Goal: Task Accomplishment & Management: Complete application form

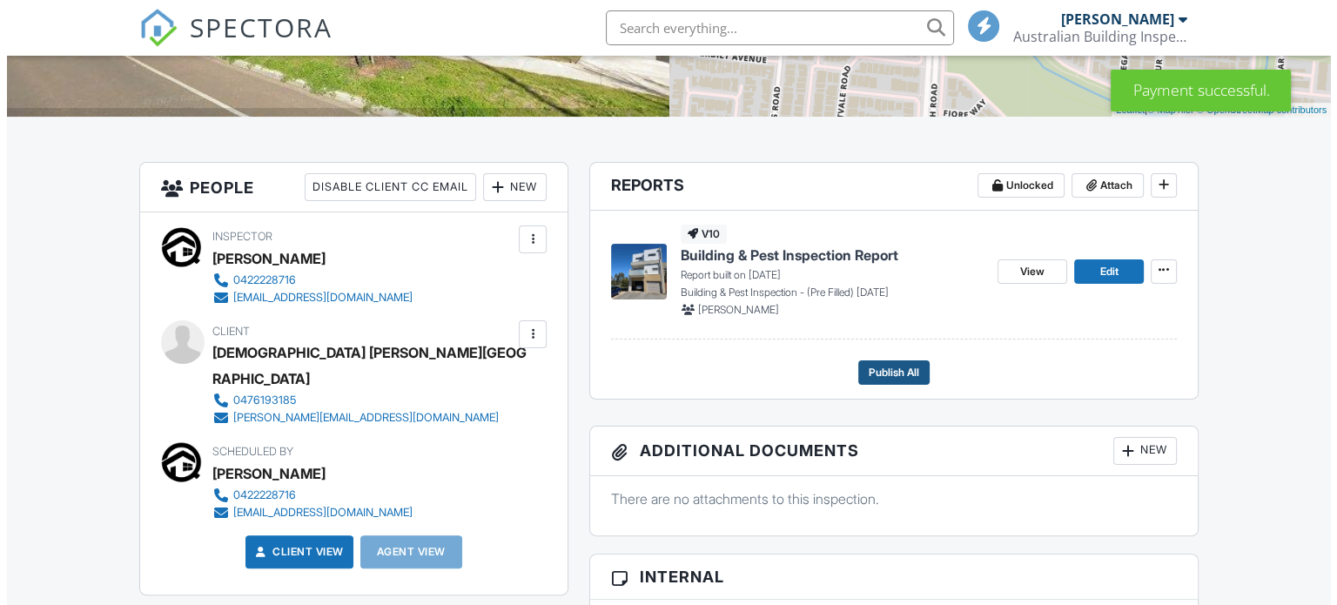
scroll to position [348, 0]
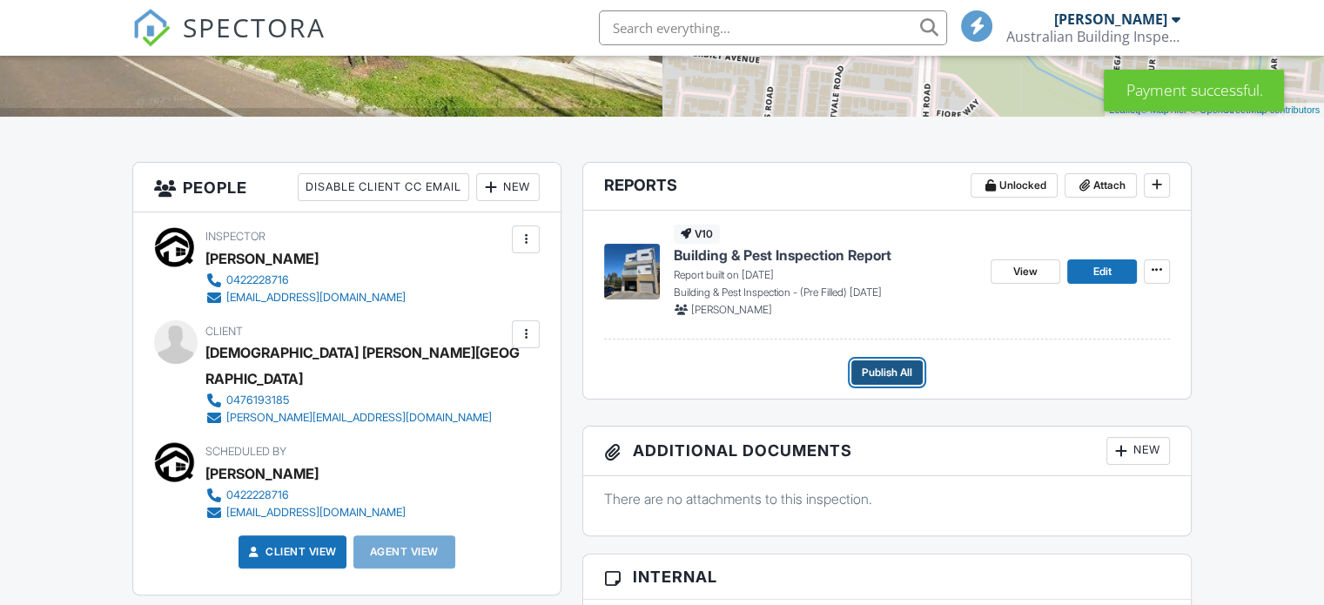
click at [884, 368] on span "Publish All" at bounding box center [886, 372] width 50 height 17
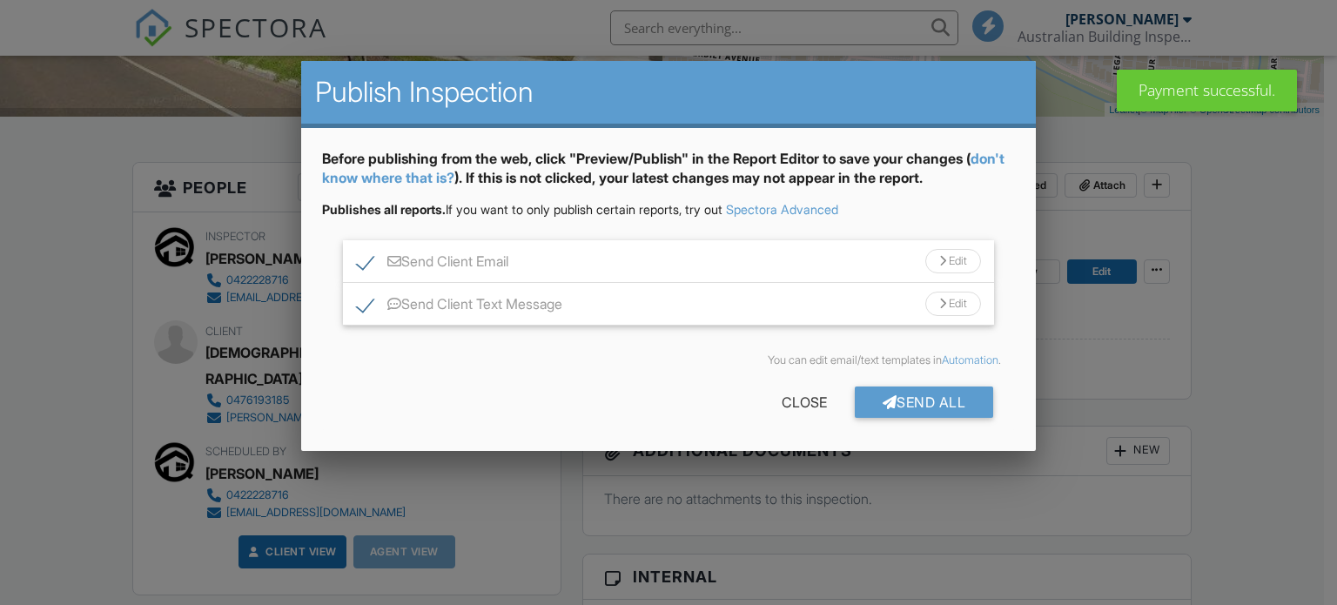
scroll to position [0, 0]
click at [909, 405] on div "Send All" at bounding box center [924, 401] width 139 height 31
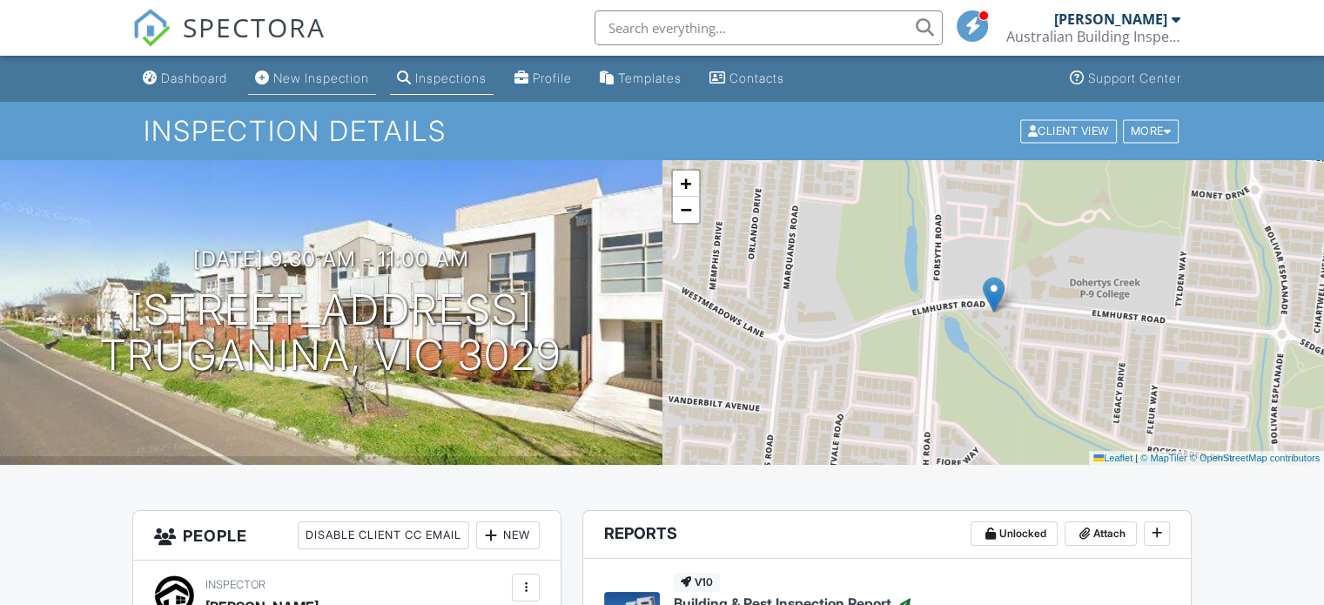
click at [330, 77] on div "New Inspection" at bounding box center [321, 77] width 96 height 15
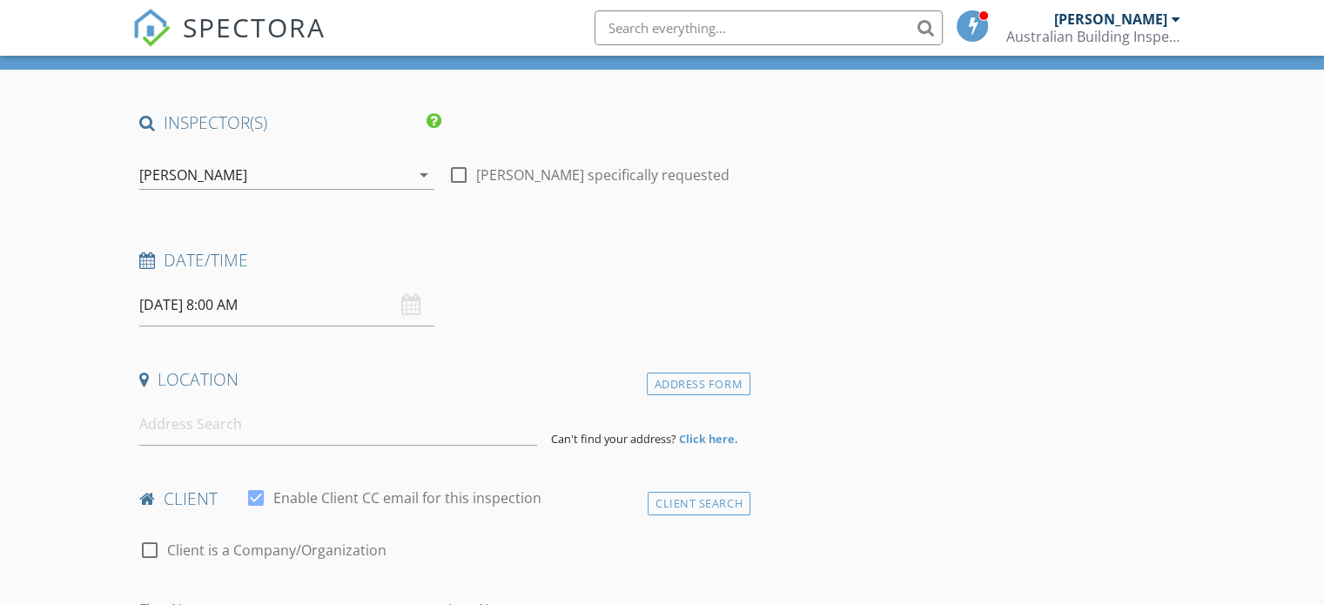
scroll to position [261, 0]
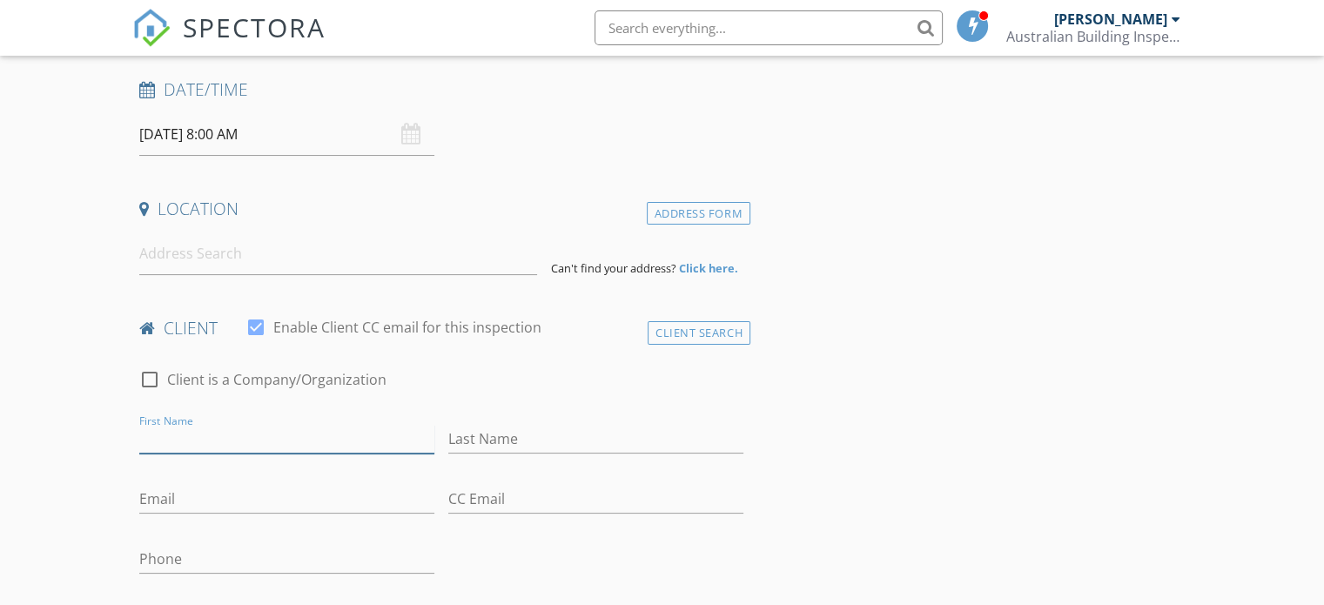
paste input "Nicholas Tochka"
drag, startPoint x: 200, startPoint y: 438, endPoint x: 245, endPoint y: 440, distance: 45.3
click at [245, 440] on input "Nicholas Tochka" at bounding box center [286, 439] width 295 height 29
type input "Nicholas"
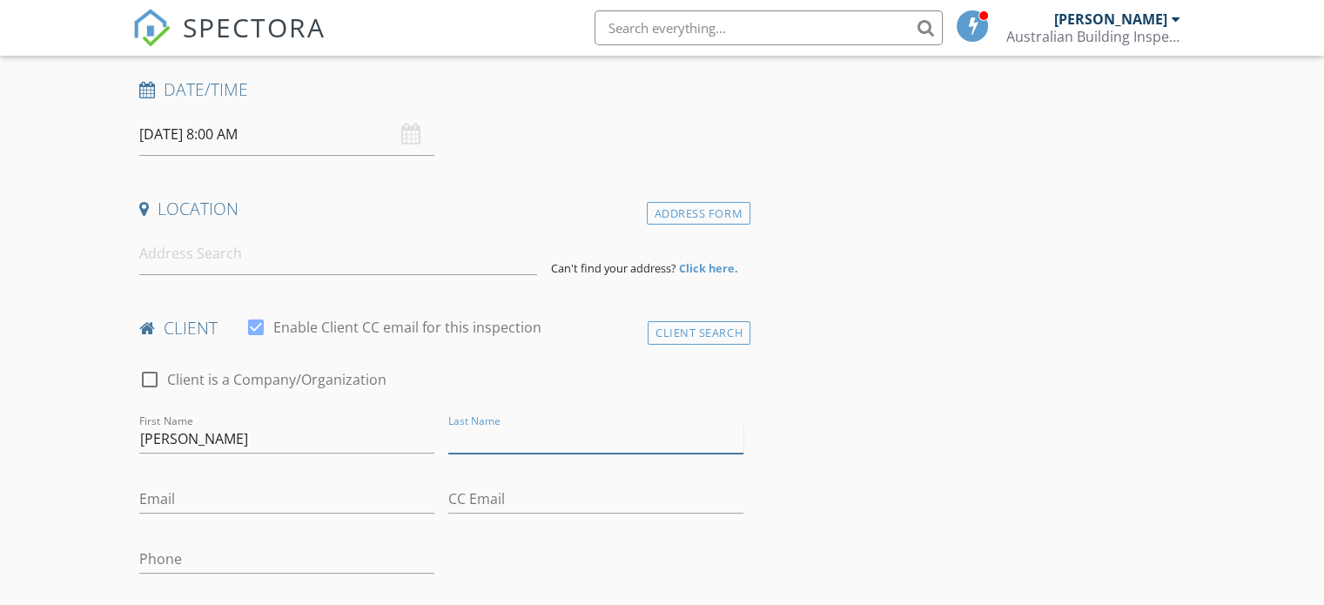
paste input "Tochka"
type input "Tochka"
click at [199, 556] on input "Phone" at bounding box center [286, 559] width 295 height 29
paste input "0468 756 787"
click at [176, 556] on input "0468 756 787" at bounding box center [286, 559] width 295 height 29
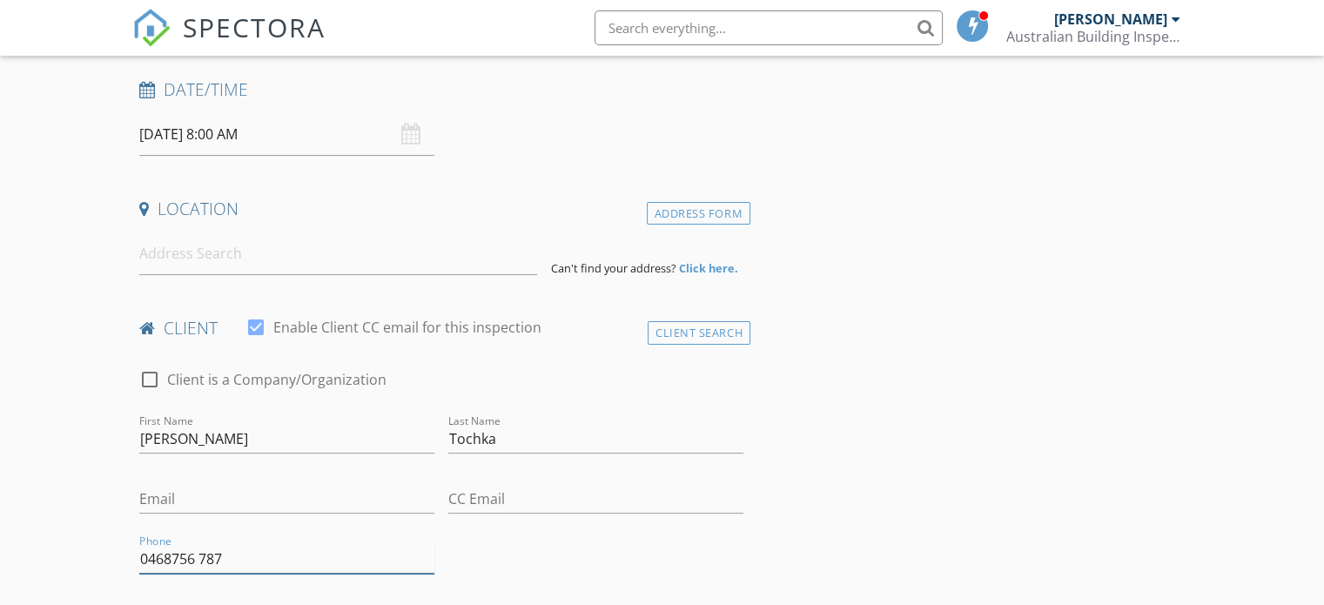
click at [202, 555] on input "0468756 787" at bounding box center [286, 559] width 295 height 29
type input "0468756787"
click at [251, 506] on input "Email" at bounding box center [286, 499] width 295 height 29
paste input "[EMAIL_ADDRESS][DOMAIN_NAME]"
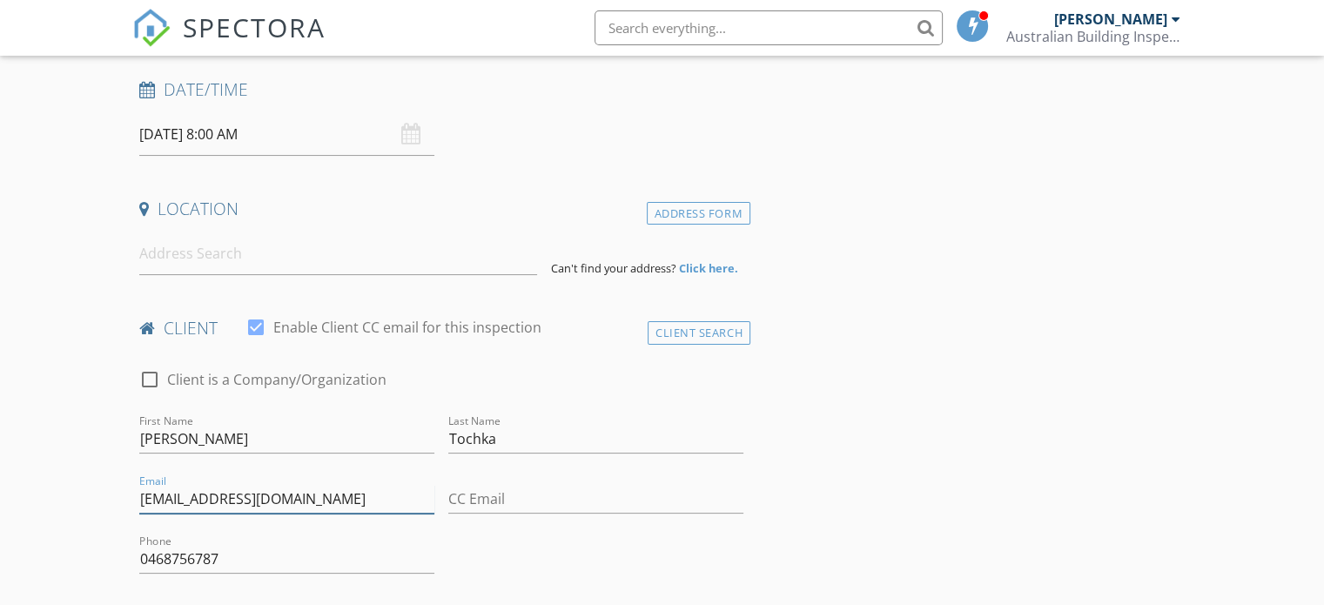
type input "[EMAIL_ADDRESS][DOMAIN_NAME]"
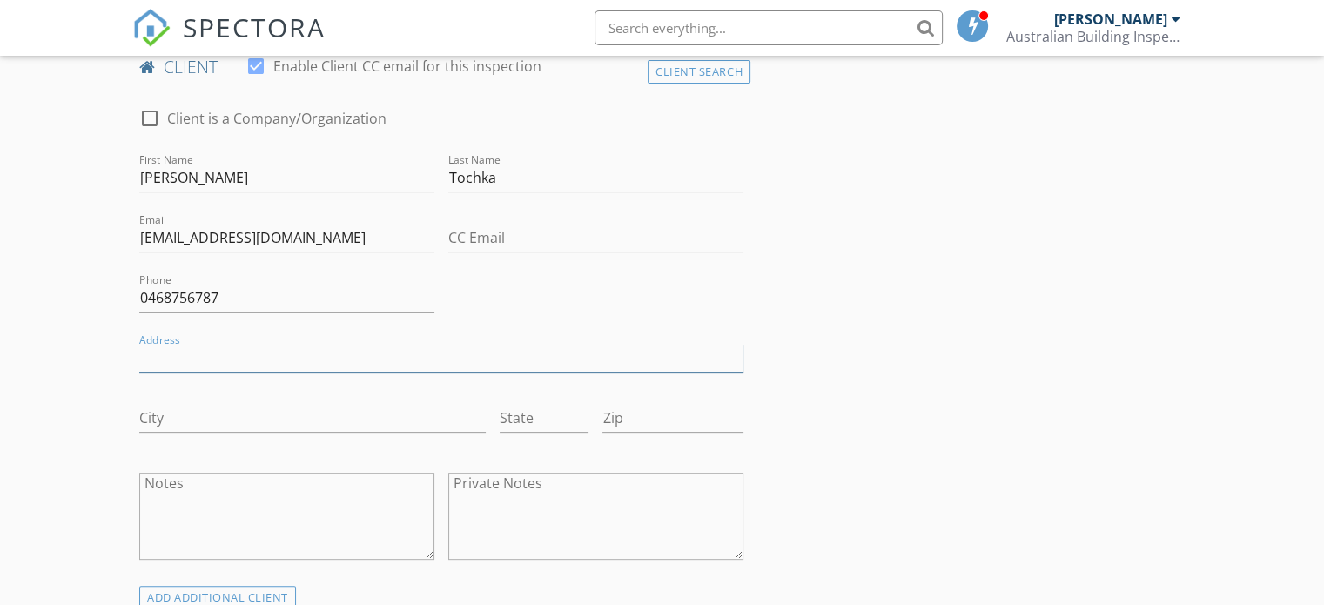
paste input "64 Union St, Brunswick"
drag, startPoint x: 223, startPoint y: 357, endPoint x: 292, endPoint y: 357, distance: 69.6
click at [292, 357] on input "64 Union St, Brunswick" at bounding box center [441, 358] width 604 height 29
type input "64 Union St"
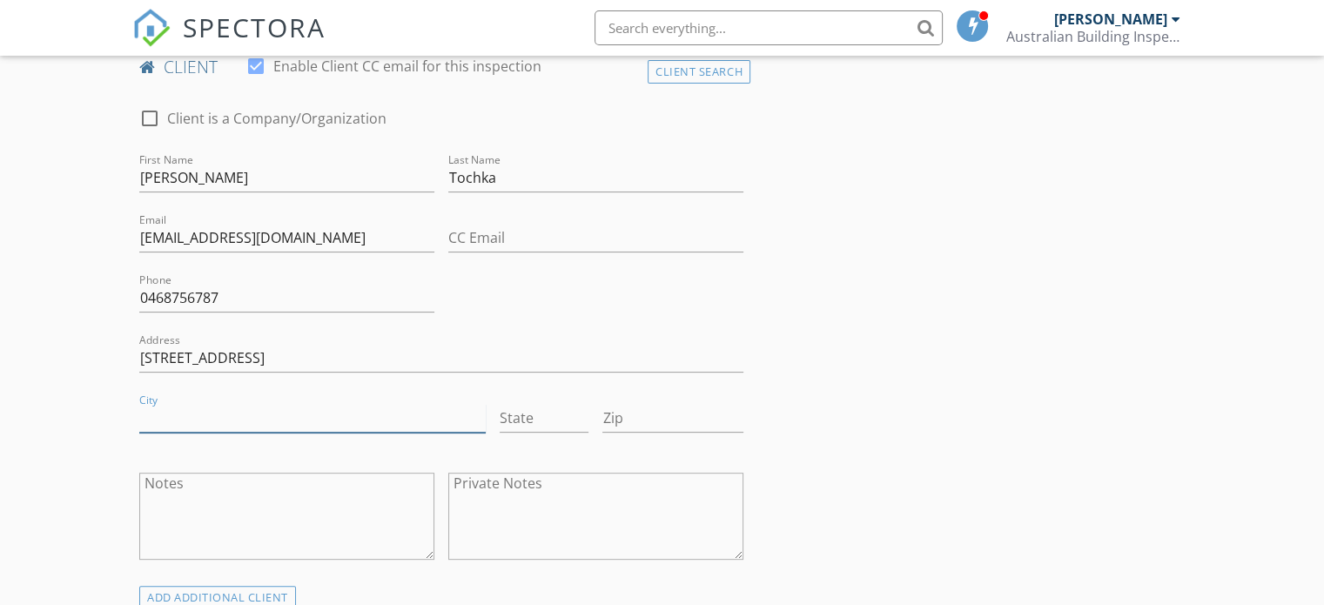
paste input "Brunswick"
type input "Brunswick"
click at [539, 421] on input "State" at bounding box center [543, 418] width 89 height 29
type input "Vic"
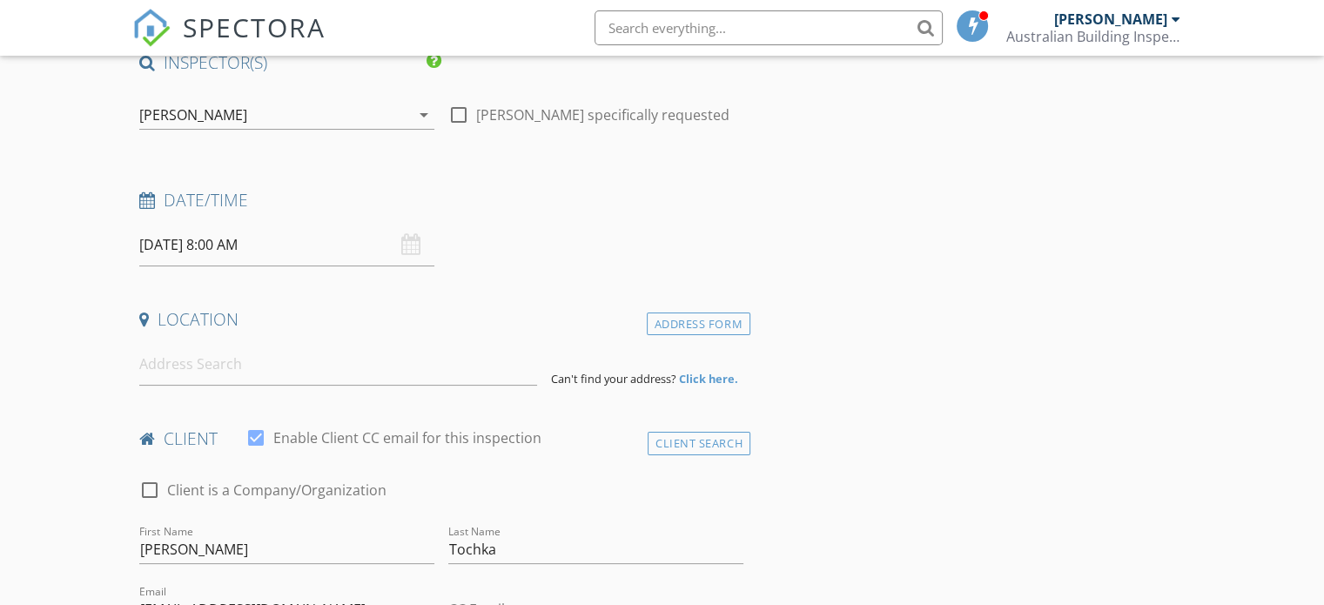
scroll to position [0, 0]
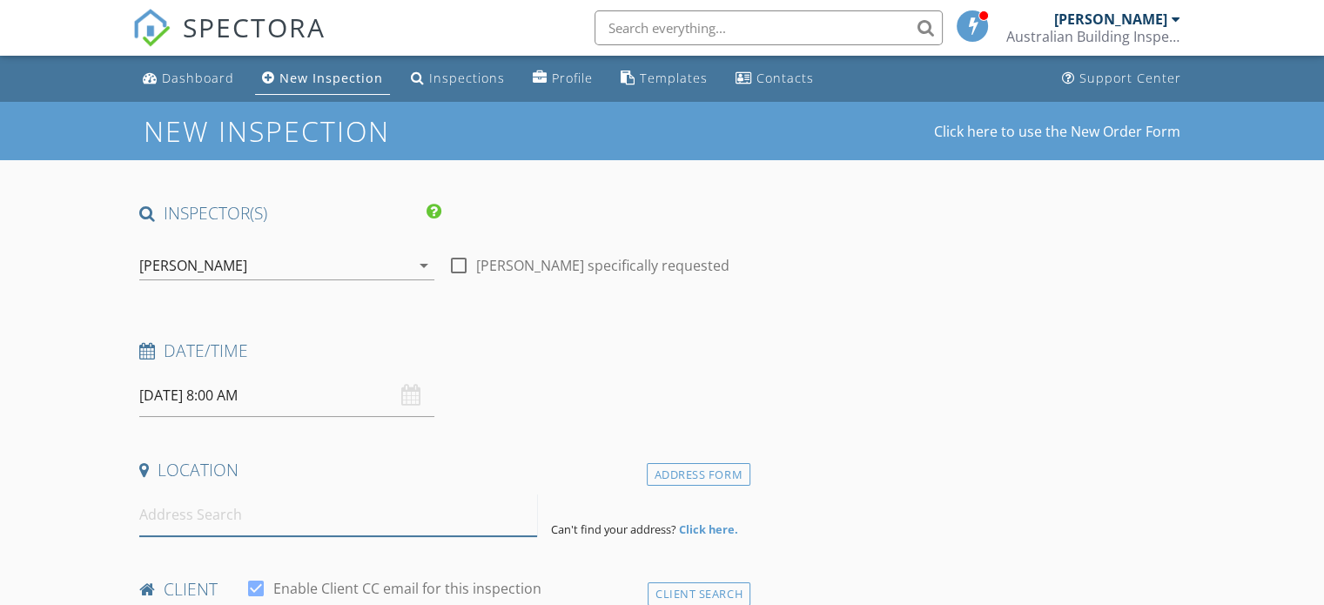
click at [233, 521] on input at bounding box center [338, 514] width 398 height 43
paste input "38 Lowson, Fawkner"
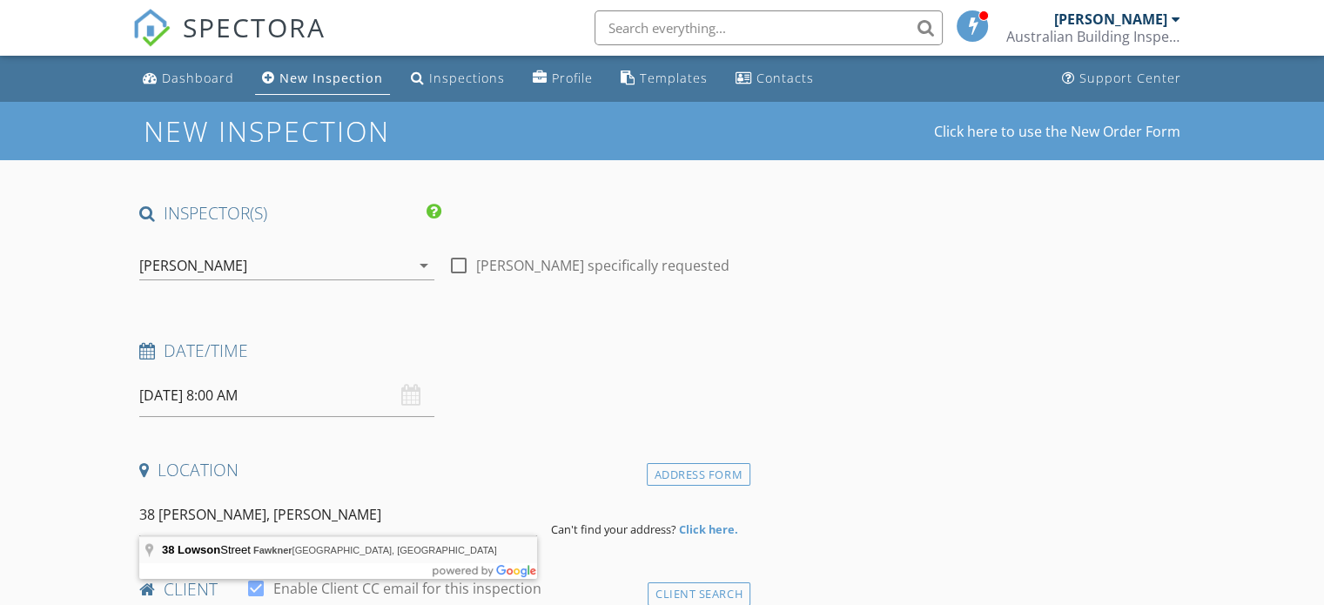
type input "38 Lowson Street, Fawkner VIC, Australia"
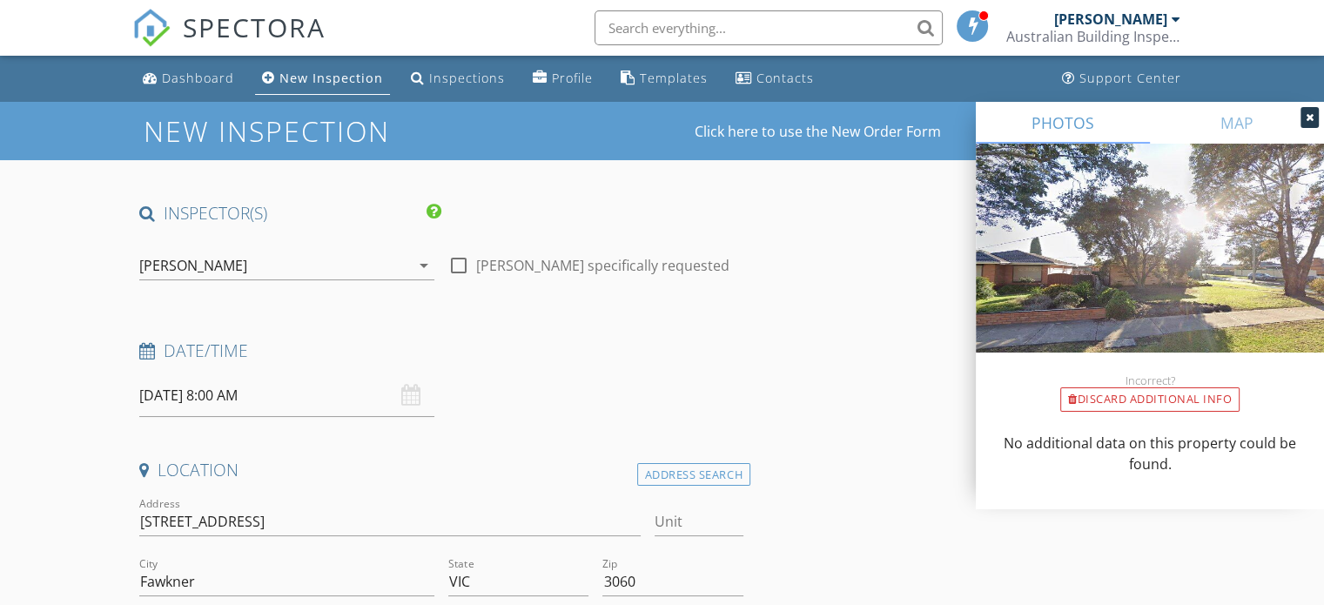
click at [225, 392] on input "[DATE] 8:00 AM" at bounding box center [286, 395] width 295 height 43
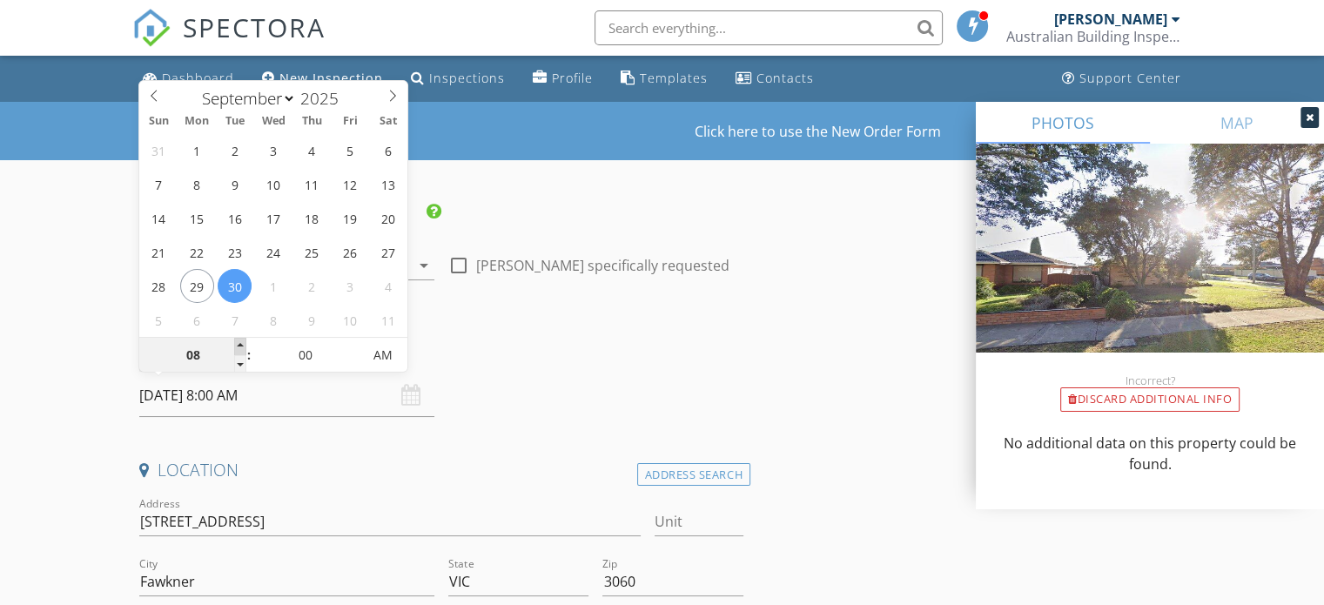
type input "09"
type input "30/09/2025 9:00 AM"
click at [238, 345] on span at bounding box center [240, 346] width 12 height 17
type input "05"
type input "30/09/2025 9:05 AM"
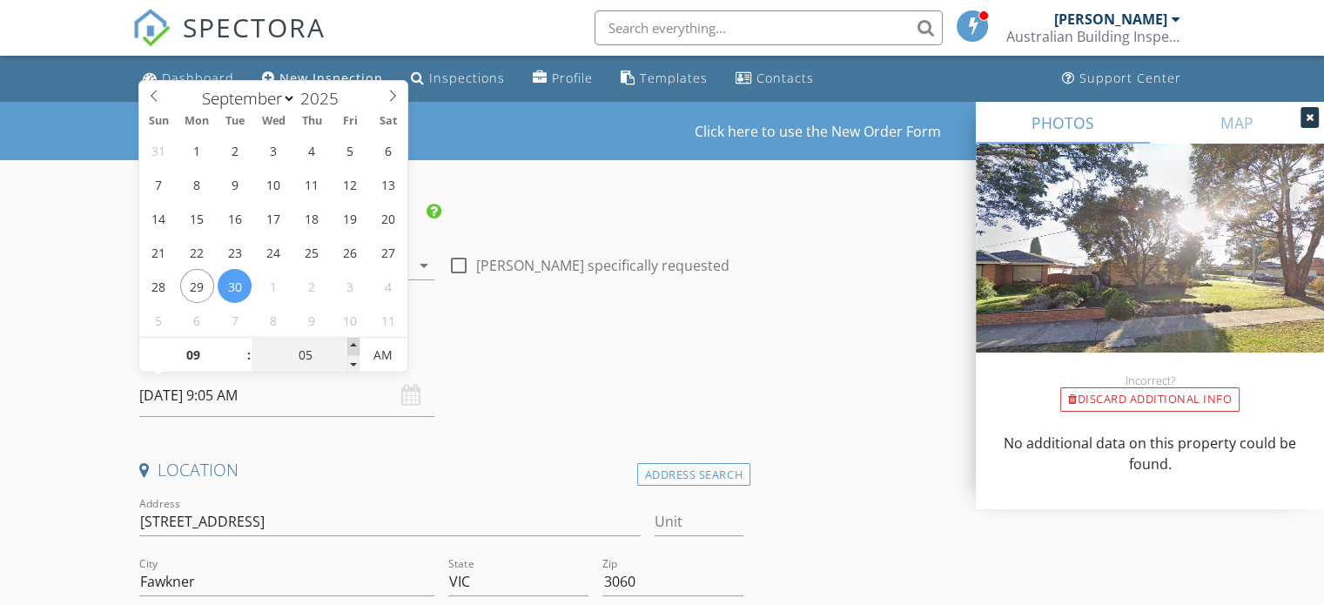
click at [347, 345] on span at bounding box center [353, 346] width 12 height 17
type input "10"
type input "30/09/2025 9:10 AM"
click at [347, 345] on span at bounding box center [353, 346] width 12 height 17
type input "15"
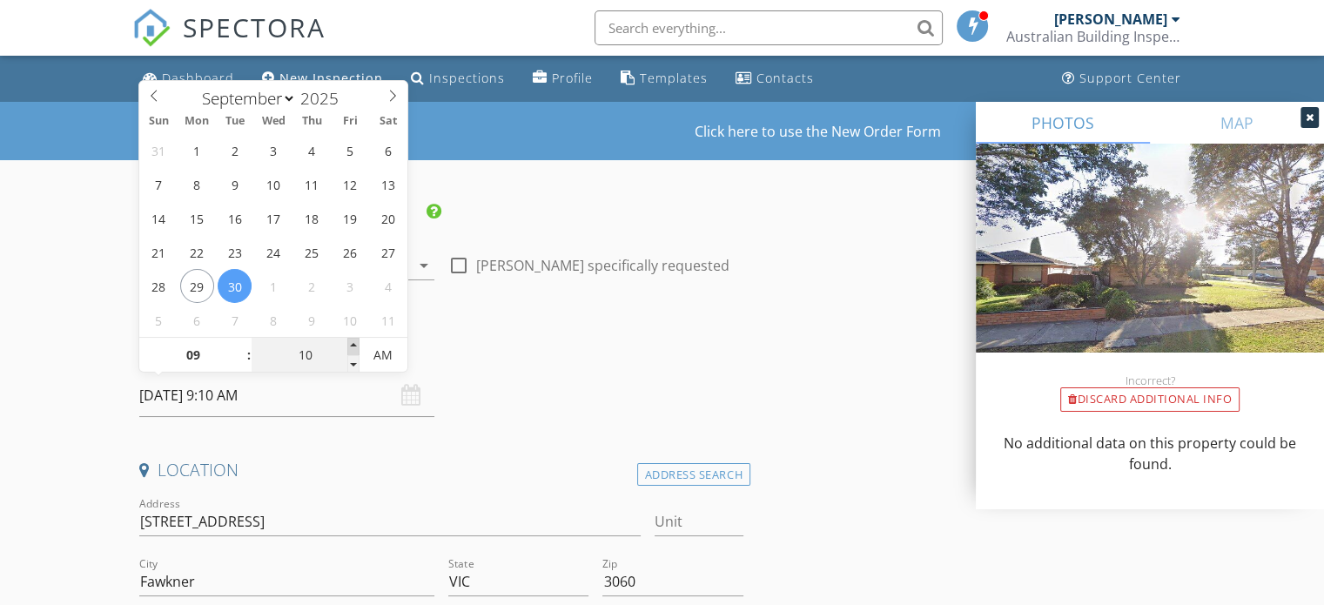
type input "30/09/2025 9:15 AM"
click at [347, 345] on span at bounding box center [353, 346] width 12 height 17
type input "20"
type input "30/09/2025 9:20 AM"
click at [347, 345] on span at bounding box center [353, 346] width 12 height 17
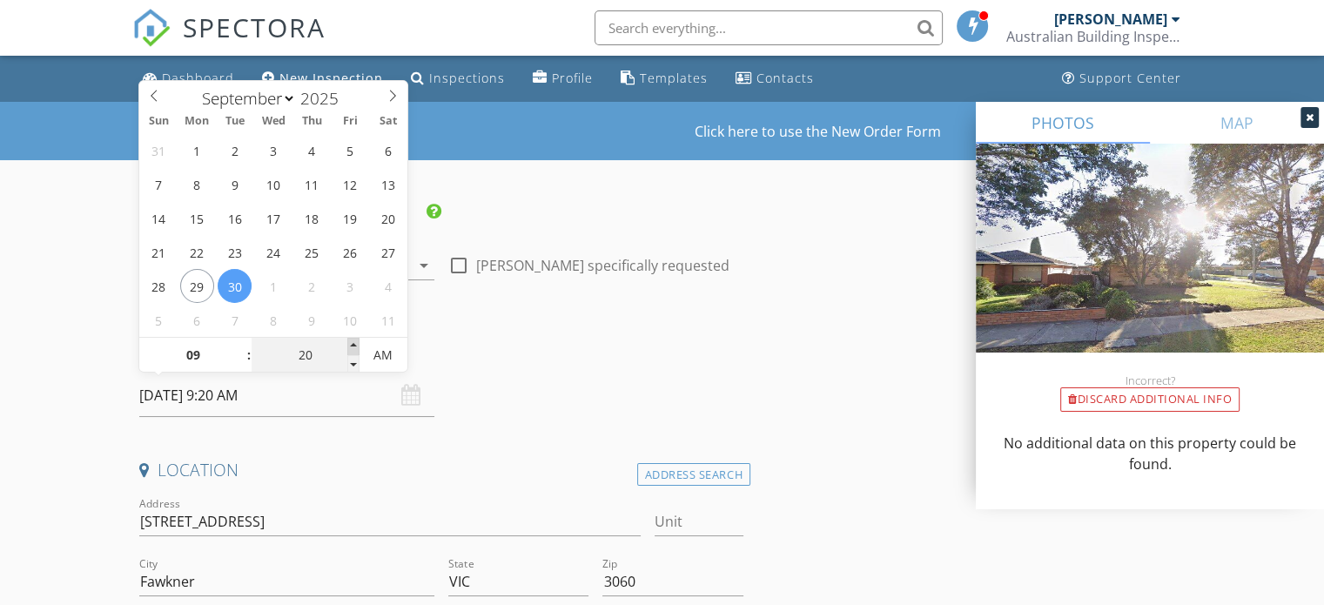
type input "25"
type input "30/09/2025 9:25 AM"
click at [347, 345] on span at bounding box center [353, 346] width 12 height 17
type input "30"
type input "30/09/2025 9:30 AM"
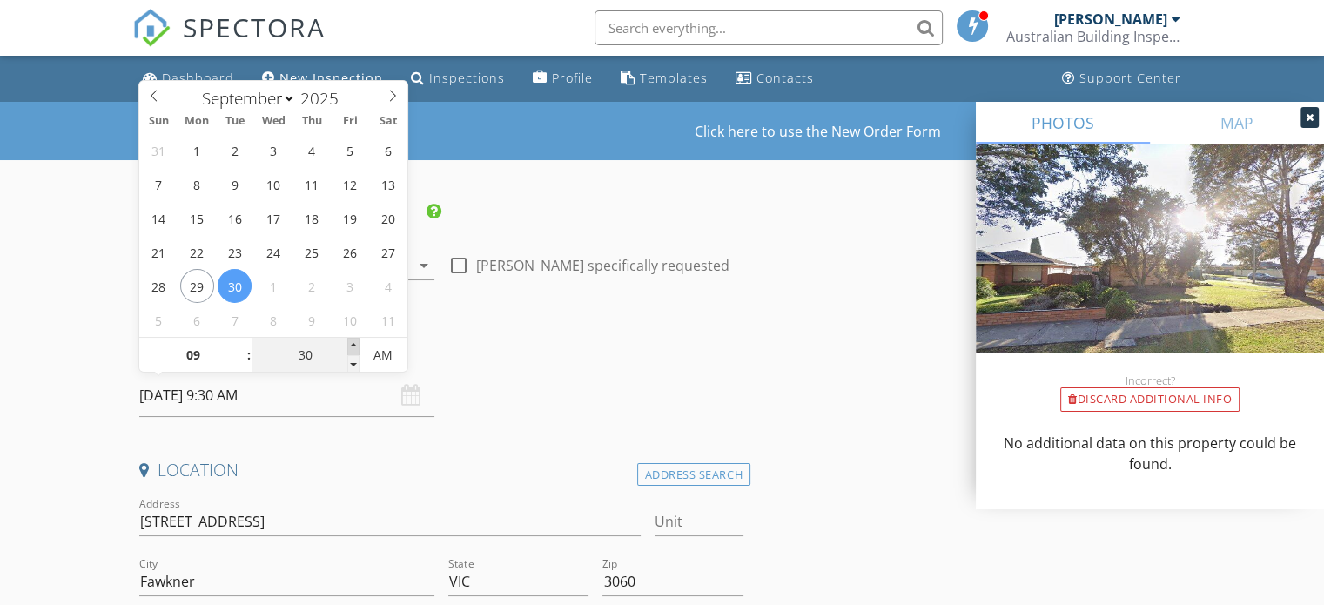
click at [347, 345] on span at bounding box center [353, 346] width 12 height 17
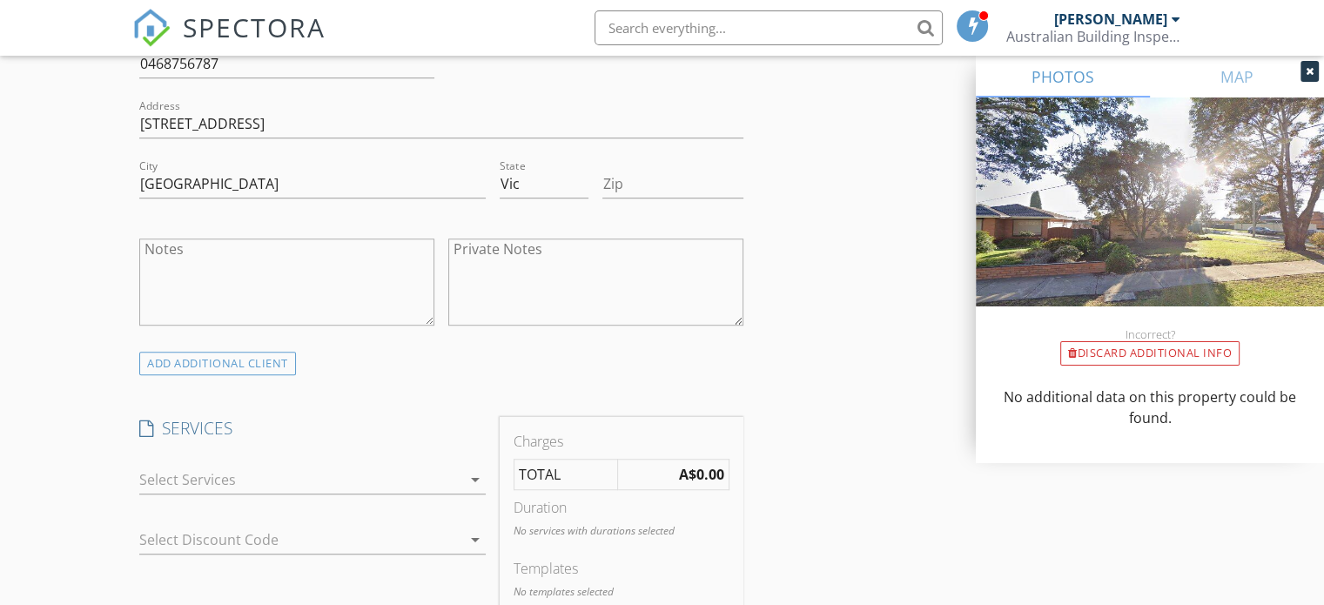
scroll to position [1392, 0]
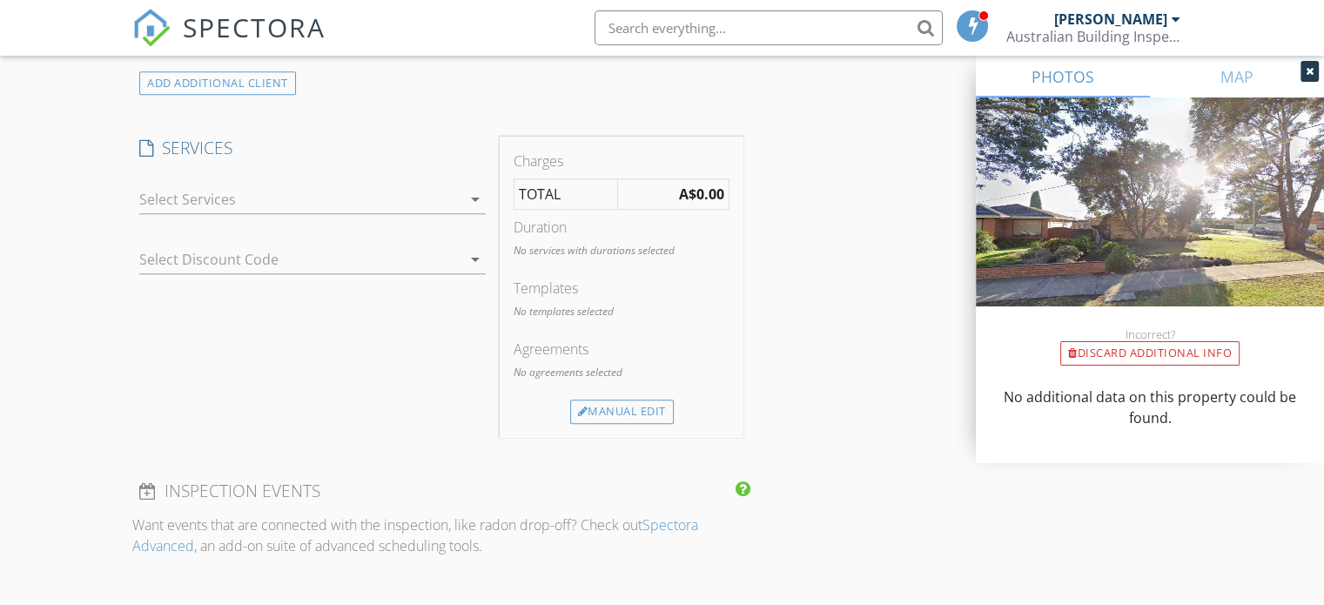
click at [470, 198] on icon "arrow_drop_down" at bounding box center [475, 199] width 21 height 21
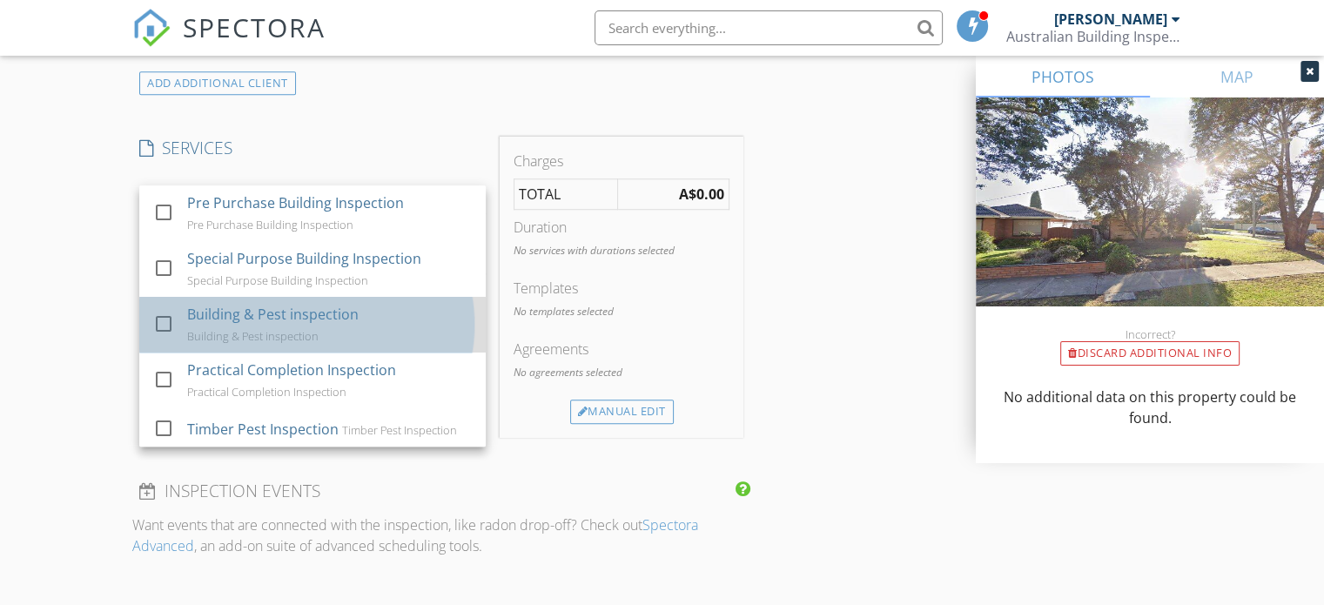
click at [338, 309] on div "Building & Pest inspection" at bounding box center [272, 314] width 171 height 21
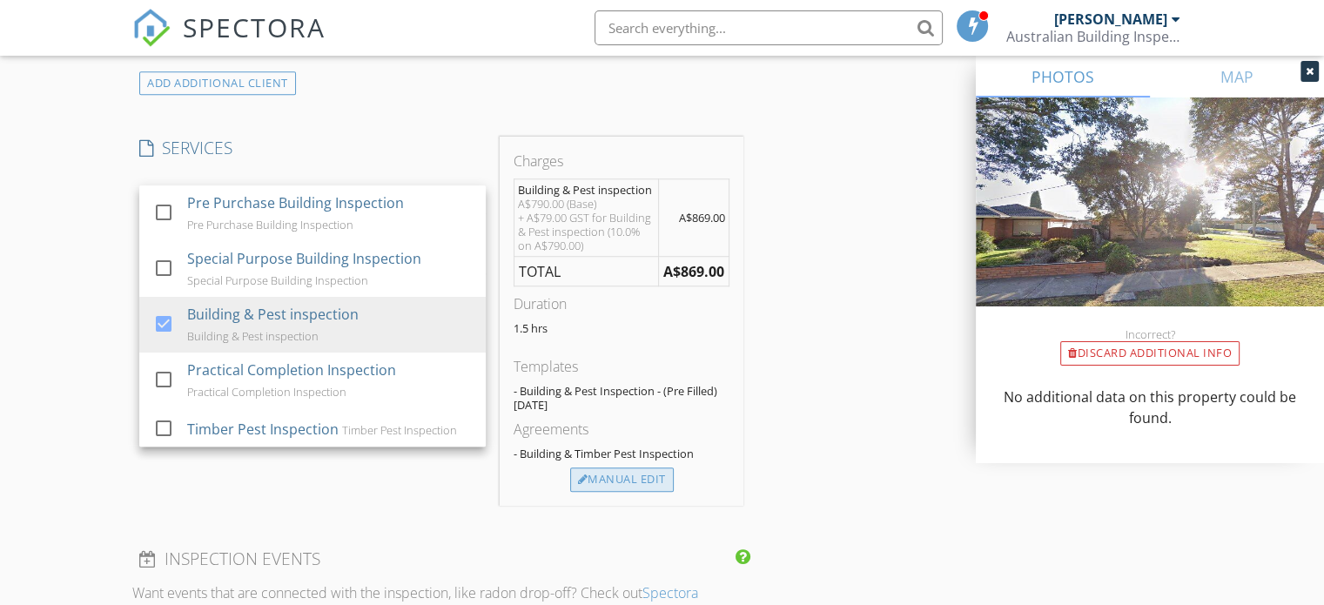
click at [600, 473] on div "Manual Edit" at bounding box center [622, 479] width 104 height 24
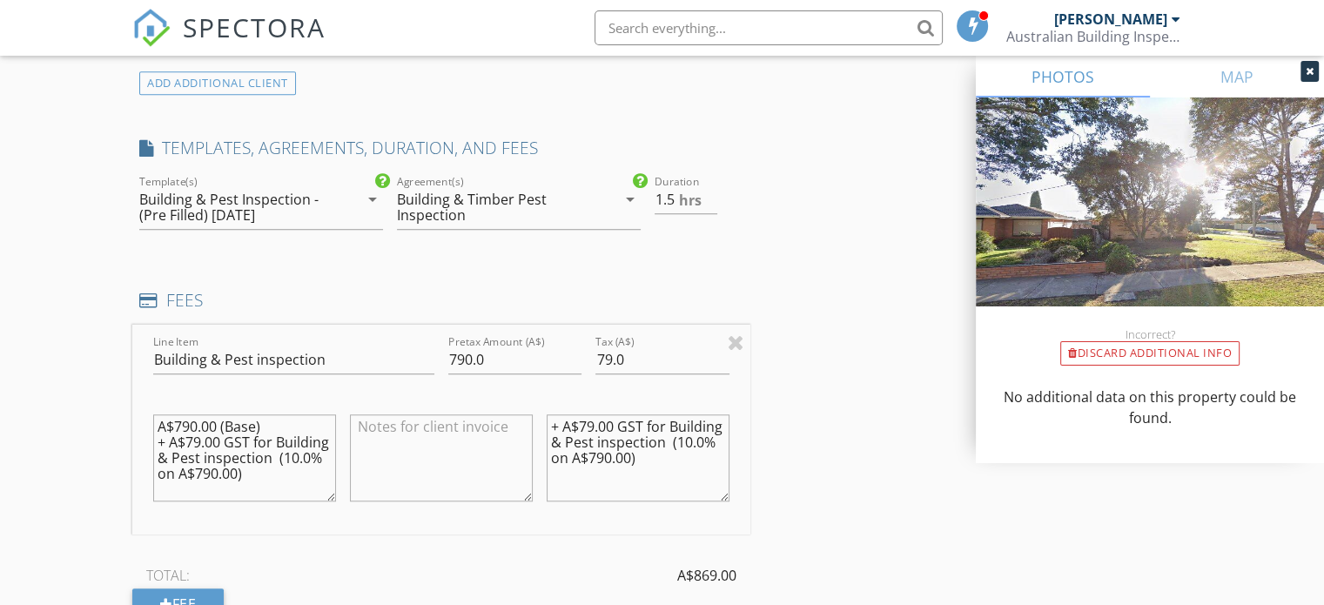
drag, startPoint x: 241, startPoint y: 479, endPoint x: 109, endPoint y: 390, distance: 159.8
click at [109, 390] on div "New Inspection Click here to use the New Order Form INSPECTOR(S) check_box Geof…" at bounding box center [662, 332] width 1324 height 3245
drag, startPoint x: 653, startPoint y: 471, endPoint x: 399, endPoint y: 383, distance: 268.0
click at [399, 383] on div "Line Item Building & Pest inspection Pretax Amount (A$) 790.0 Tax (A$) 79.0 + A…" at bounding box center [441, 430] width 618 height 210
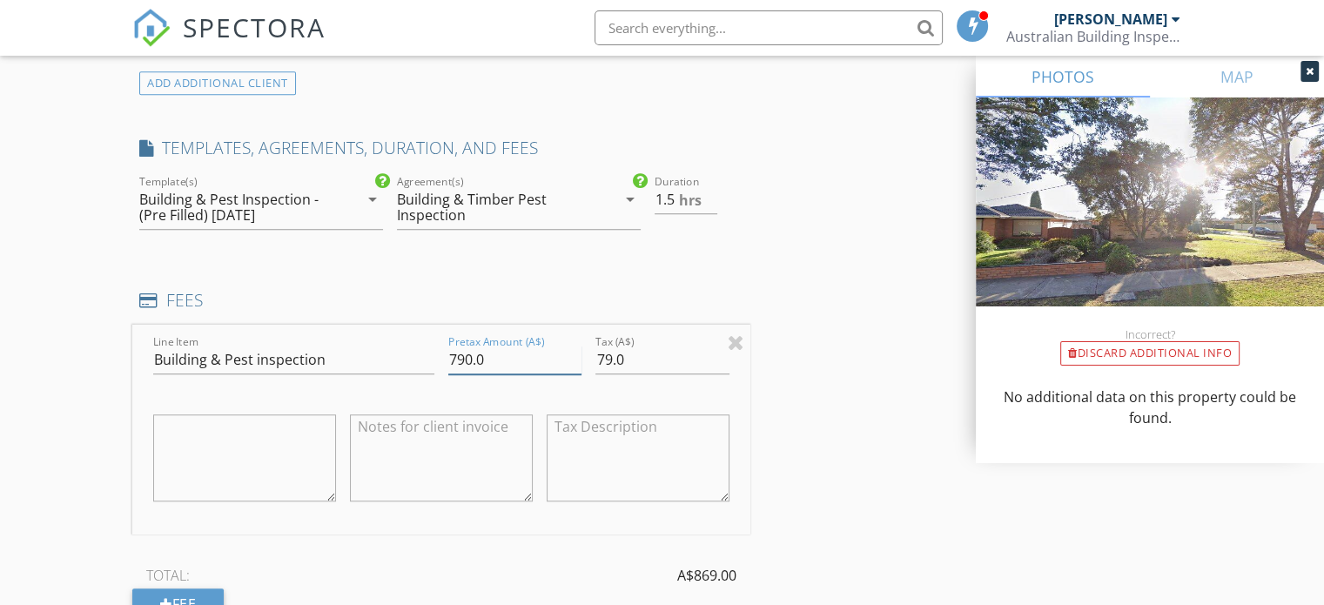
drag, startPoint x: 466, startPoint y: 357, endPoint x: 442, endPoint y: 357, distance: 24.4
click at [442, 357] on div "Pretax Amount (A$) 790.0" at bounding box center [514, 362] width 147 height 60
type input "870.0"
drag, startPoint x: 609, startPoint y: 358, endPoint x: 594, endPoint y: 358, distance: 14.8
click at [594, 358] on div "Tax (A$) 79.0" at bounding box center [661, 362] width 147 height 60
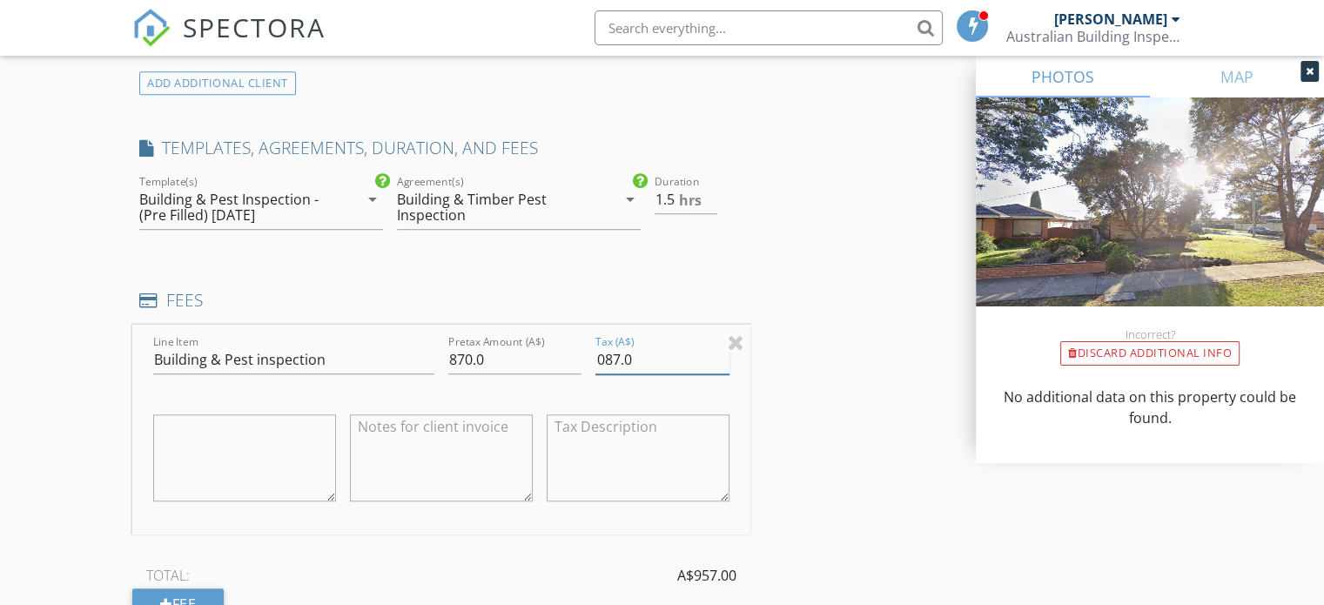
click at [606, 354] on input "087.0" at bounding box center [661, 359] width 133 height 29
type input "87.0"
click at [835, 367] on div "INSPECTOR(S) check_box Geoffrey Sharp PRIMARY Geoffrey Sharp arrow_drop_down ch…" at bounding box center [661, 361] width 1059 height 3103
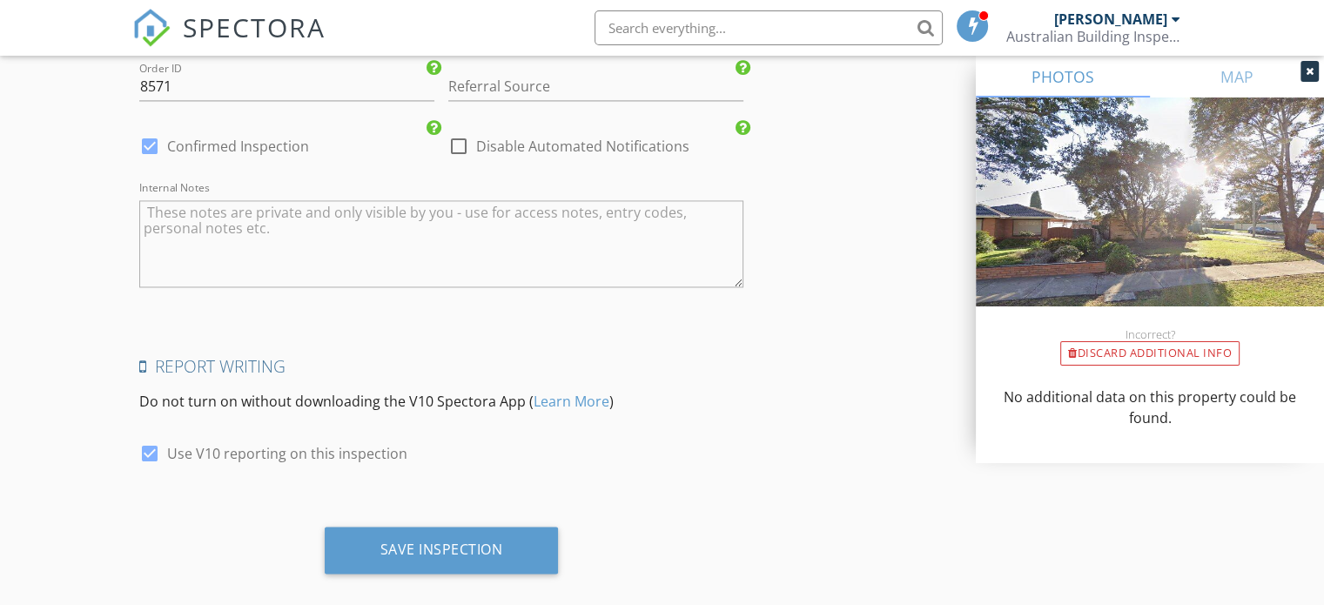
scroll to position [2737, 0]
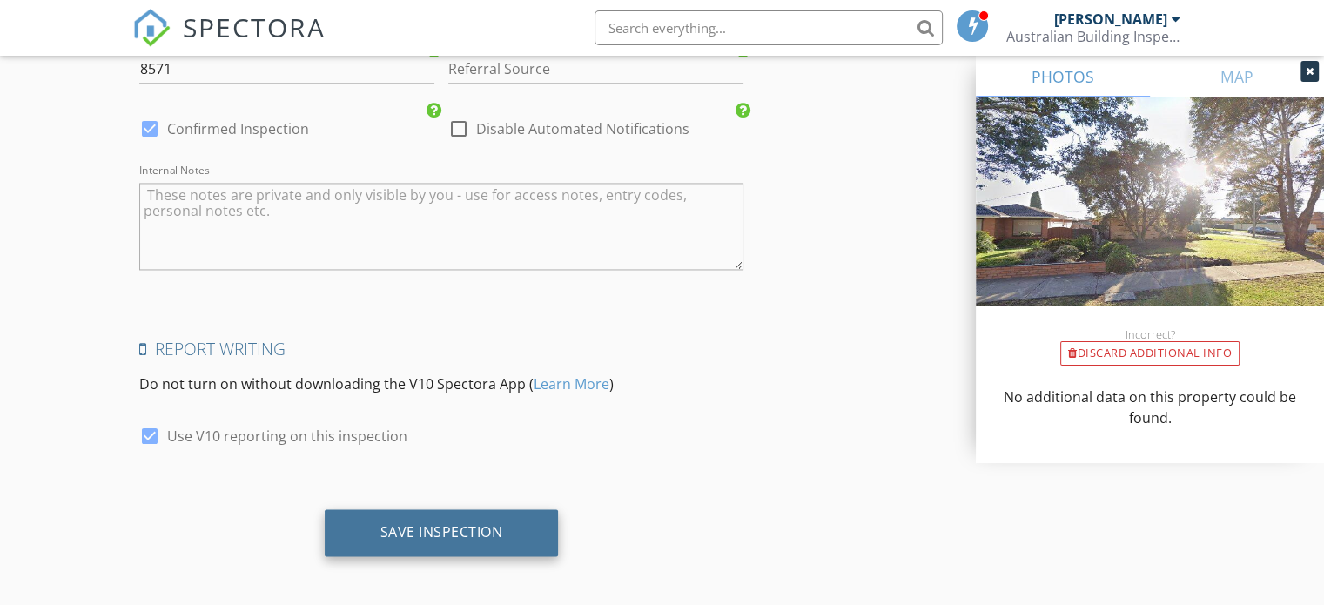
click at [468, 524] on div "Save Inspection" at bounding box center [441, 531] width 123 height 17
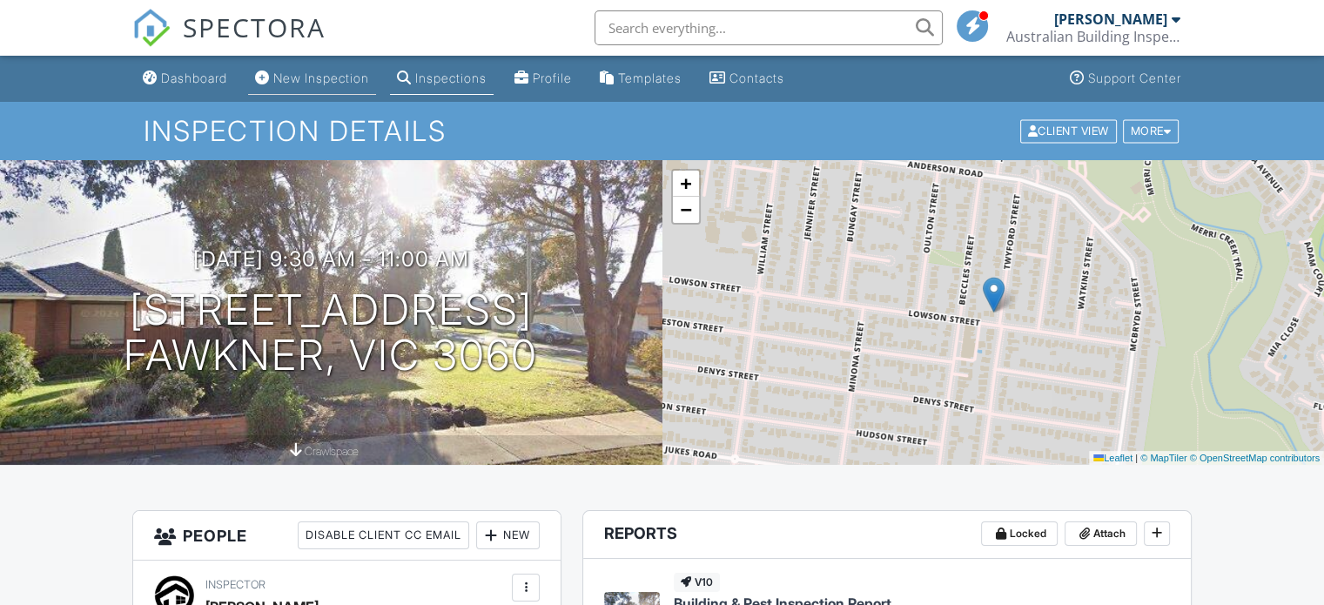
click at [312, 79] on div "New Inspection" at bounding box center [321, 77] width 96 height 15
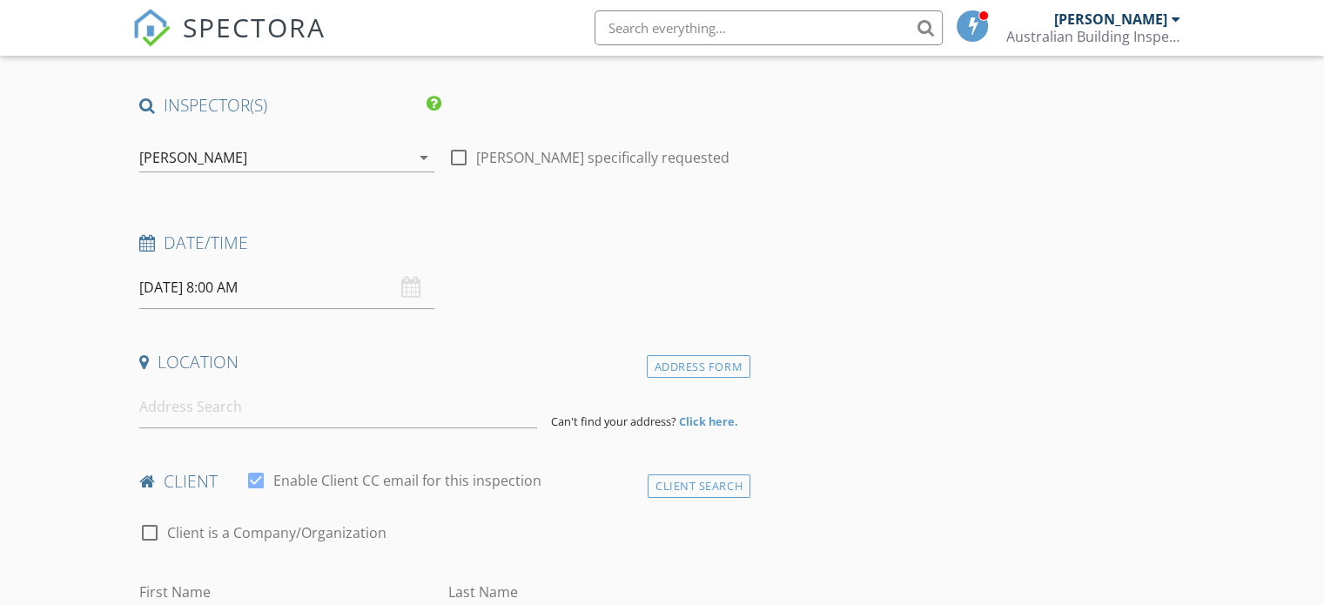
scroll to position [435, 0]
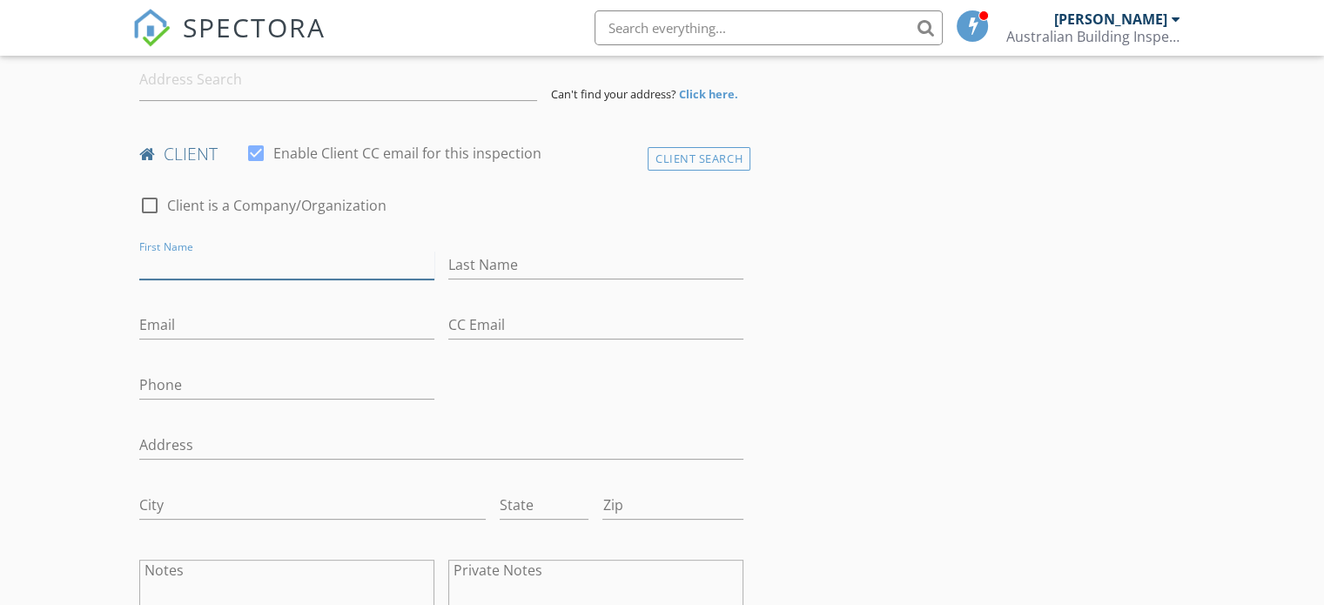
paste input "[PERSON_NAME]"
drag, startPoint x: 163, startPoint y: 262, endPoint x: 231, endPoint y: 274, distance: 69.8
click at [251, 274] on input "[PERSON_NAME]" at bounding box center [286, 265] width 295 height 29
type input "[PERSON_NAME]"
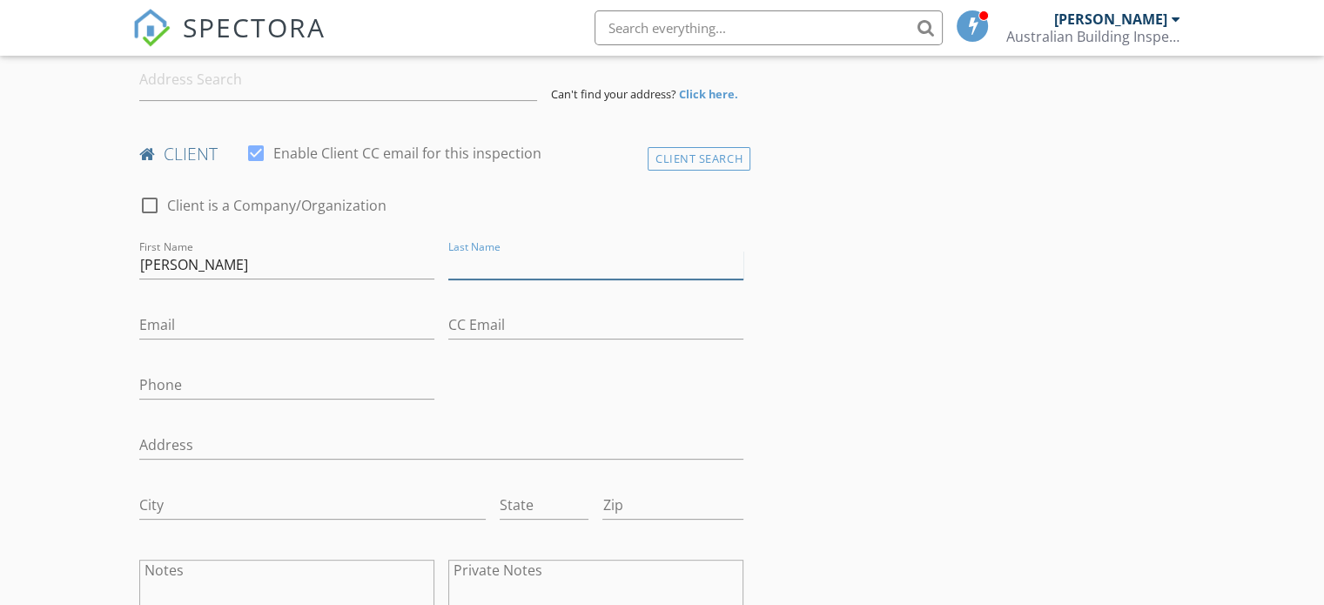
paste input "McLennan"
type input "McLennan"
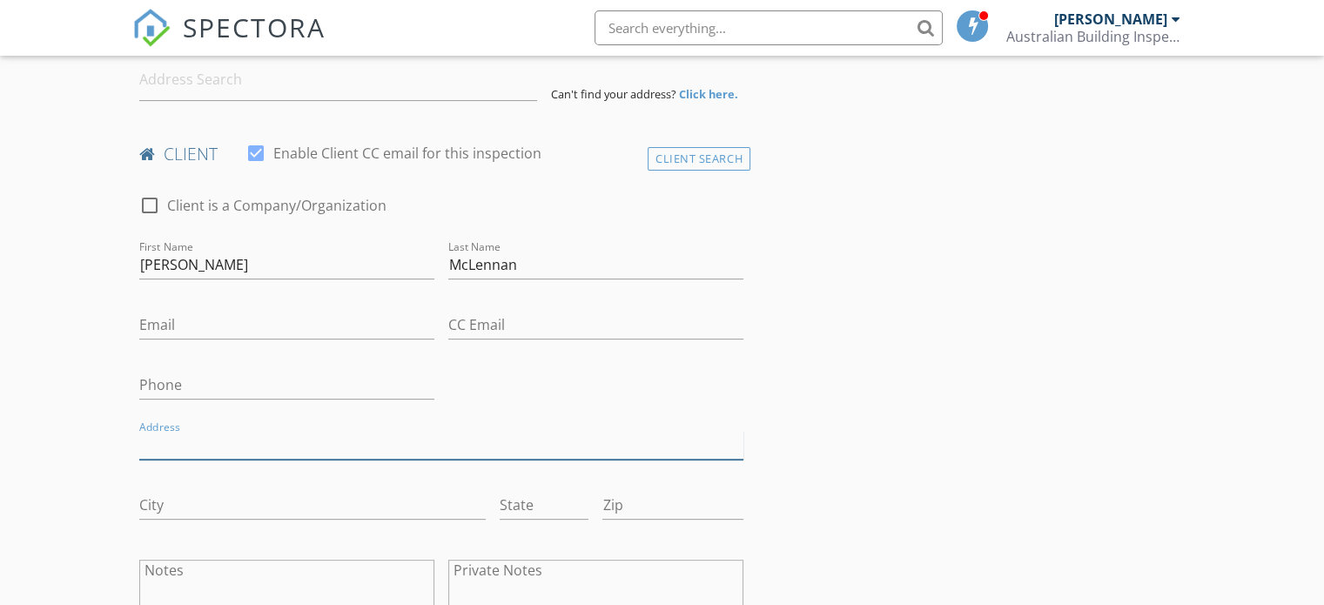
paste input "[STREET_ADDRESS][PERSON_NAME]."
drag, startPoint x: 231, startPoint y: 443, endPoint x: 322, endPoint y: 439, distance: 91.5
click at [322, 439] on input "[STREET_ADDRESS][PERSON_NAME]." at bounding box center [441, 445] width 604 height 29
type input "[STREET_ADDRESS][PERSON_NAME]"
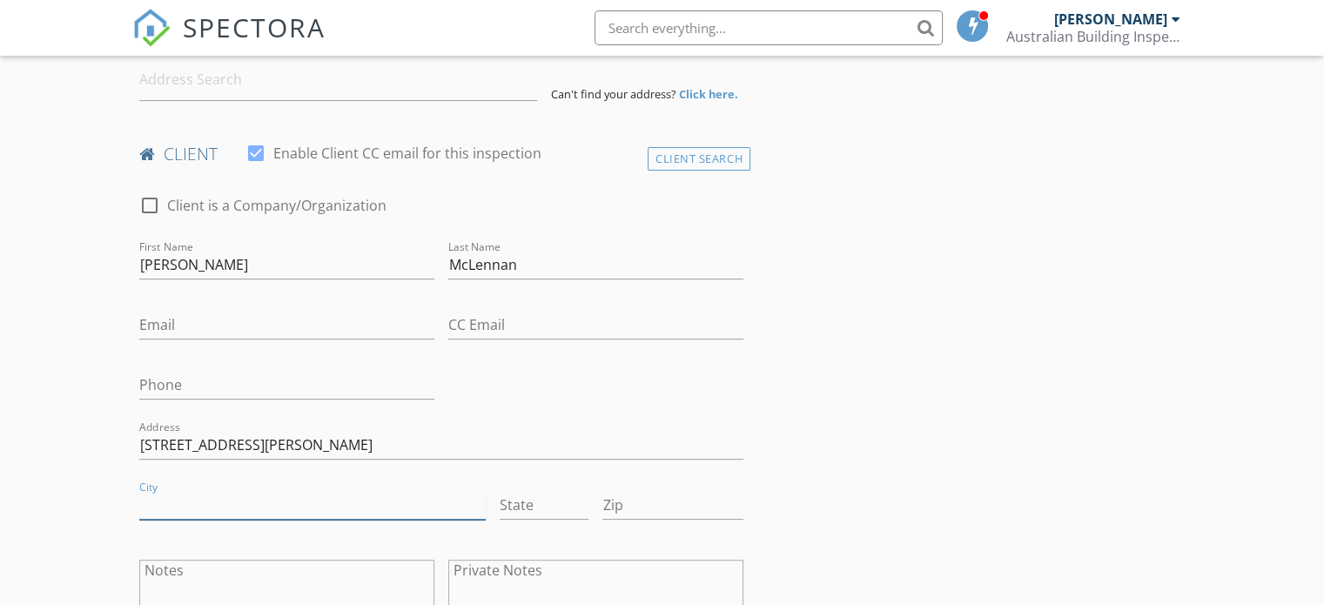
paste input "[GEOGRAPHIC_DATA]"
type input "[GEOGRAPHIC_DATA]"
click at [517, 505] on input "State" at bounding box center [543, 505] width 89 height 29
type input "Vic"
paste input "0415891357"
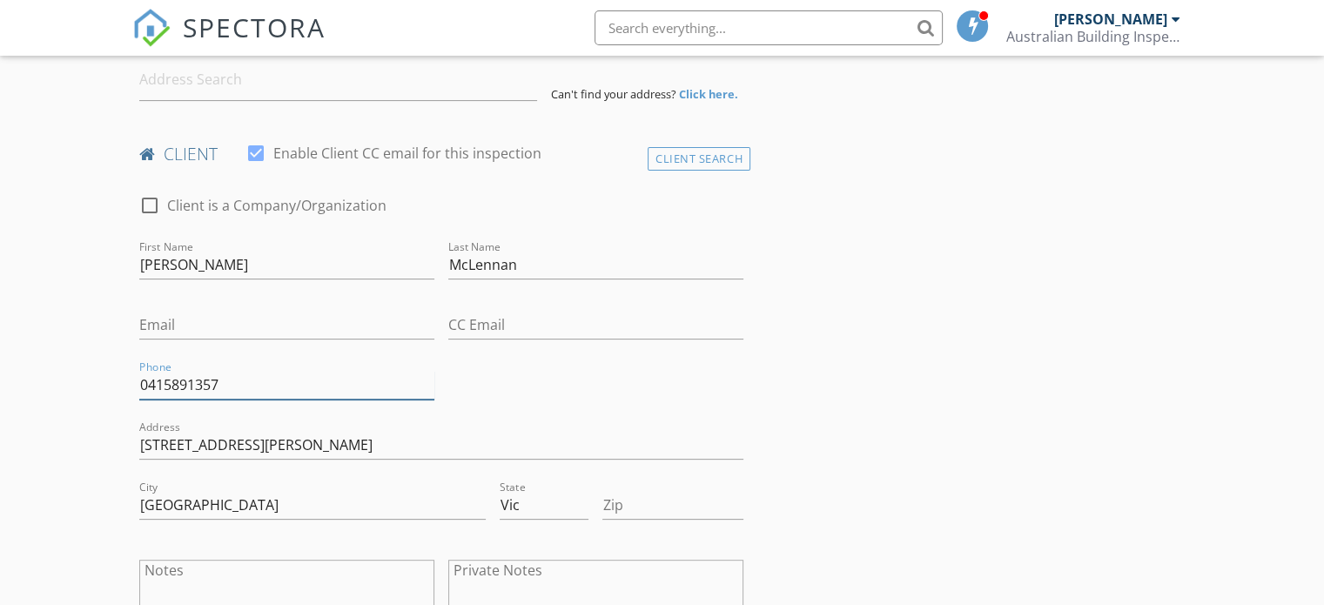
type input "0415891357"
paste input "[EMAIL_ADDRESS][DOMAIN_NAME]"
type input "[EMAIL_ADDRESS][DOMAIN_NAME]"
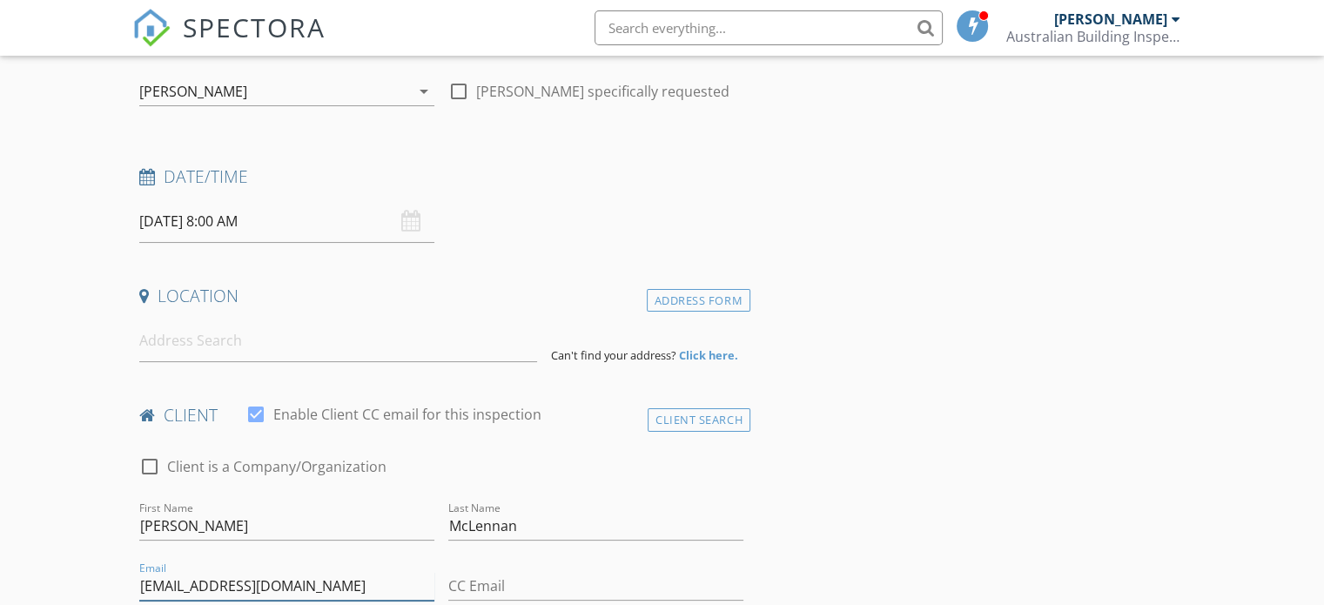
scroll to position [174, 0]
paste input "[STREET_ADDRESS]"
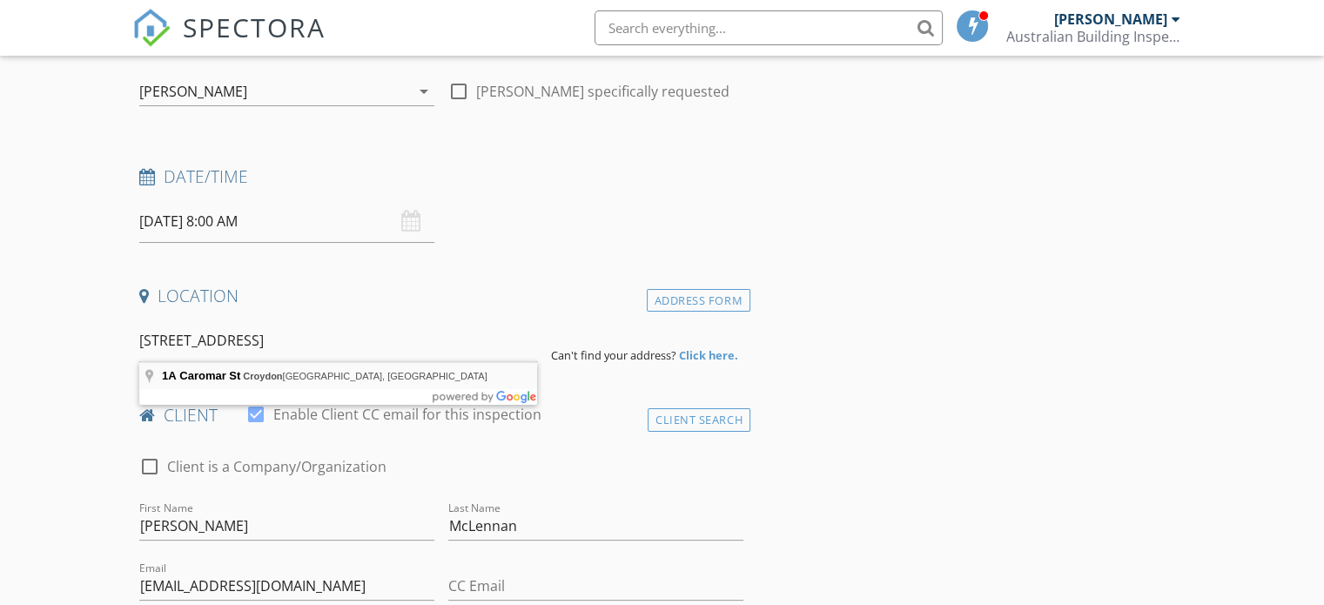
type input "[STREET_ADDRESS]"
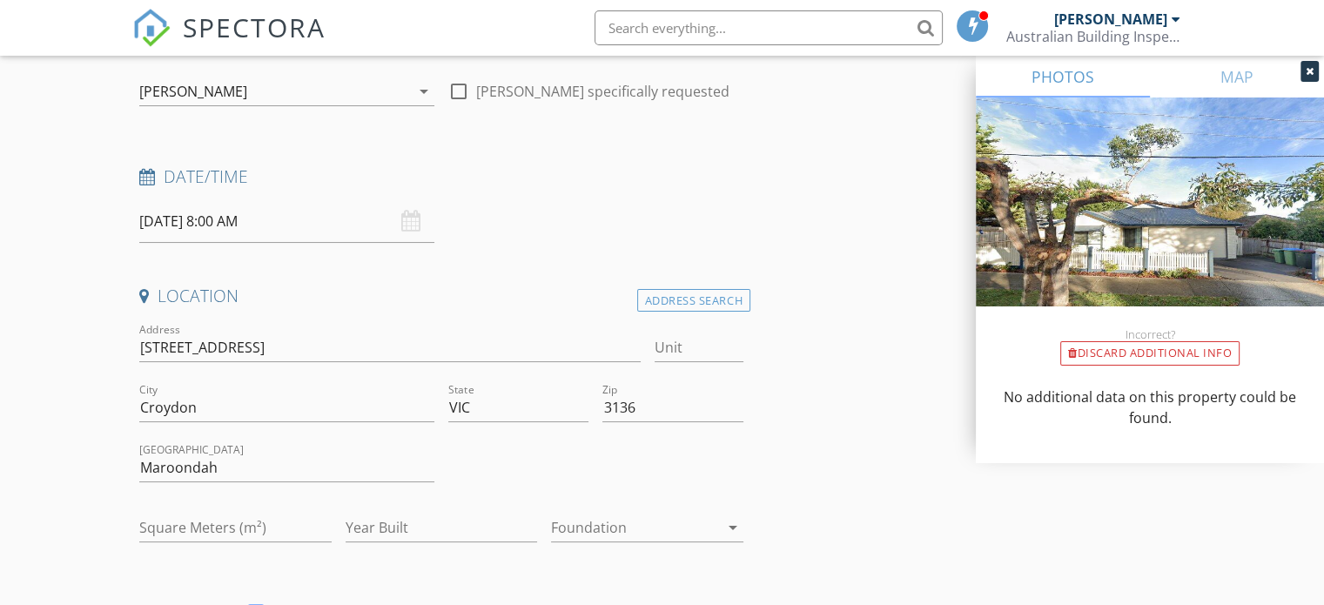
click at [249, 221] on input "[DATE] 8:00 AM" at bounding box center [286, 221] width 295 height 43
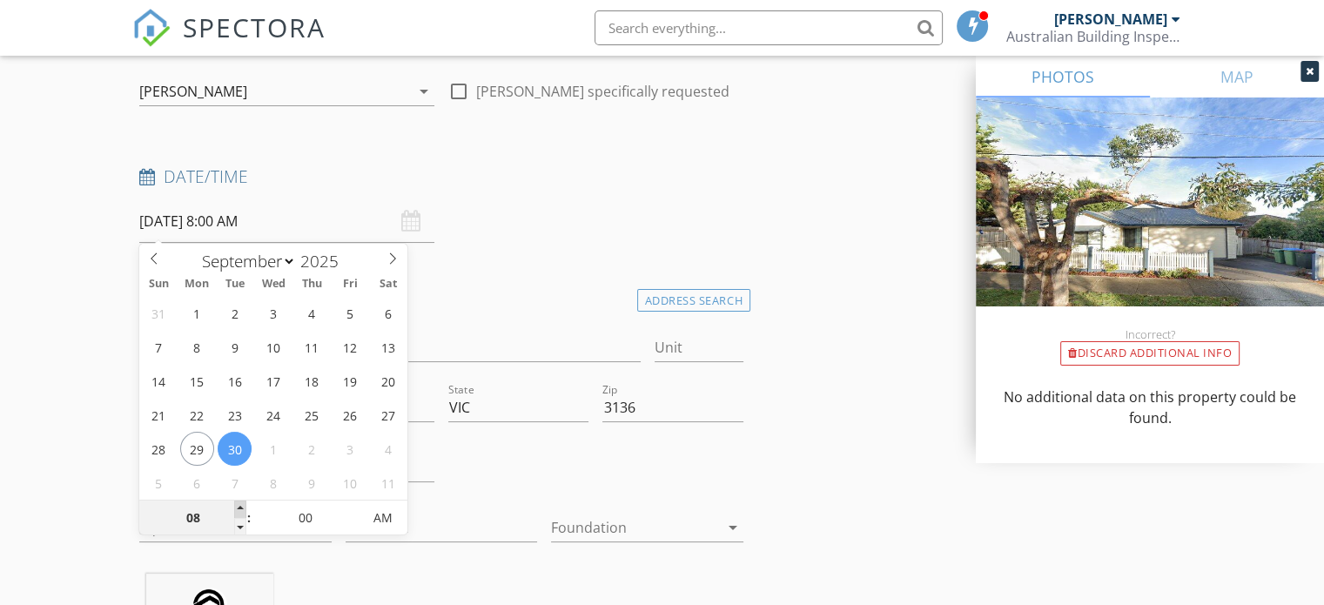
type input "09"
type input "[DATE] 9:00 AM"
click at [241, 508] on span at bounding box center [240, 508] width 12 height 17
type input "10"
type input "[DATE] 10:00 AM"
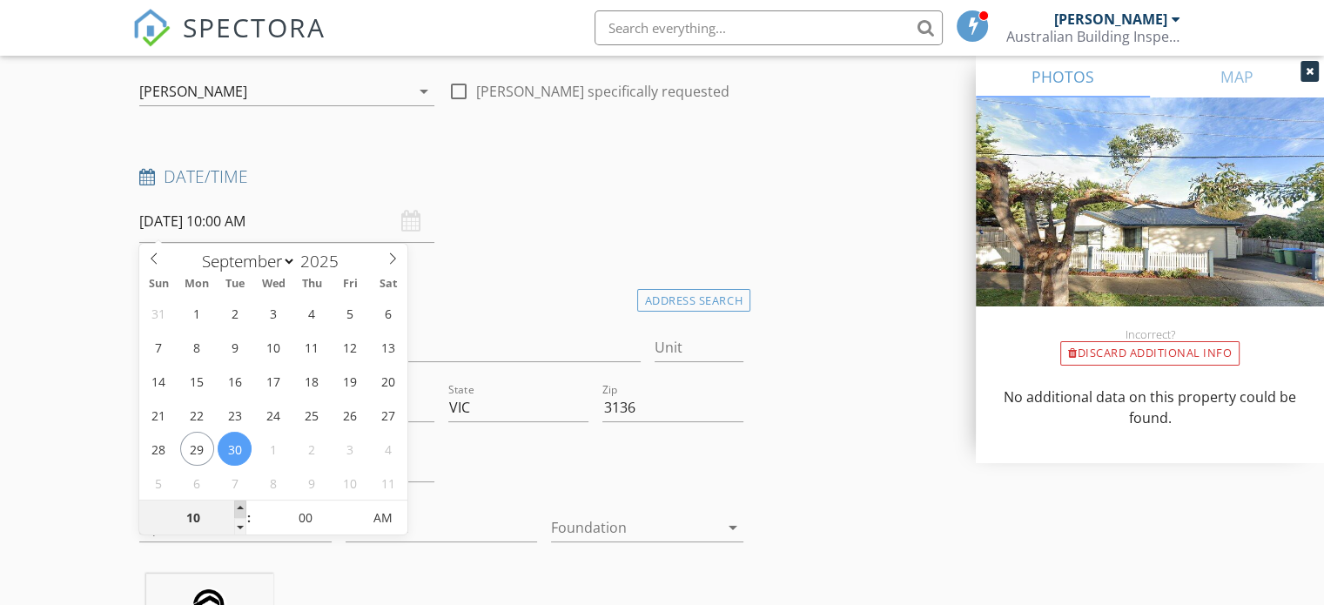
click at [241, 508] on span at bounding box center [240, 508] width 12 height 17
type input "11"
type input "[DATE] 11:00 AM"
click at [241, 508] on span at bounding box center [240, 508] width 12 height 17
type input "12"
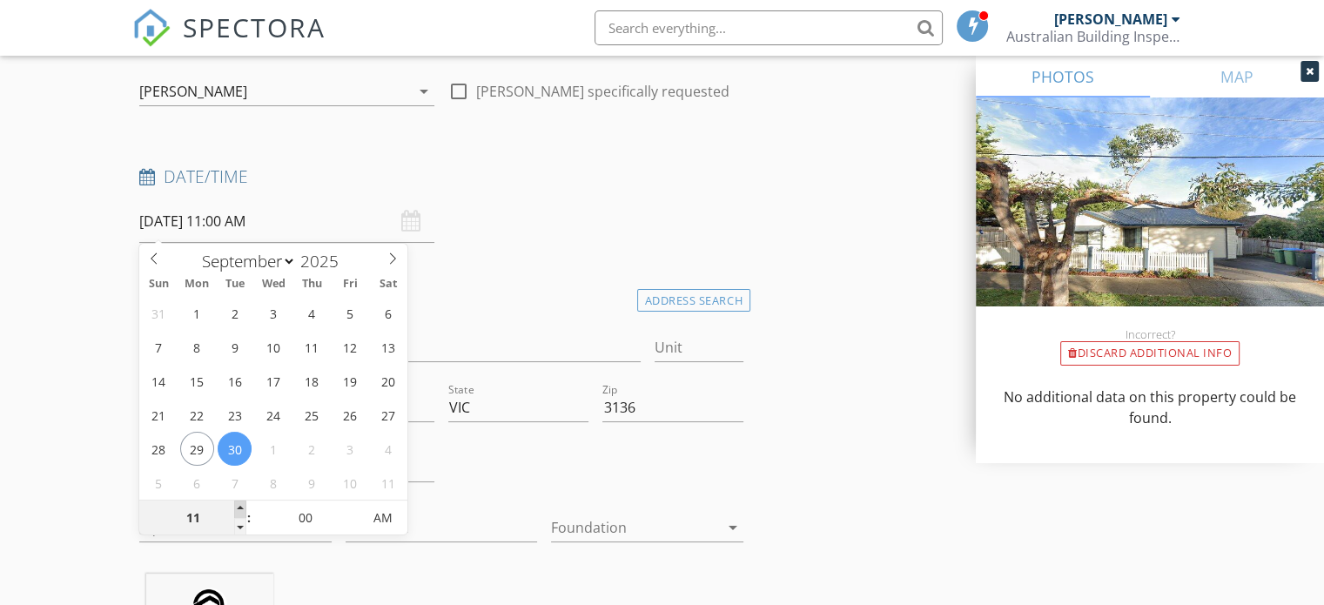
type input "[DATE] 12:00 PM"
click at [241, 508] on span at bounding box center [240, 508] width 12 height 17
type input "05"
type input "[DATE] 12:05 PM"
click at [354, 507] on span at bounding box center [353, 508] width 12 height 17
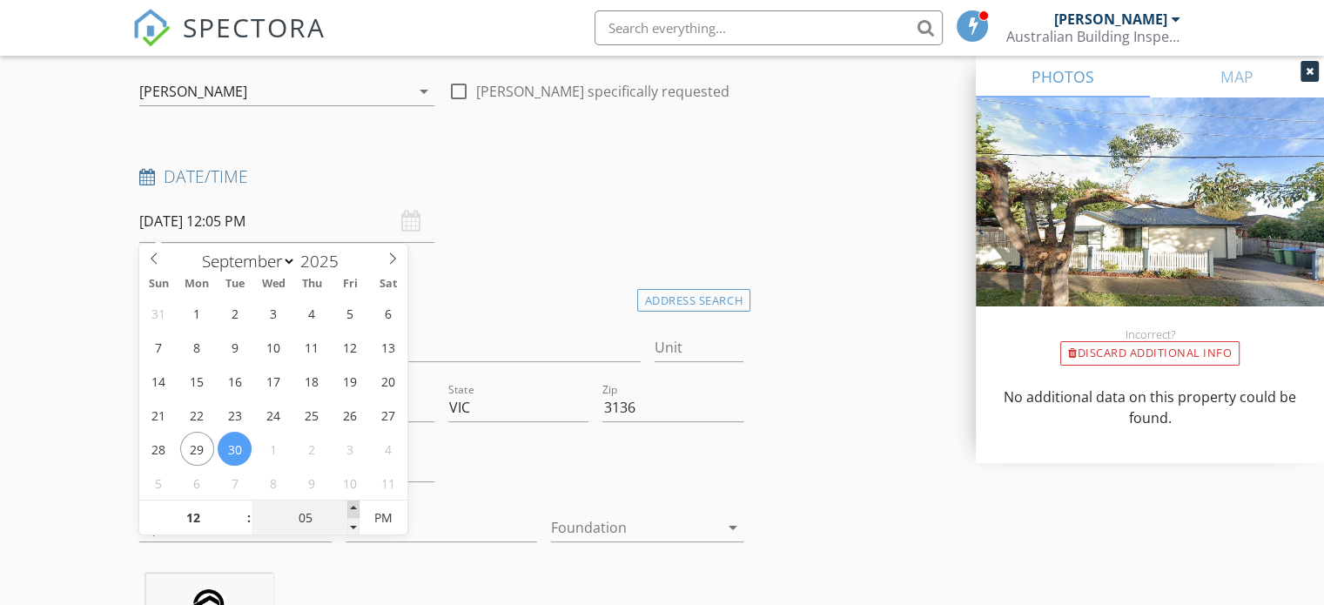
type input "10"
type input "[DATE] 12:10 PM"
click at [354, 507] on span at bounding box center [353, 508] width 12 height 17
type input "15"
type input "[DATE] 12:15 PM"
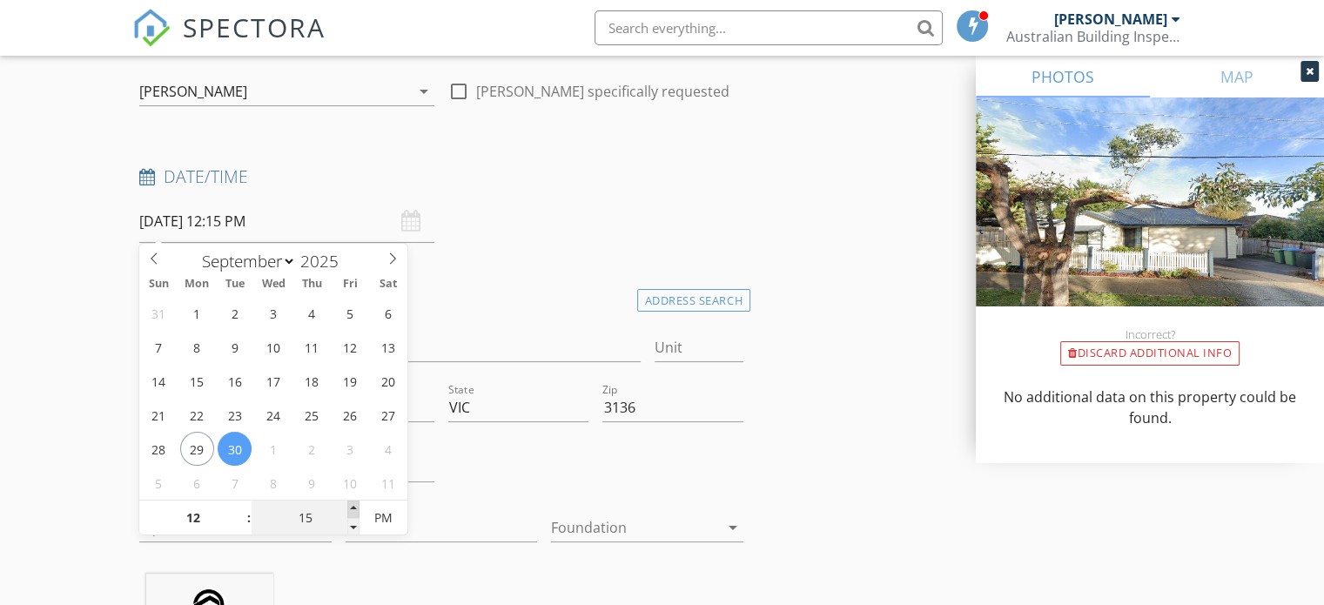
click at [354, 507] on span at bounding box center [353, 508] width 12 height 17
type input "20"
type input "[DATE] 12:20 PM"
click at [354, 507] on span at bounding box center [353, 508] width 12 height 17
type input "25"
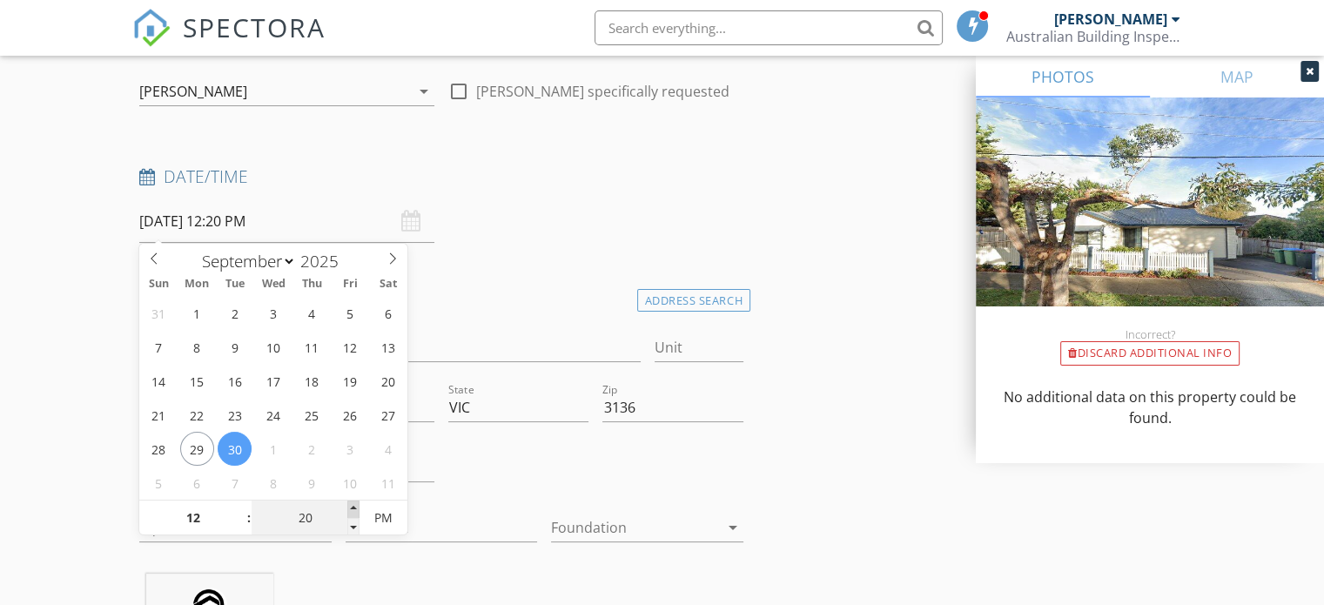
type input "[DATE] 12:25 PM"
click at [354, 507] on span at bounding box center [353, 508] width 12 height 17
type input "30"
type input "[DATE] 12:30 PM"
click at [354, 507] on span at bounding box center [353, 508] width 12 height 17
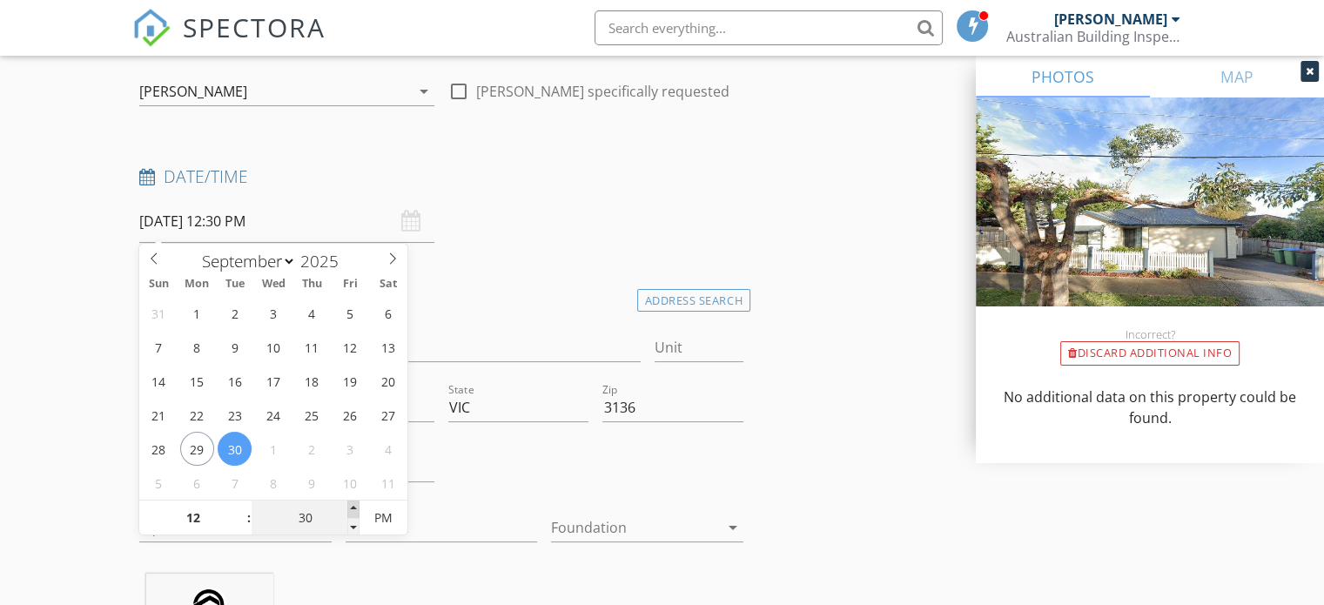
type input "35"
type input "[DATE] 12:35 PM"
click at [354, 507] on span at bounding box center [353, 508] width 12 height 17
type input "30"
type input "[DATE] 12:30 PM"
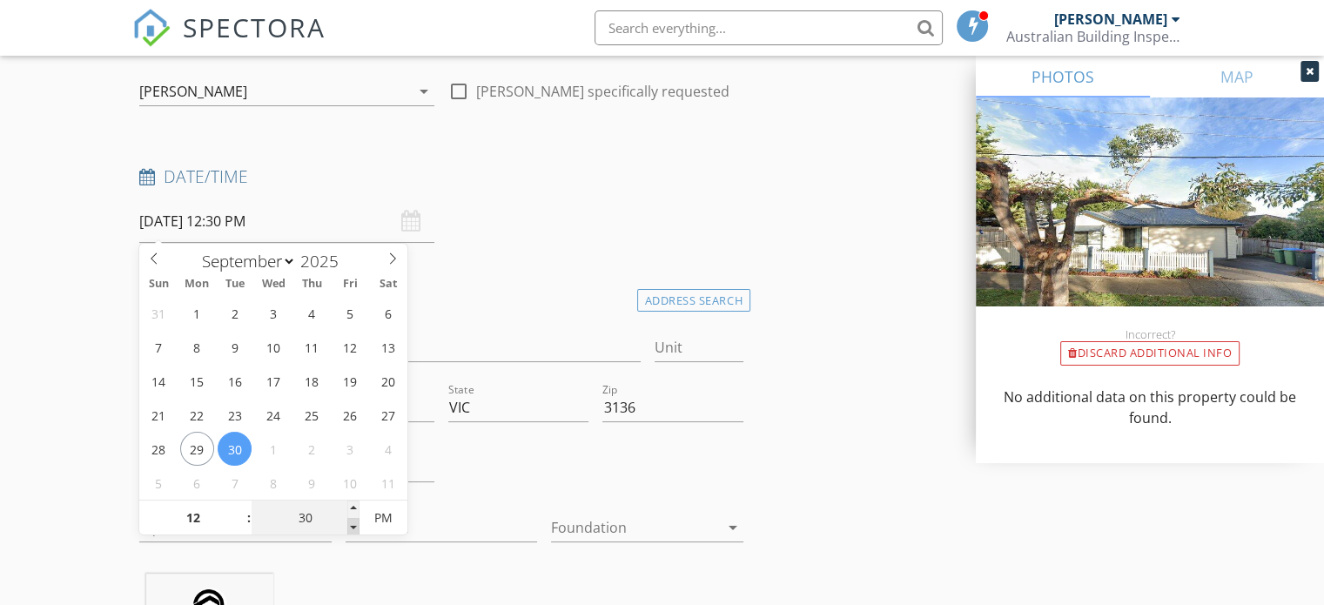
click at [356, 527] on span at bounding box center [353, 526] width 12 height 17
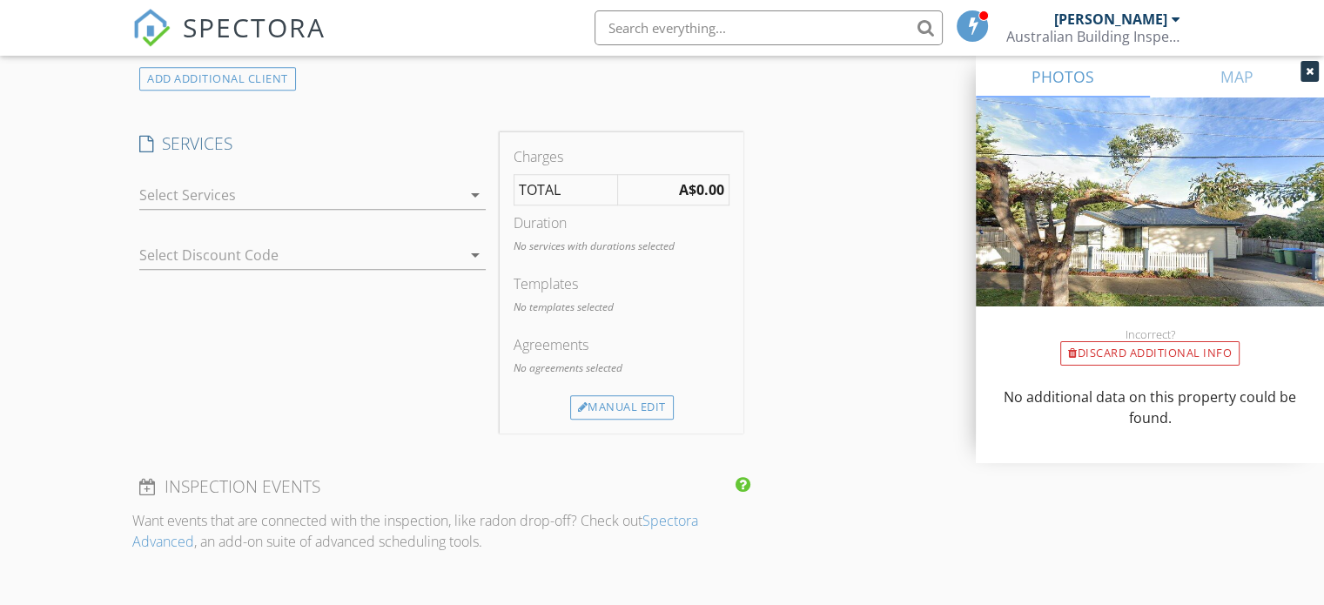
scroll to position [1392, 0]
click at [472, 192] on icon "arrow_drop_down" at bounding box center [475, 199] width 21 height 21
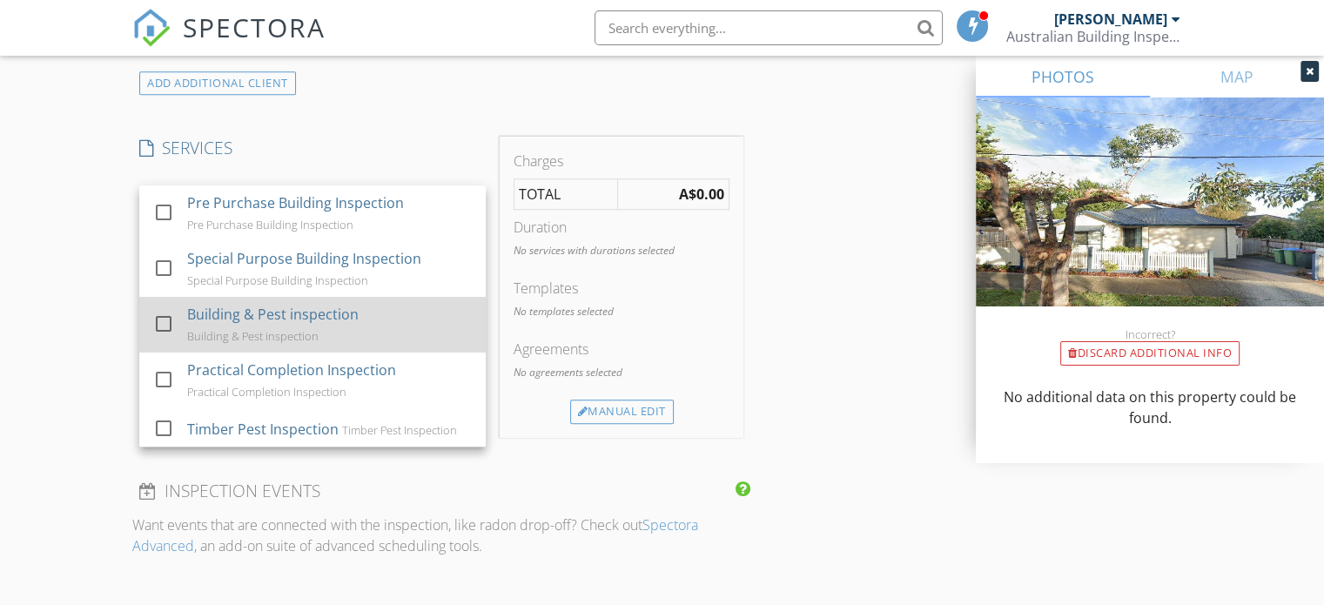
click at [331, 325] on div "Building & Pest inspection Building & Pest inspection" at bounding box center [329, 325] width 285 height 56
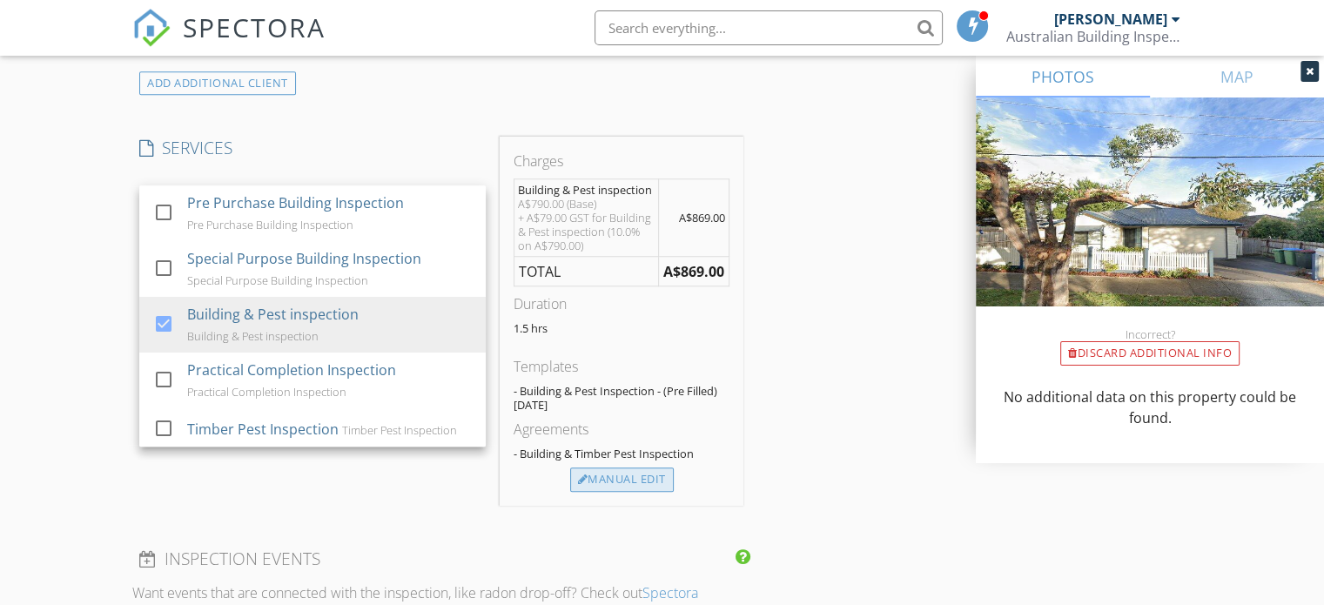
click at [627, 476] on div "Manual Edit" at bounding box center [622, 479] width 104 height 24
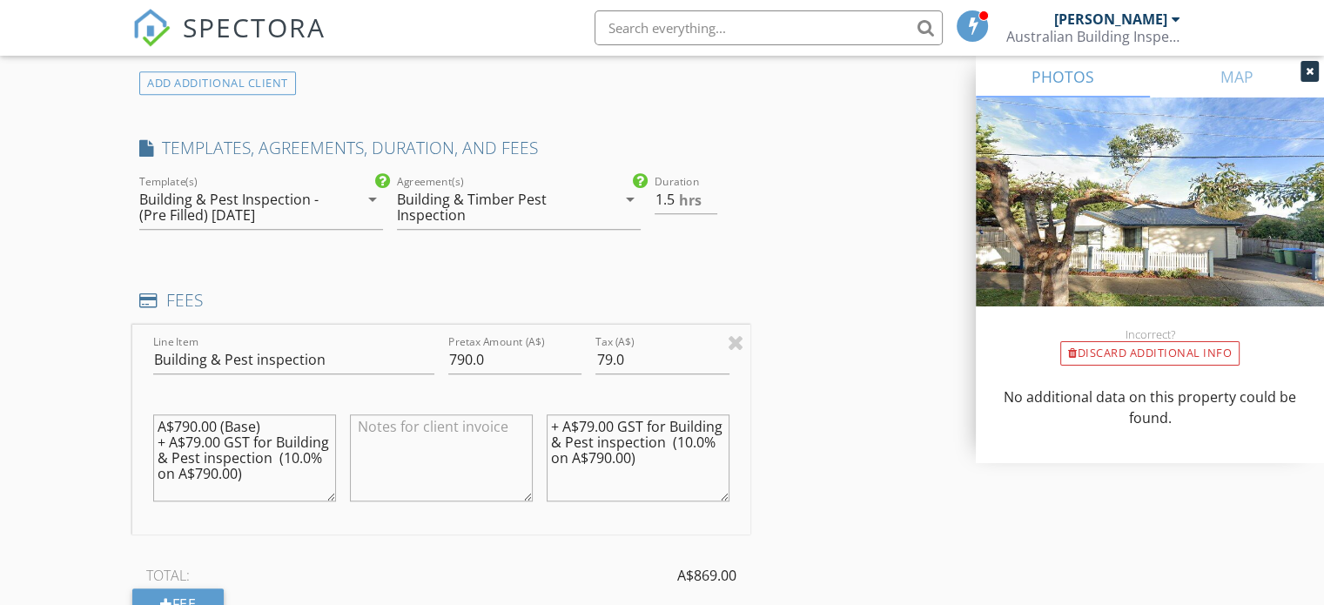
drag, startPoint x: 249, startPoint y: 489, endPoint x: 91, endPoint y: 317, distance: 234.0
click at [91, 317] on div "New Inspection Click here to use the New Order Form INSPECTOR(S) check_box [PER…" at bounding box center [662, 332] width 1324 height 3245
drag, startPoint x: 674, startPoint y: 468, endPoint x: 499, endPoint y: 402, distance: 187.8
click at [499, 402] on div "Line Item Building & Pest inspection Pretax Amount (A$) 790.0 Tax (A$) 79.0 + A…" at bounding box center [441, 430] width 618 height 210
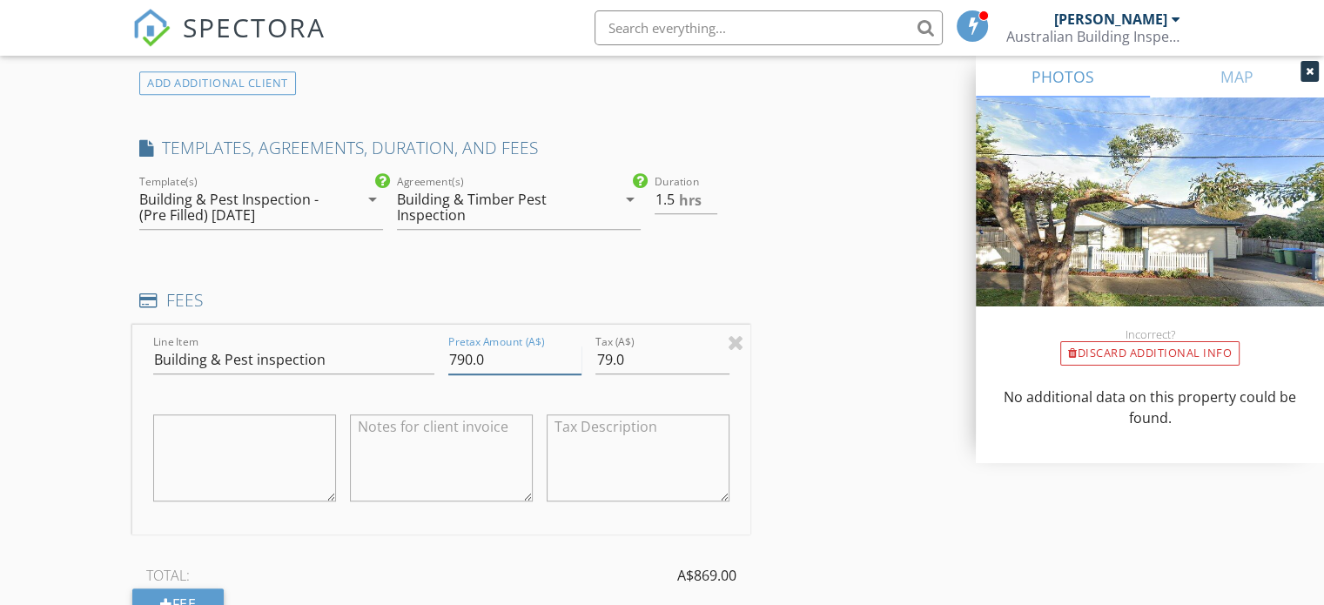
drag, startPoint x: 464, startPoint y: 359, endPoint x: 439, endPoint y: 358, distance: 25.3
click at [439, 358] on div "Line Item Building & Pest inspection Pretax Amount (A$) 790.0 Tax (A$) 79.0" at bounding box center [441, 430] width 618 height 210
type input "840.0"
drag, startPoint x: 613, startPoint y: 357, endPoint x: 582, endPoint y: 357, distance: 30.5
click at [582, 357] on div "Line Item Building & Pest inspection Pretax Amount (A$) 840.0 Tax (A$) 79.0" at bounding box center [441, 430] width 618 height 210
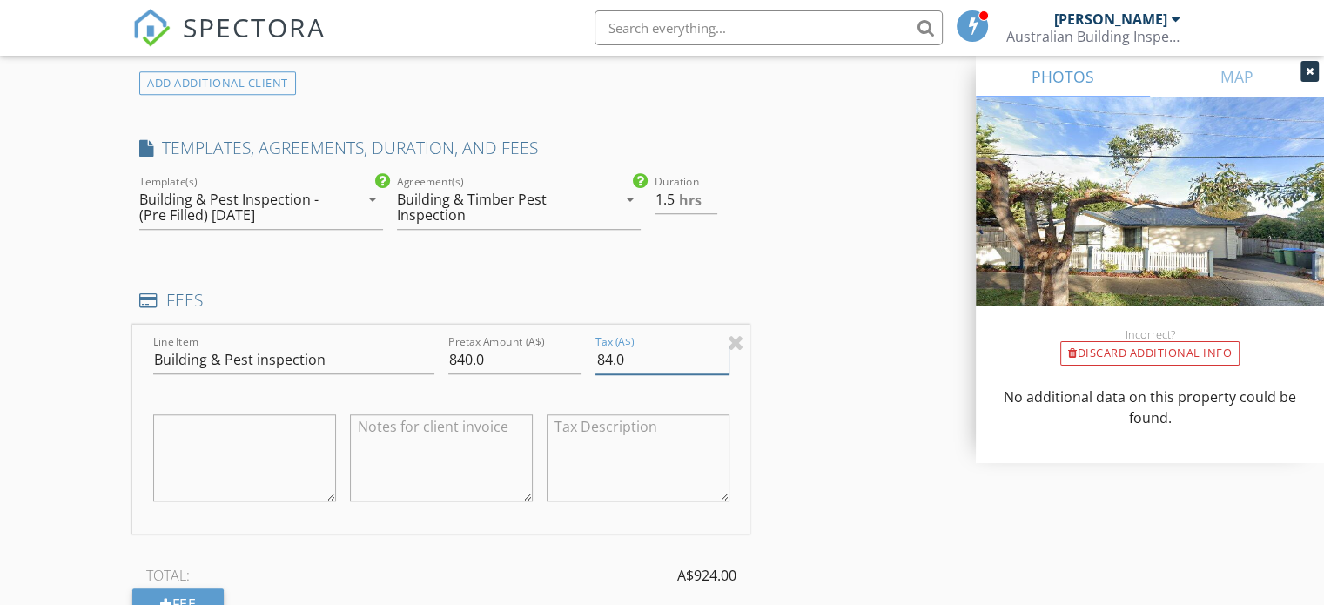
type input "84.0"
click at [844, 378] on div "INSPECTOR(S) check_box [PERSON_NAME] PRIMARY [PERSON_NAME] arrow_drop_down chec…" at bounding box center [661, 361] width 1059 height 3103
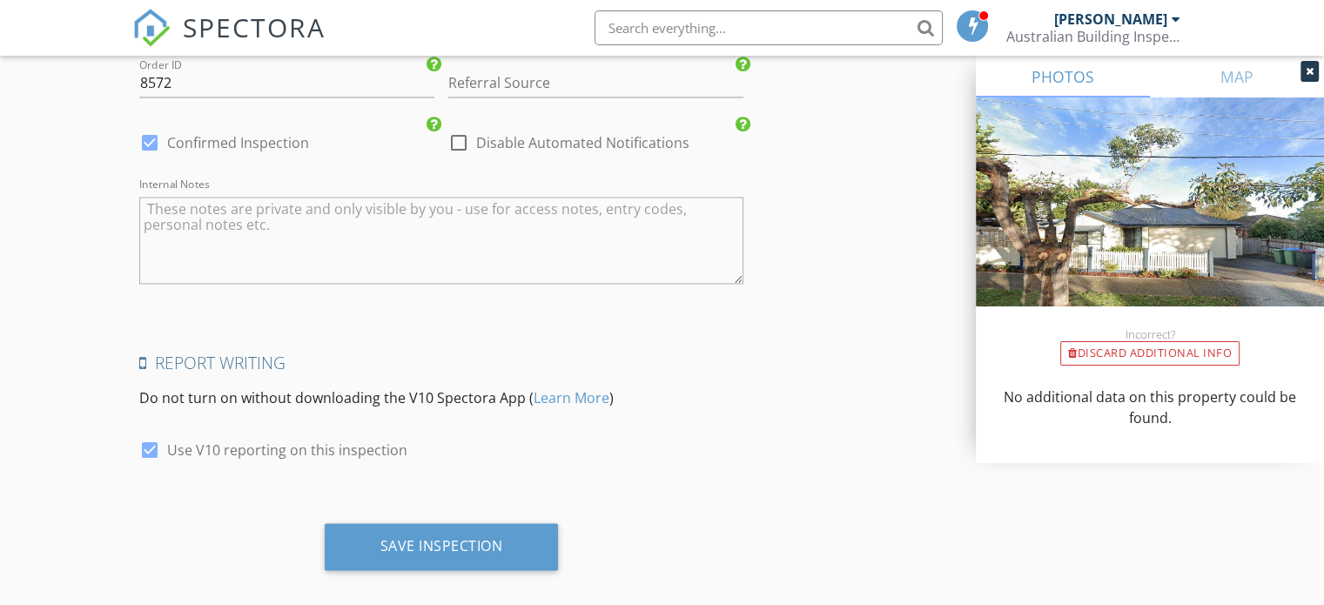
scroll to position [2737, 0]
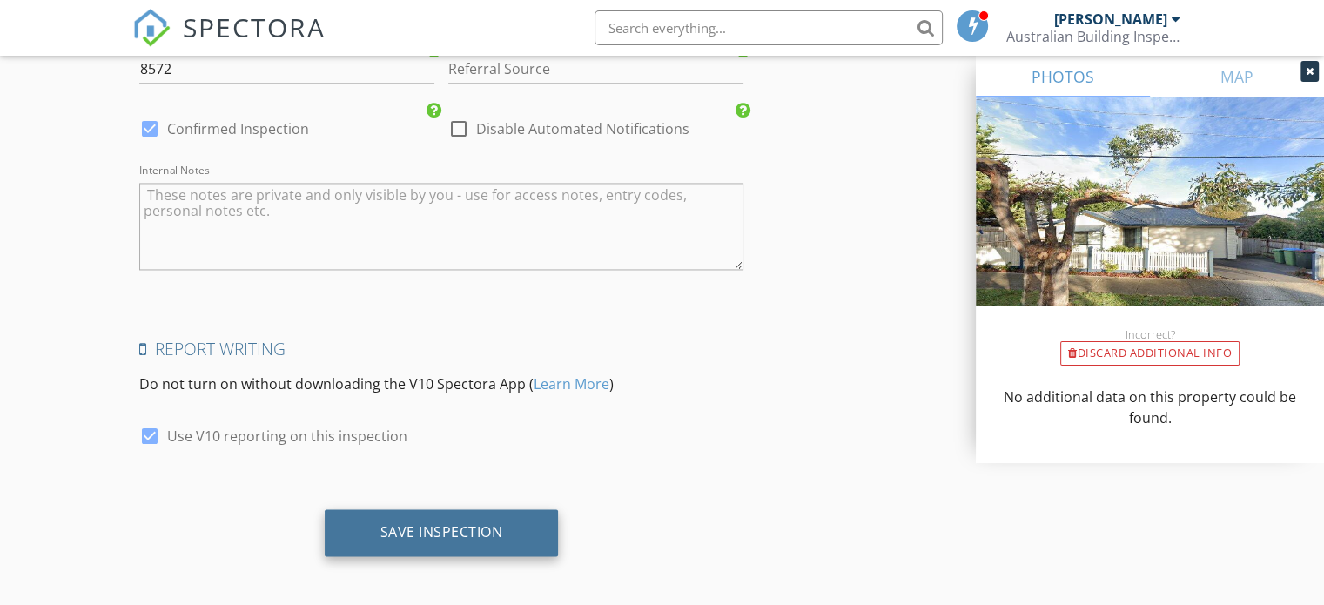
click at [388, 510] on div "Save Inspection" at bounding box center [442, 532] width 234 height 47
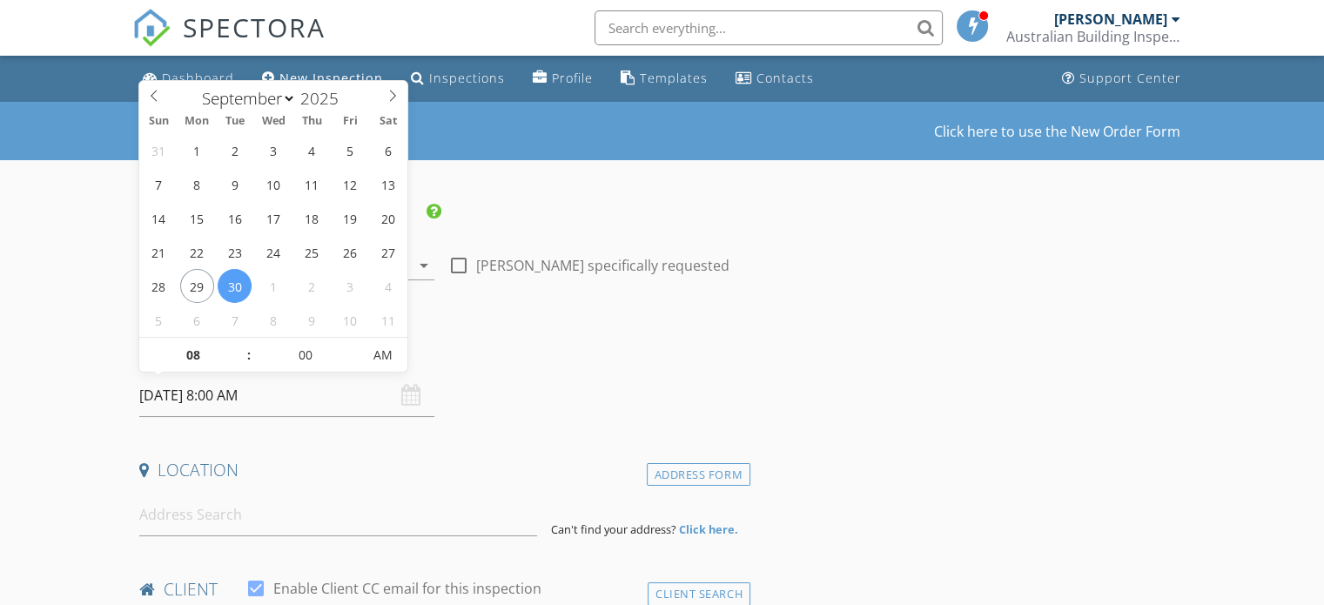
click at [247, 402] on input "[DATE] 8:00 AM" at bounding box center [286, 395] width 295 height 43
type input "[DATE] 8:00 AM"
select select "9"
type input "[DATE] 9:00 AM"
type input "09"
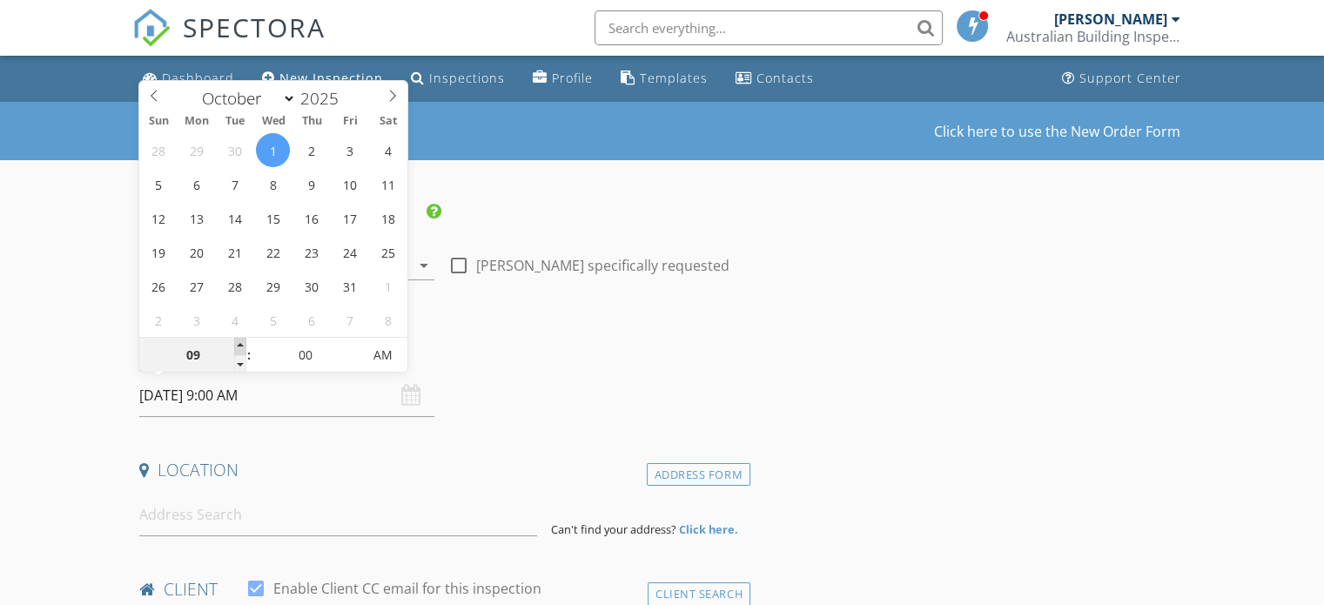
click at [238, 344] on span at bounding box center [240, 346] width 12 height 17
click at [212, 526] on input at bounding box center [338, 514] width 398 height 43
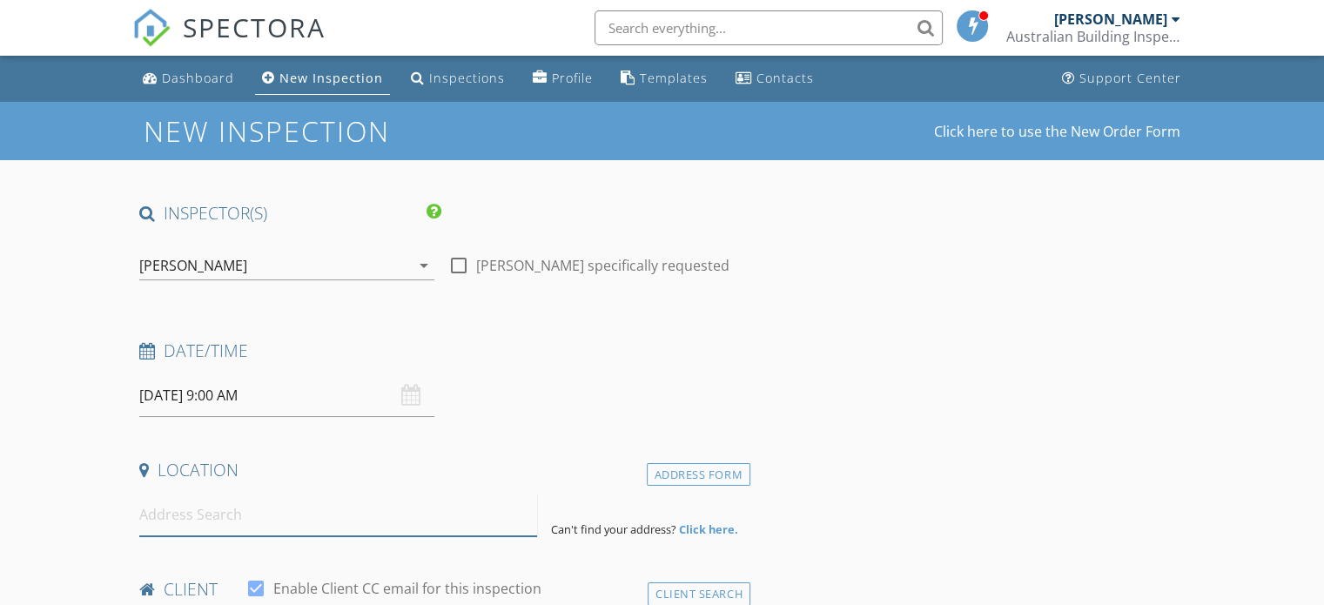
paste input "Kate & Dale Whiston"
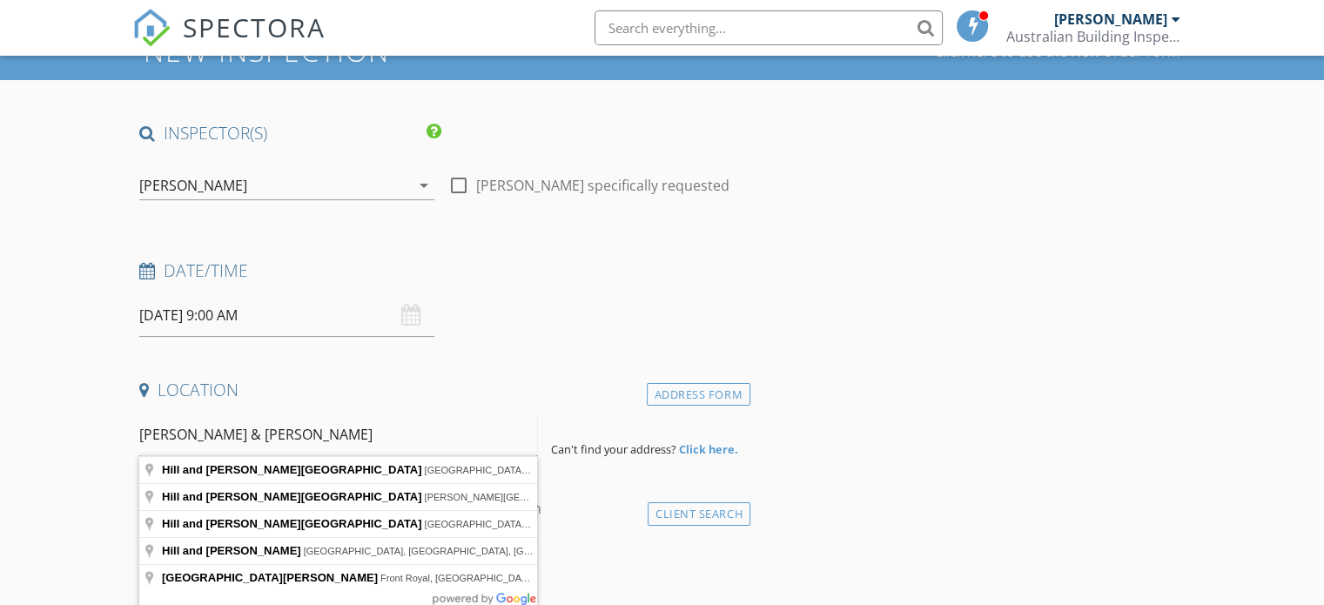
scroll to position [435, 0]
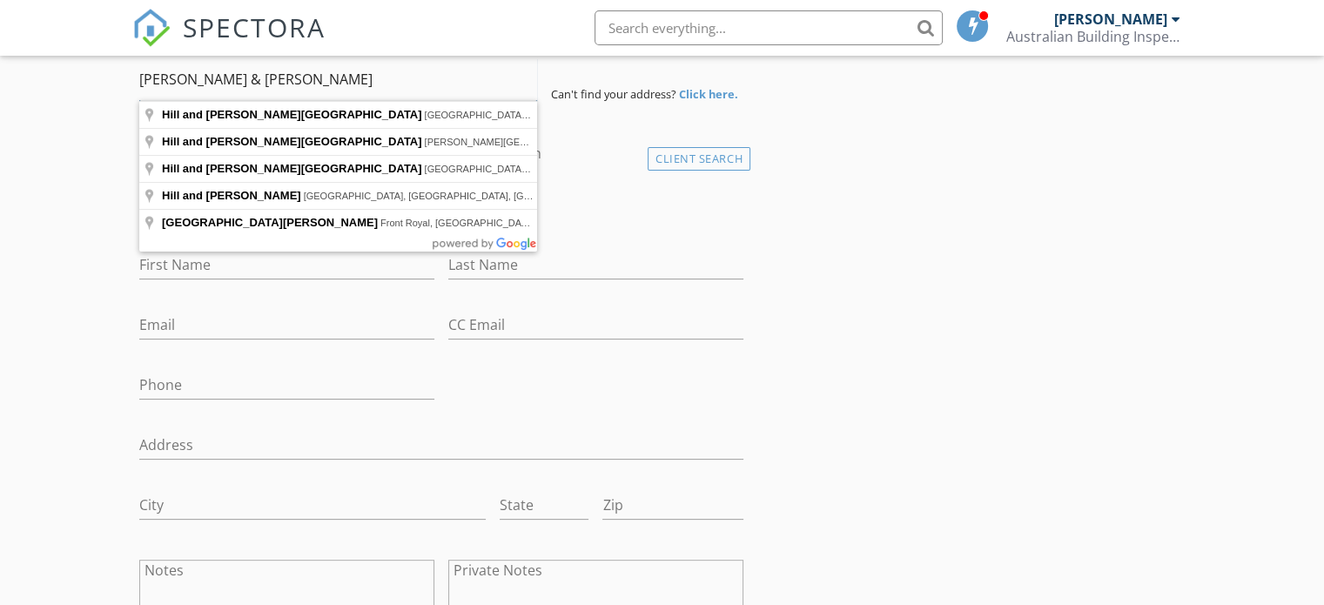
type input "Kate & Dale Whiston"
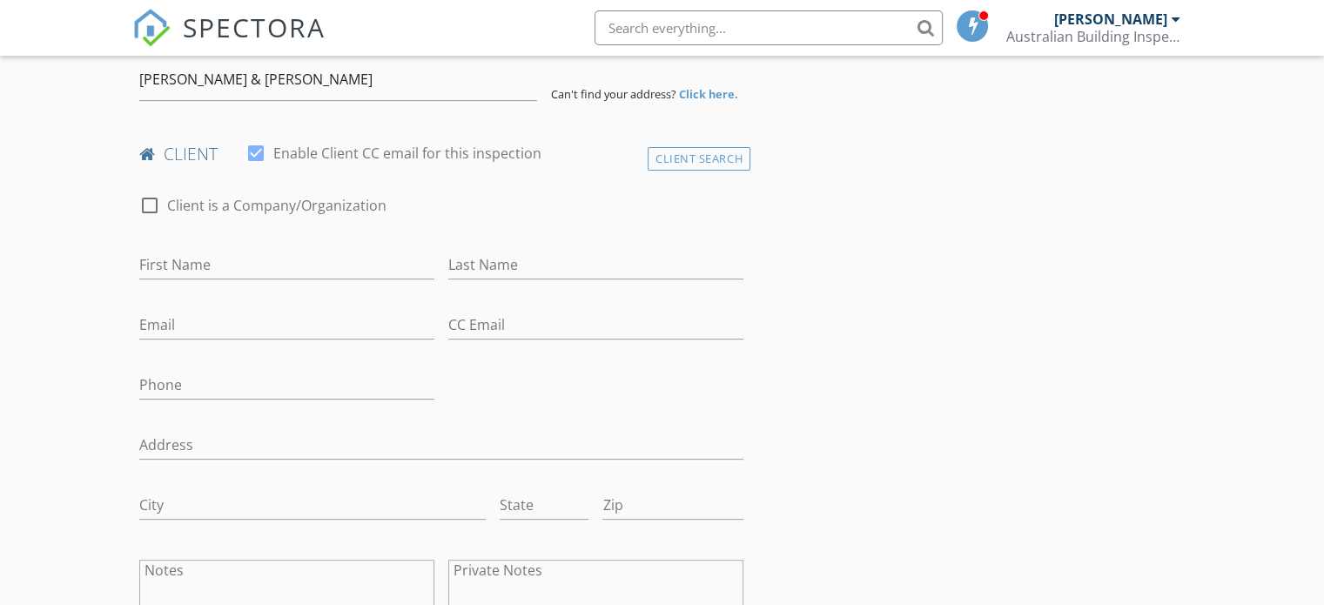
click at [253, 302] on div "Email" at bounding box center [286, 328] width 295 height 57
click at [228, 267] on input "First Name" at bounding box center [286, 265] width 295 height 29
paste input "Kate & Dale Whiston"
drag, startPoint x: 170, startPoint y: 262, endPoint x: 224, endPoint y: 272, distance: 54.8
click at [224, 272] on input "Kate & Dale Whiston" at bounding box center [286, 265] width 295 height 29
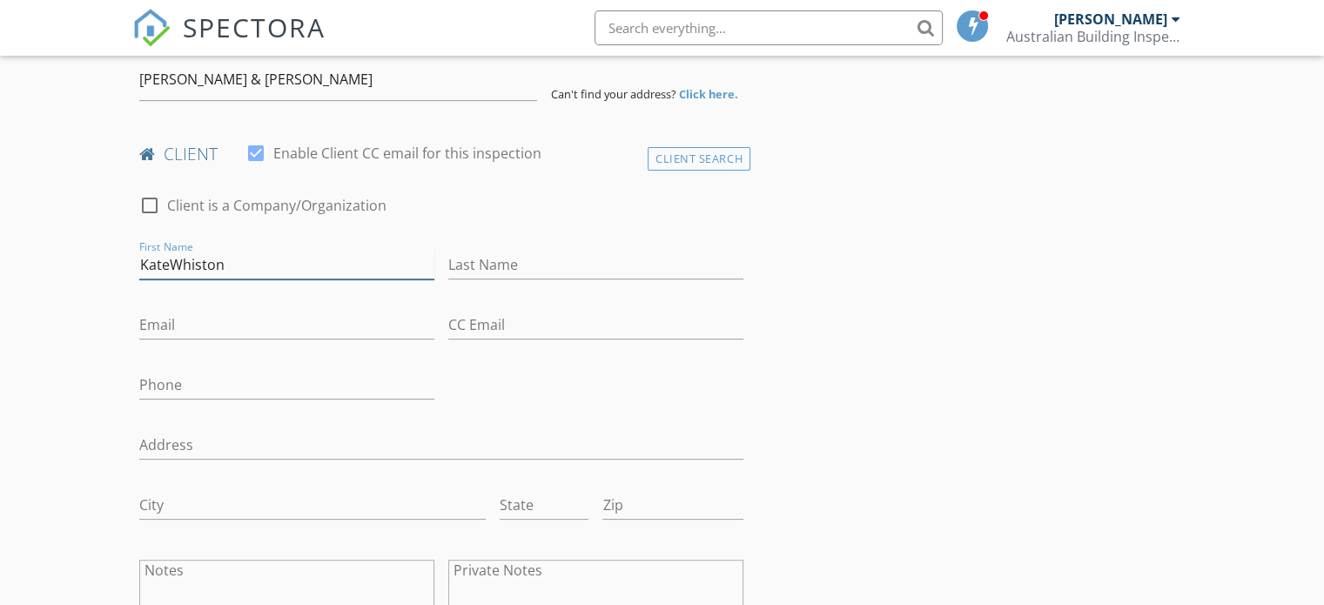
drag, startPoint x: 235, startPoint y: 267, endPoint x: 178, endPoint y: 265, distance: 57.5
click at [171, 265] on input "KateWhiston" at bounding box center [286, 265] width 295 height 29
type input "Kate"
paste input "Whiston"
type input "Whiston"
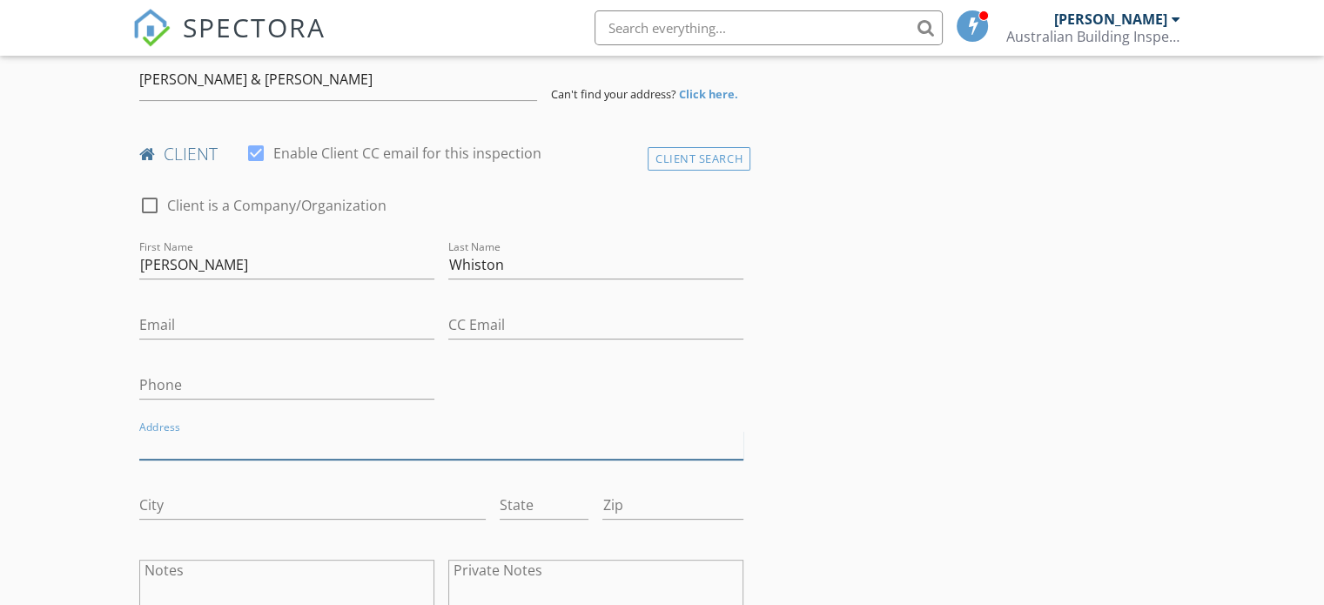
paste input "28 kaduna drive, officer south"
drag, startPoint x: 251, startPoint y: 443, endPoint x: 329, endPoint y: 447, distance: 77.6
click at [329, 447] on input "28 kaduna drive, officer south" at bounding box center [441, 445] width 604 height 29
type input "28 kaduna drive"
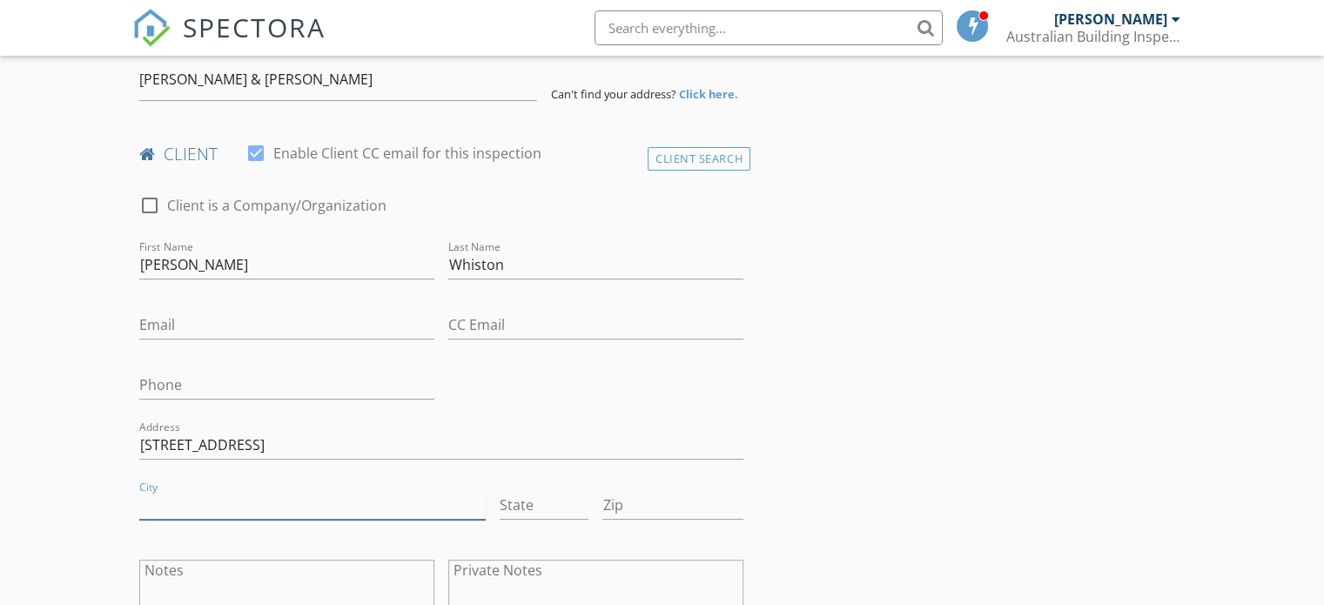
paste input "officer south"
type input "Officer South"
click at [540, 506] on input "State" at bounding box center [543, 505] width 89 height 29
type input "B"
type input "Vic"
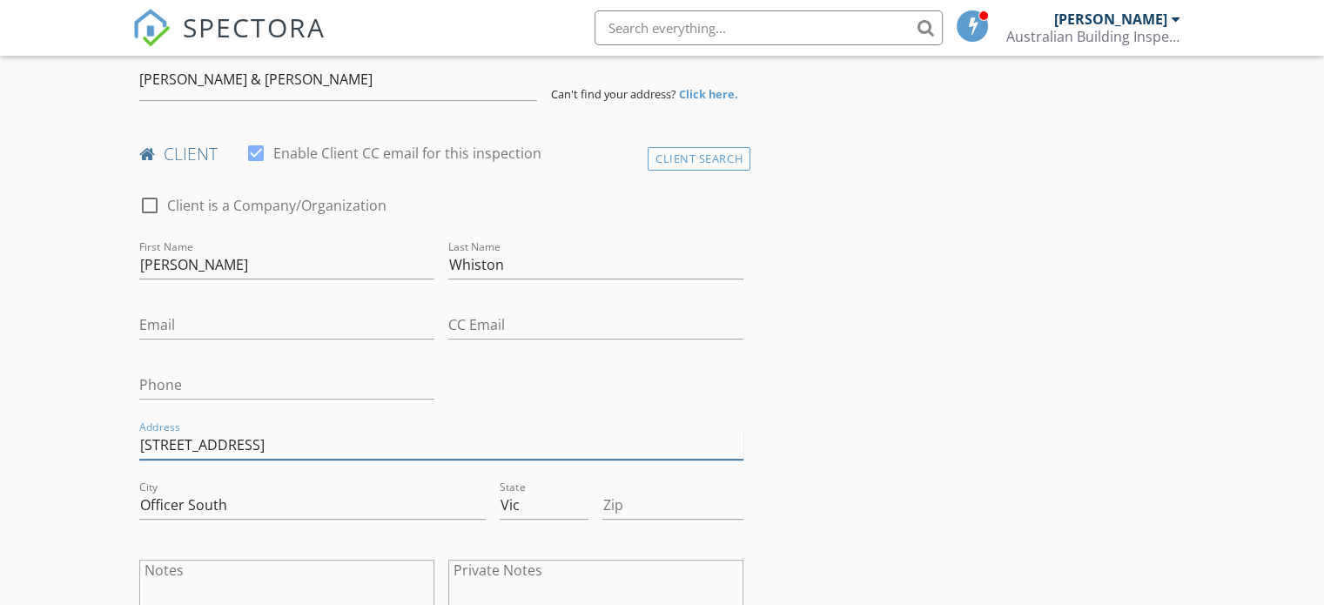
click at [165, 442] on input "28 kaduna drive" at bounding box center [441, 445] width 604 height 29
type input "28 Kaduna drive"
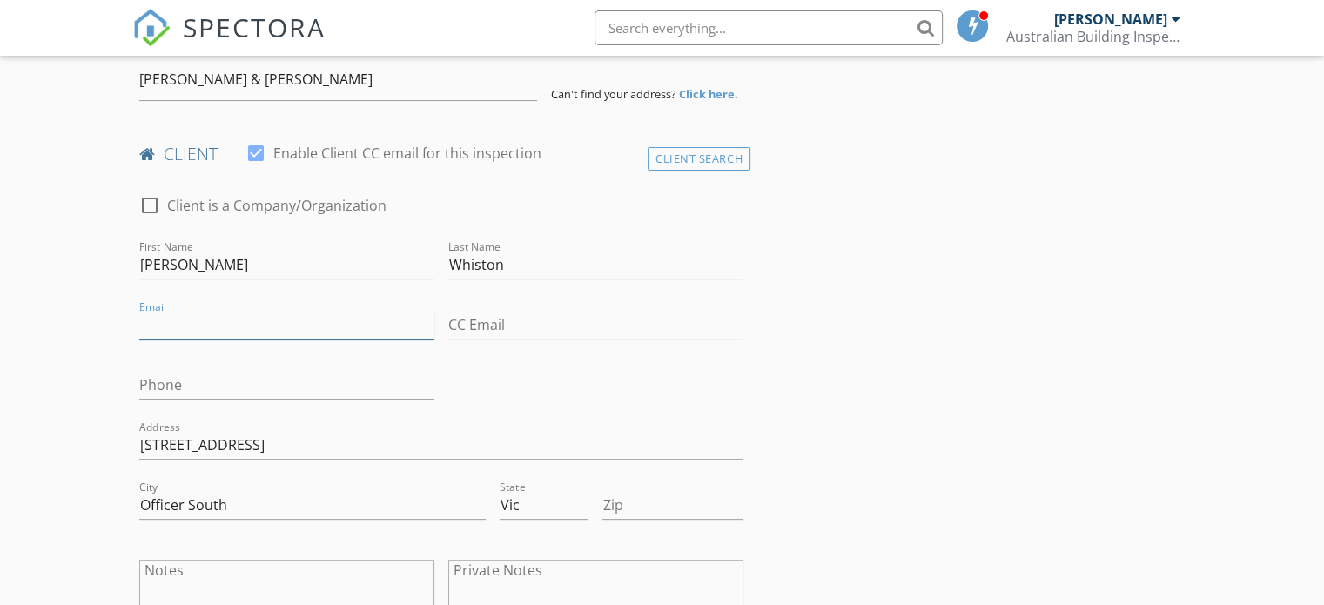
paste input "0420401382"
type input "0420401382"
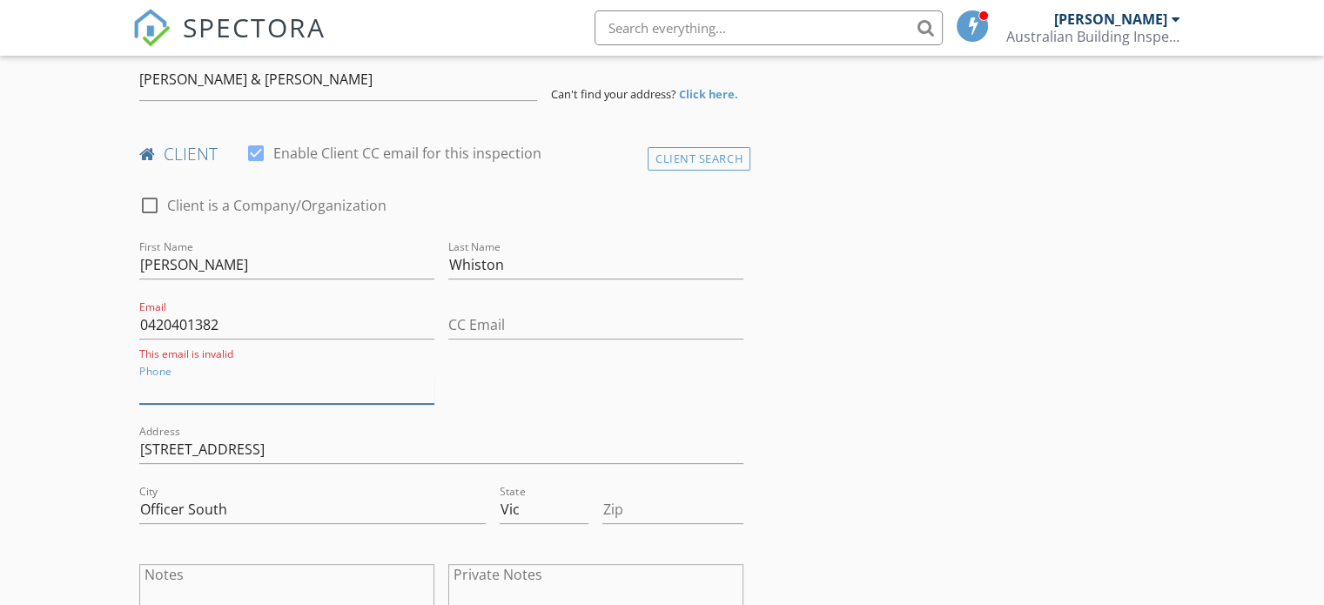
paste input "0420401382"
drag, startPoint x: 244, startPoint y: 391, endPoint x: 143, endPoint y: 391, distance: 100.9
click at [143, 391] on input "0420401382" at bounding box center [286, 389] width 295 height 29
paste input "kate.lane1@hotmail.com"
type input "kate.lane1@hotmail.com"
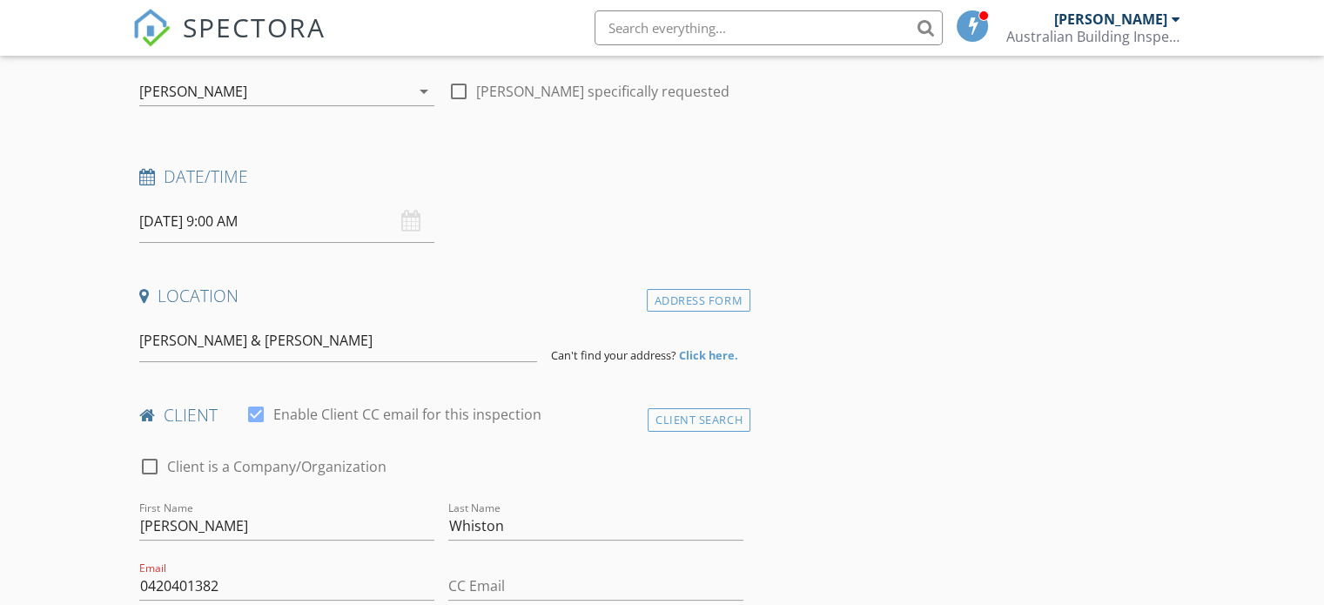
scroll to position [0, 0]
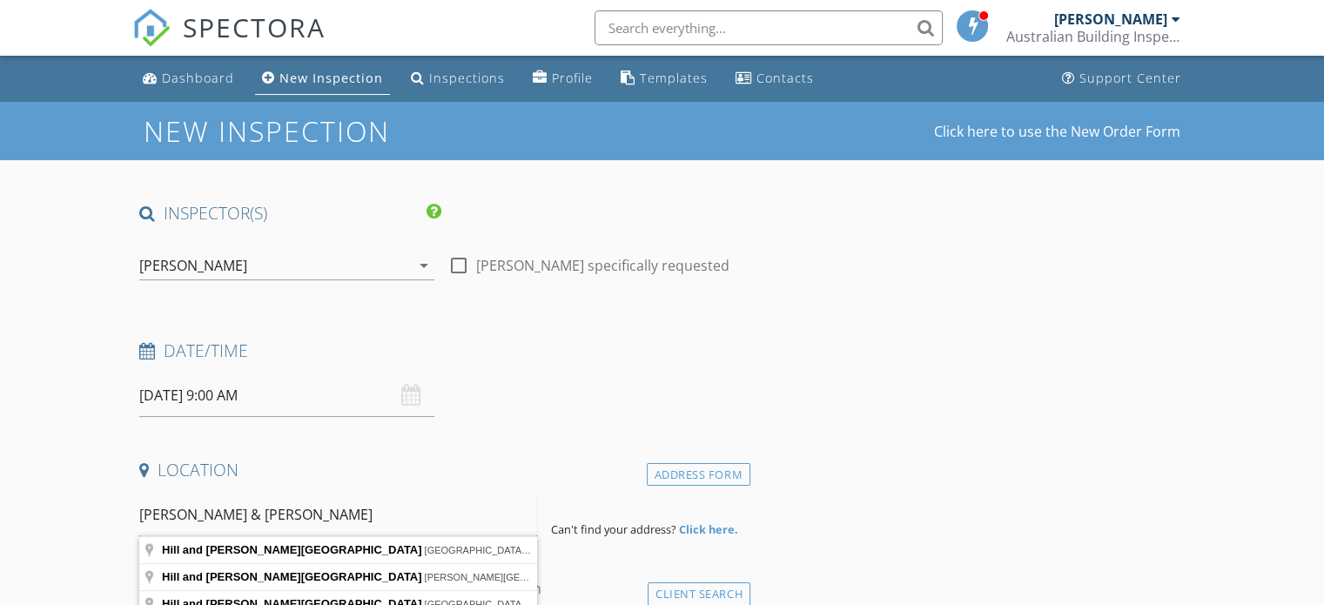
drag, startPoint x: 271, startPoint y: 509, endPoint x: 136, endPoint y: 506, distance: 134.9
click at [136, 506] on div "Kate & Dale Whiston" at bounding box center [338, 514] width 412 height 43
paste input "3 Ashley Court, longwarry"
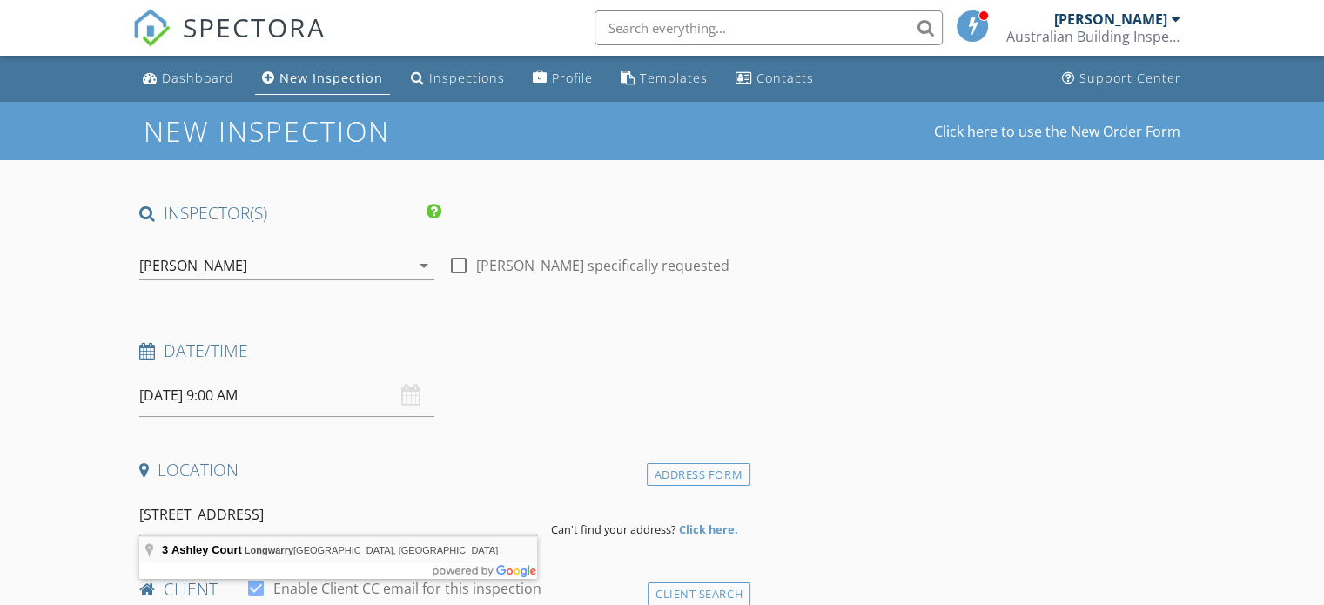
type input "3 Ashley Court, Longwarry VIC, Australia"
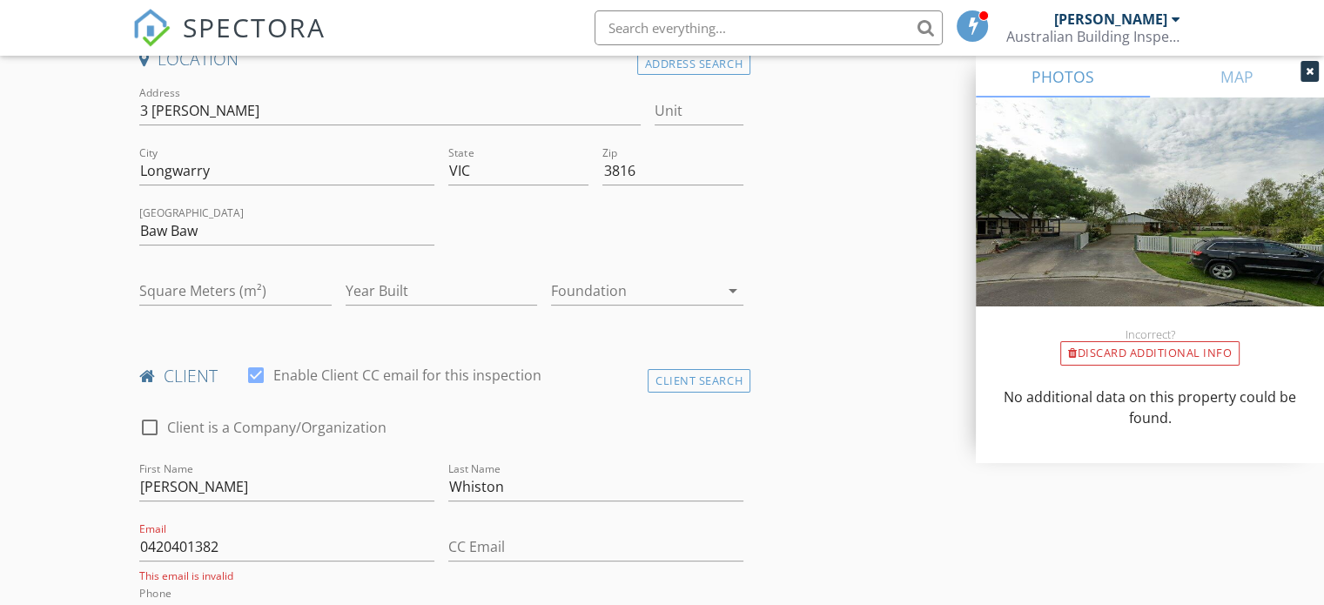
scroll to position [609, 0]
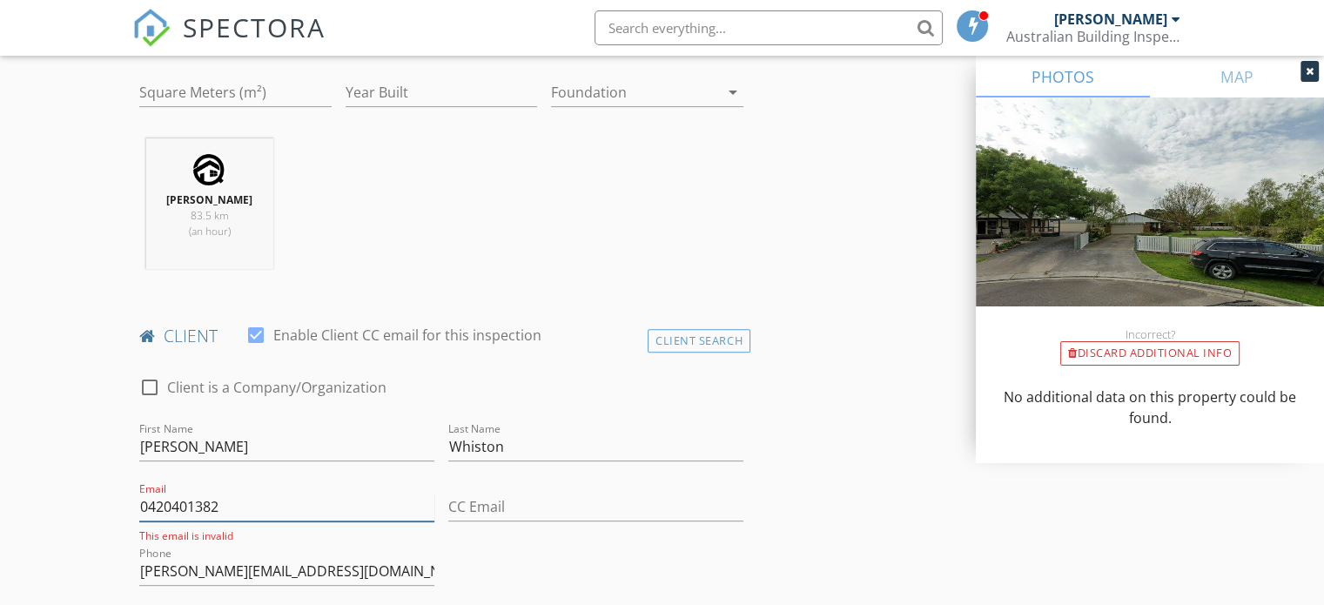
drag, startPoint x: 254, startPoint y: 507, endPoint x: 143, endPoint y: 503, distance: 111.5
click at [143, 503] on input "0420401382" at bounding box center [286, 507] width 295 height 29
click at [324, 573] on input "kate.lane1@hotmail.com" at bounding box center [286, 571] width 295 height 29
paste input "0420401382"
drag, startPoint x: 305, startPoint y: 567, endPoint x: 230, endPoint y: 566, distance: 74.9
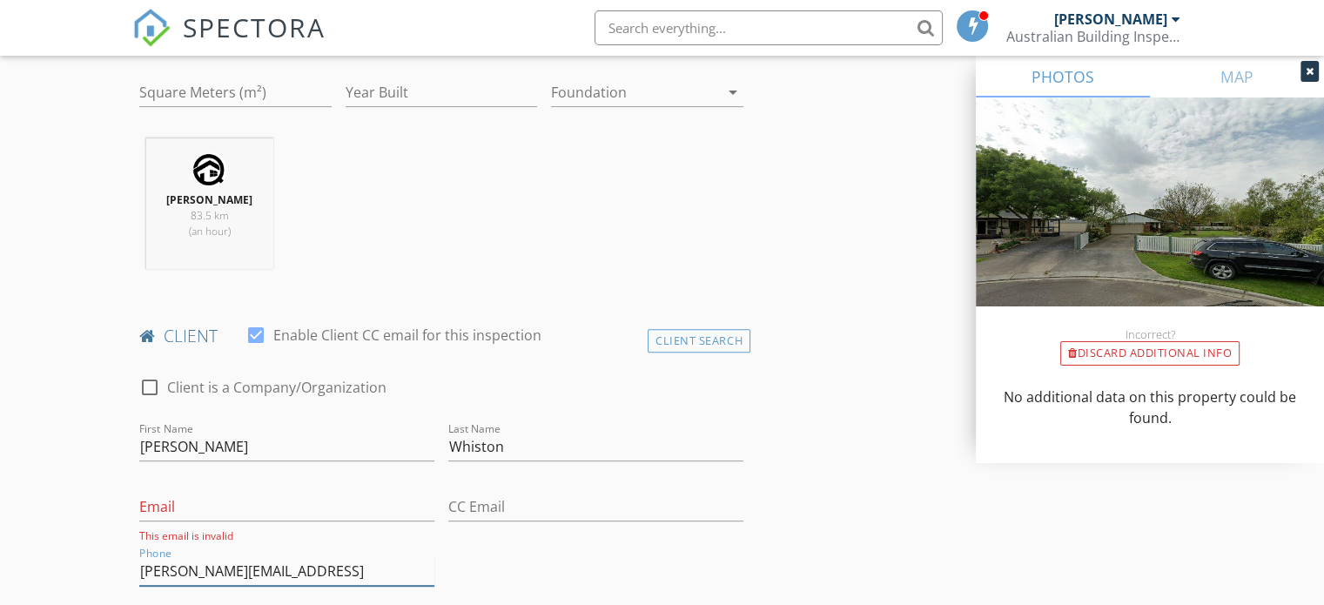
click at [230, 566] on input "kate.lane1@hotmail.com0420401382" at bounding box center [286, 571] width 295 height 29
click at [298, 567] on input "kate.lane1@hotmail.com0420401382" at bounding box center [286, 571] width 295 height 29
drag, startPoint x: 301, startPoint y: 566, endPoint x: 141, endPoint y: 563, distance: 160.2
click at [141, 563] on input "kate.lane1@hotmail.com0420401382" at bounding box center [286, 571] width 295 height 29
type input "0420401382"
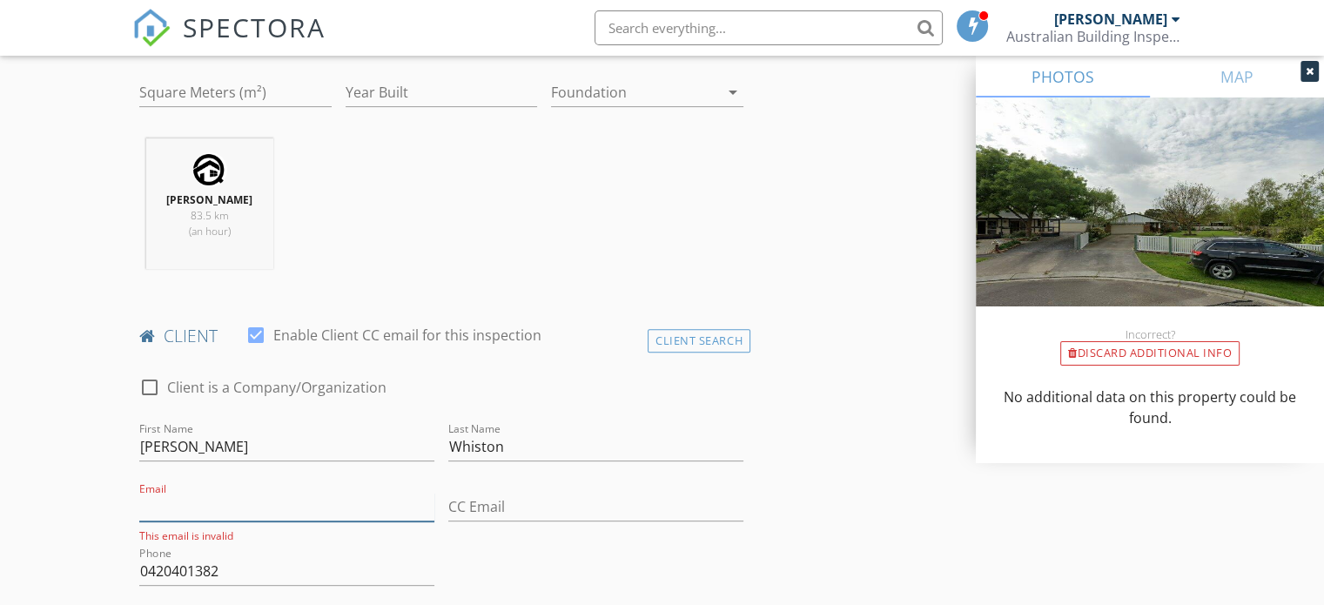
paste input "kate.lane1@hotmail.com"
type input "kate.lane1@hotmail.com"
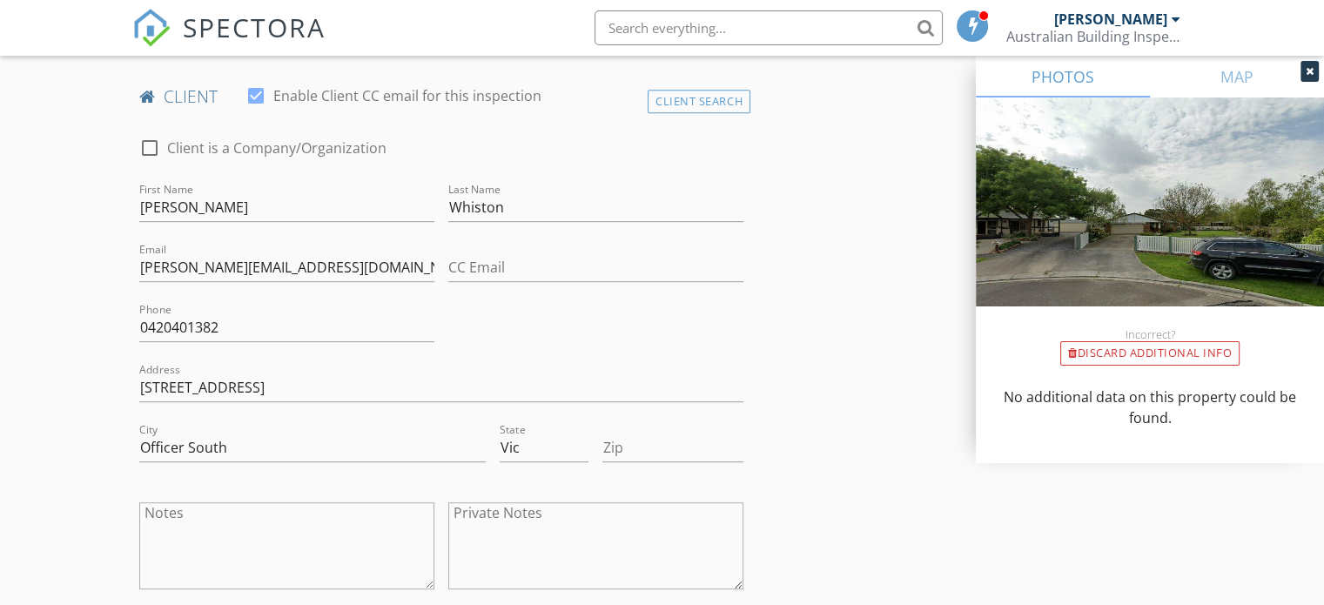
scroll to position [1131, 0]
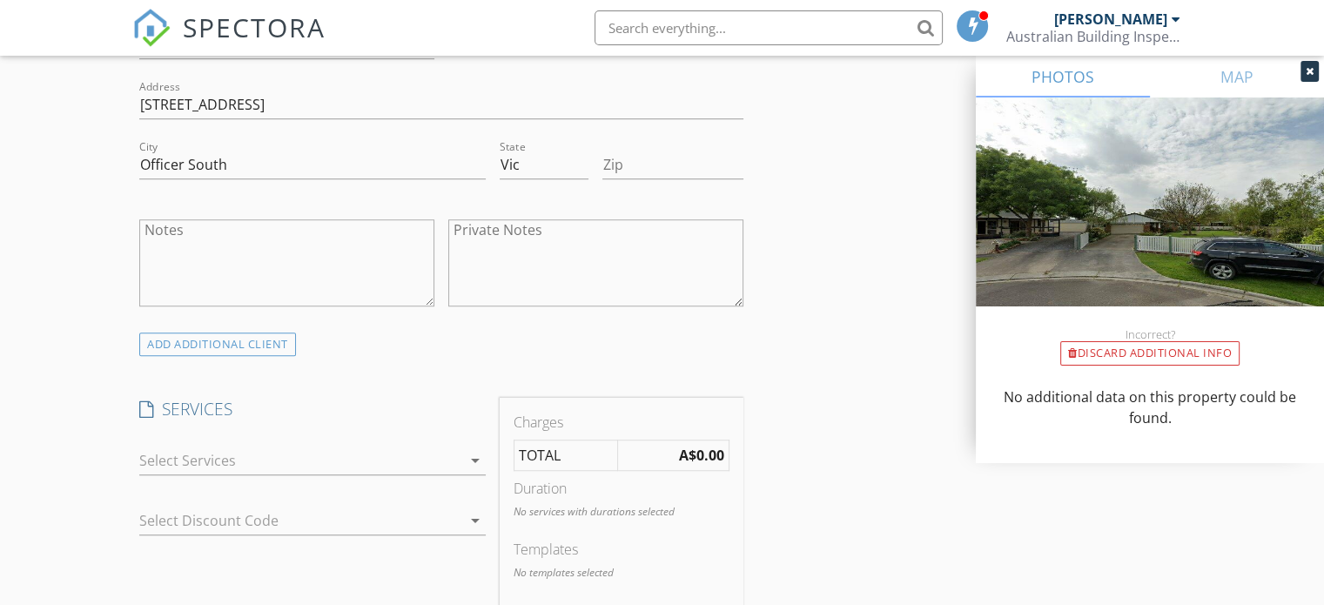
click at [366, 465] on div at bounding box center [300, 460] width 322 height 28
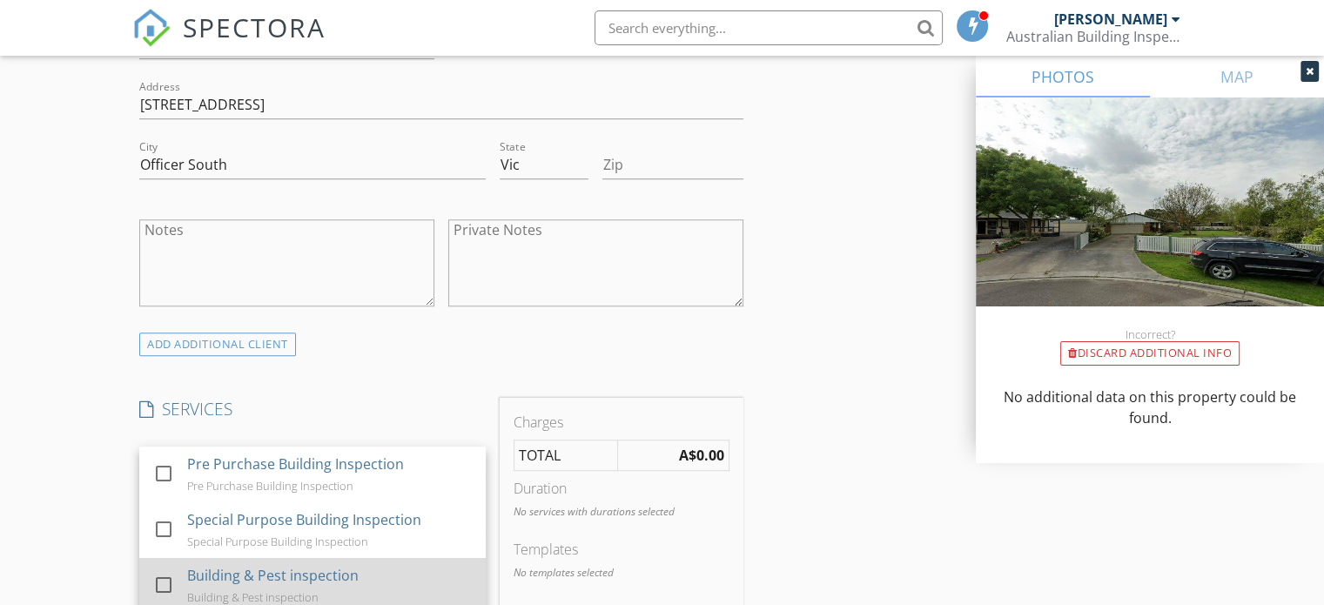
click at [320, 580] on div "Building & Pest inspection" at bounding box center [272, 575] width 171 height 21
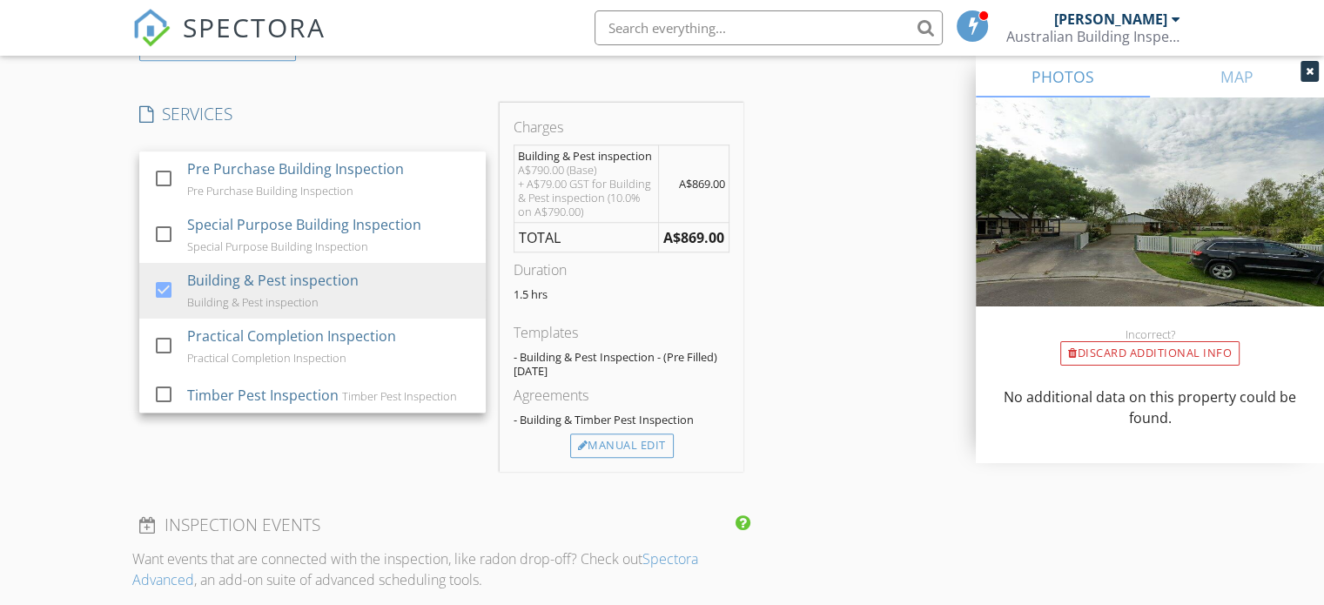
scroll to position [1479, 0]
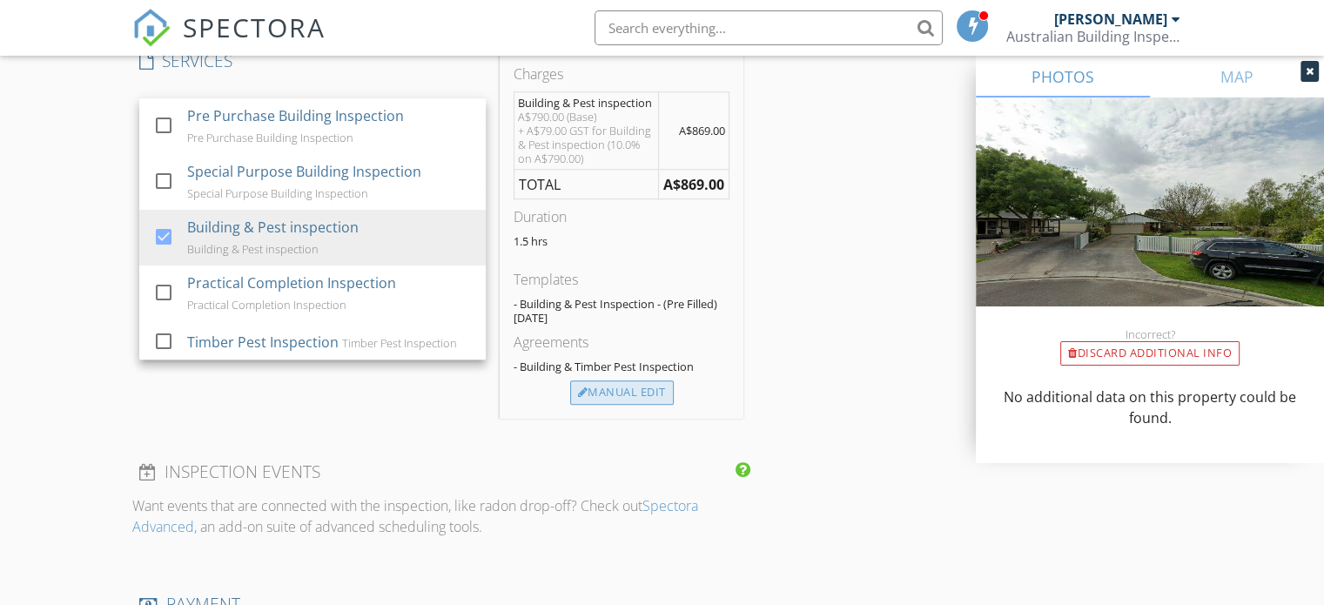
click at [597, 385] on div "Manual Edit" at bounding box center [622, 392] width 104 height 24
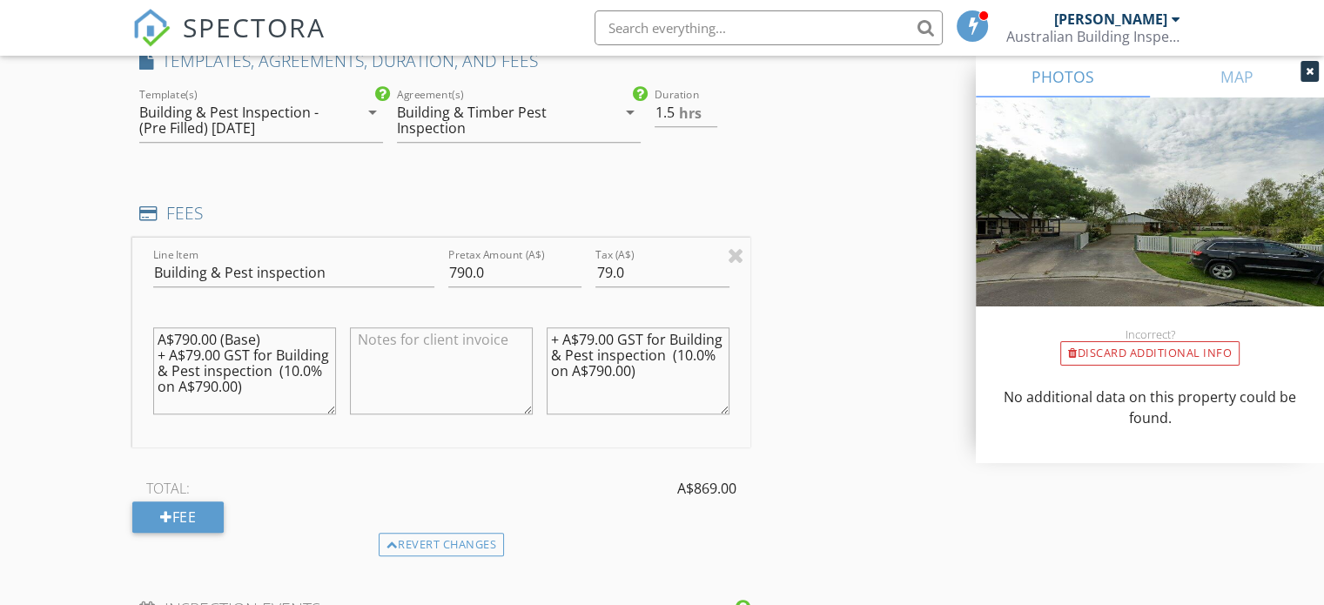
drag, startPoint x: 250, startPoint y: 399, endPoint x: 84, endPoint y: 292, distance: 197.4
click at [84, 292] on div "New Inspection Click here to use the New Order Form INSPECTOR(S) check_box Geof…" at bounding box center [662, 244] width 1324 height 3245
drag, startPoint x: 677, startPoint y: 381, endPoint x: 526, endPoint y: 321, distance: 162.9
click at [526, 321] on div "Line Item Building & Pest inspection Pretax Amount (A$) 790.0 Tax (A$) 79.0 + A…" at bounding box center [441, 343] width 618 height 210
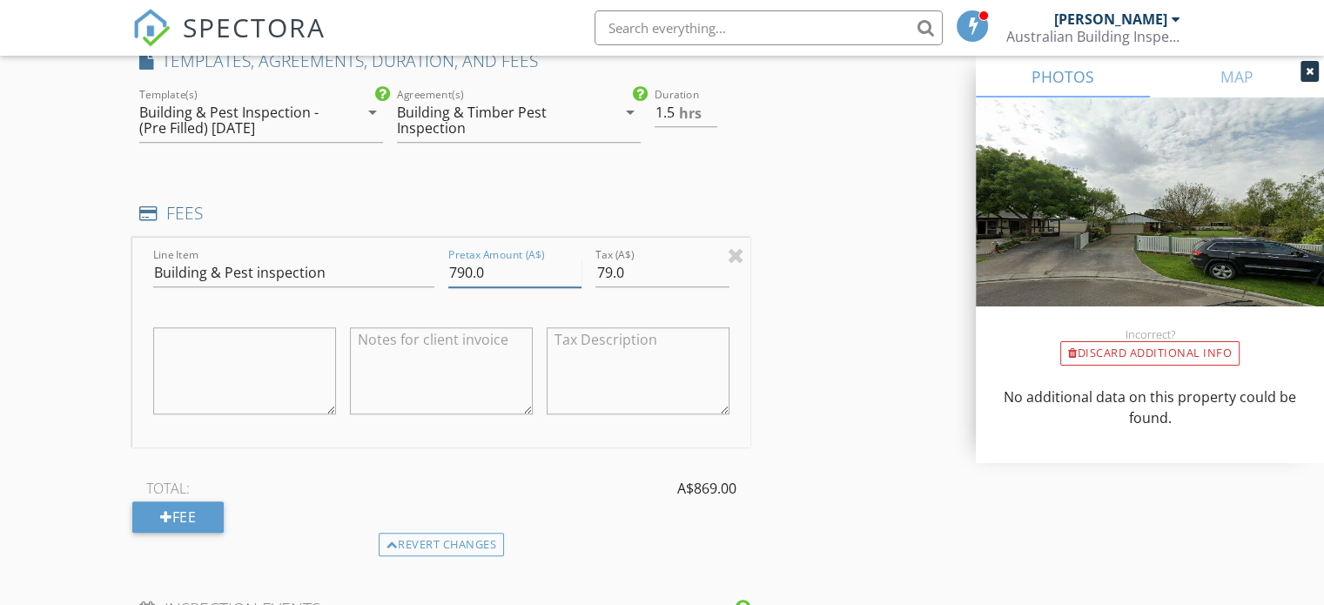
drag, startPoint x: 464, startPoint y: 268, endPoint x: 431, endPoint y: 272, distance: 33.4
click at [432, 272] on div "Line Item Building & Pest inspection Pretax Amount (A$) 790.0 Tax (A$) 79.0" at bounding box center [441, 343] width 618 height 210
type input "850.0"
click at [610, 271] on input "79.0" at bounding box center [661, 272] width 133 height 29
click at [594, 271] on div "Tax (A$) 085.0" at bounding box center [661, 275] width 147 height 60
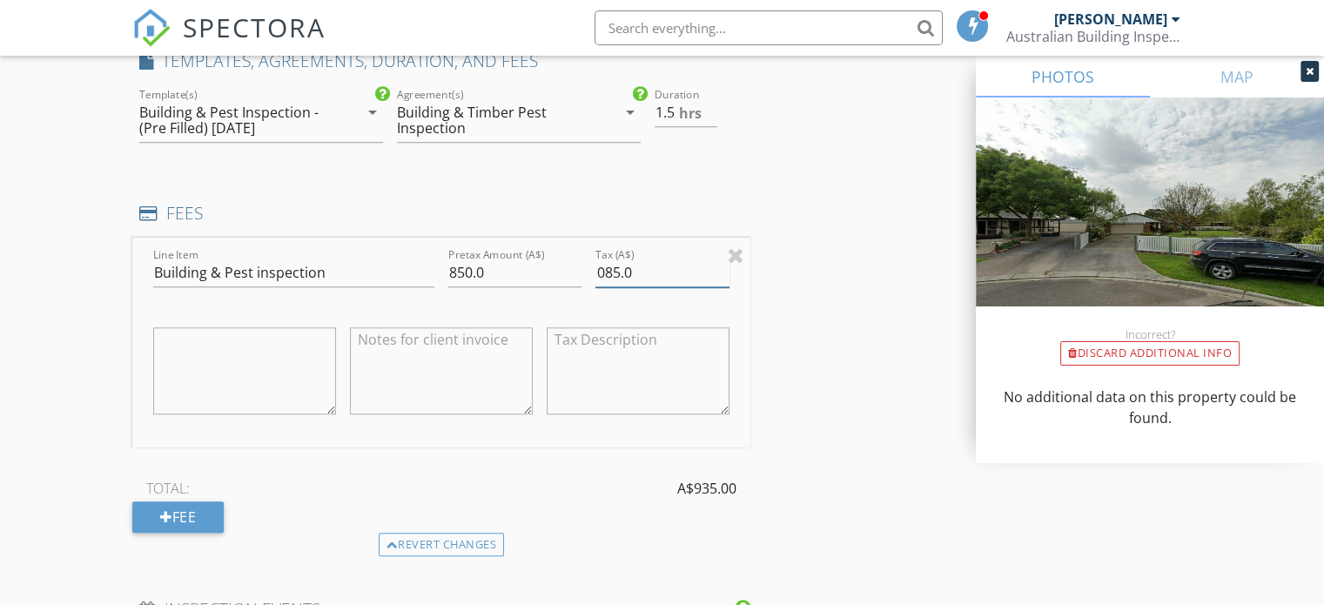
click at [605, 268] on input "085.0" at bounding box center [661, 272] width 133 height 29
type input "85.0"
click at [821, 332] on div "INSPECTOR(S) check_box Geoffrey Sharp PRIMARY Geoffrey Sharp arrow_drop_down ch…" at bounding box center [661, 274] width 1059 height 3103
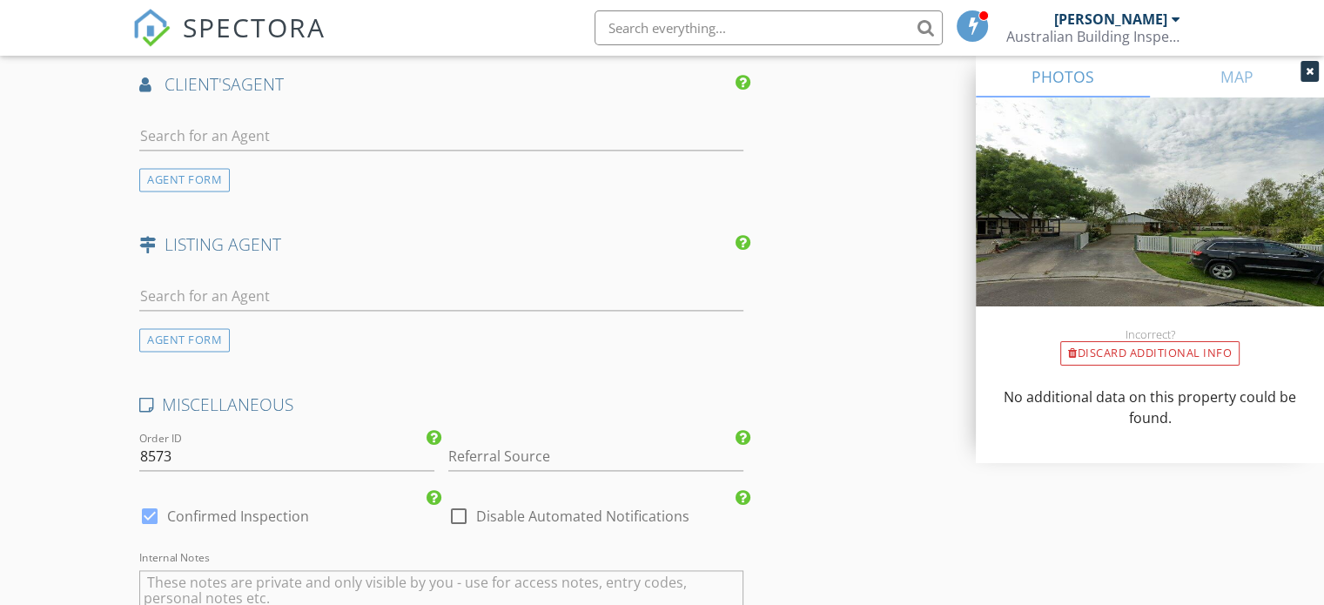
scroll to position [2737, 0]
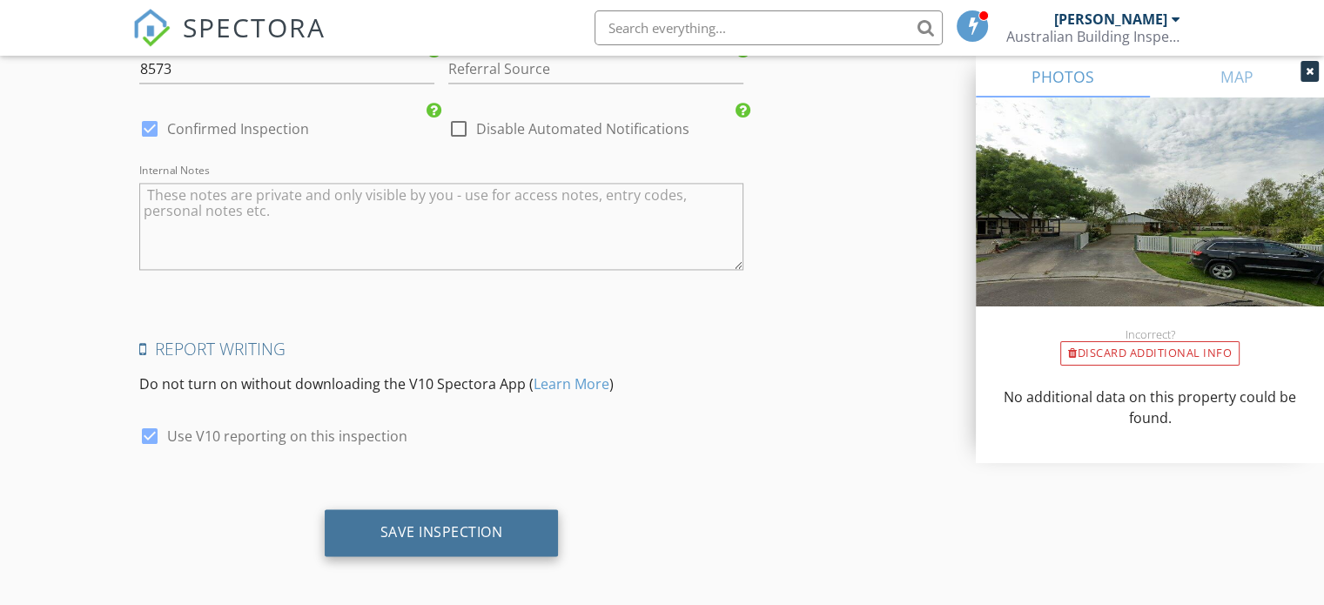
click at [494, 529] on div "Save Inspection" at bounding box center [441, 531] width 123 height 17
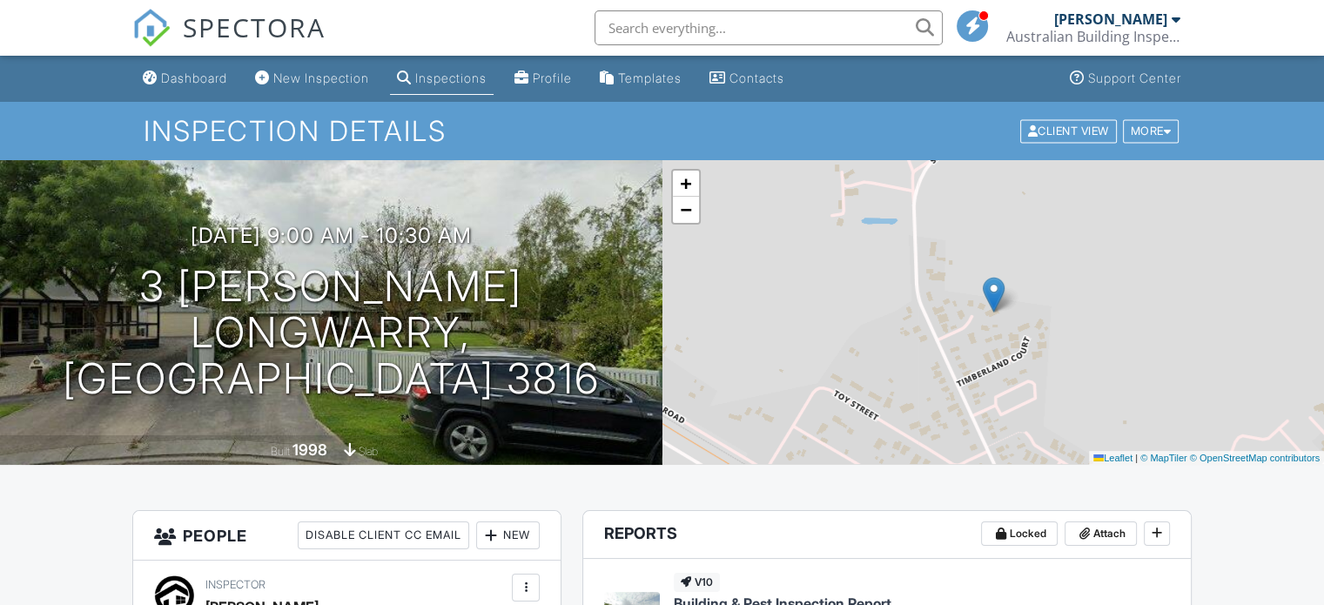
click at [1177, 21] on div at bounding box center [1175, 19] width 9 height 14
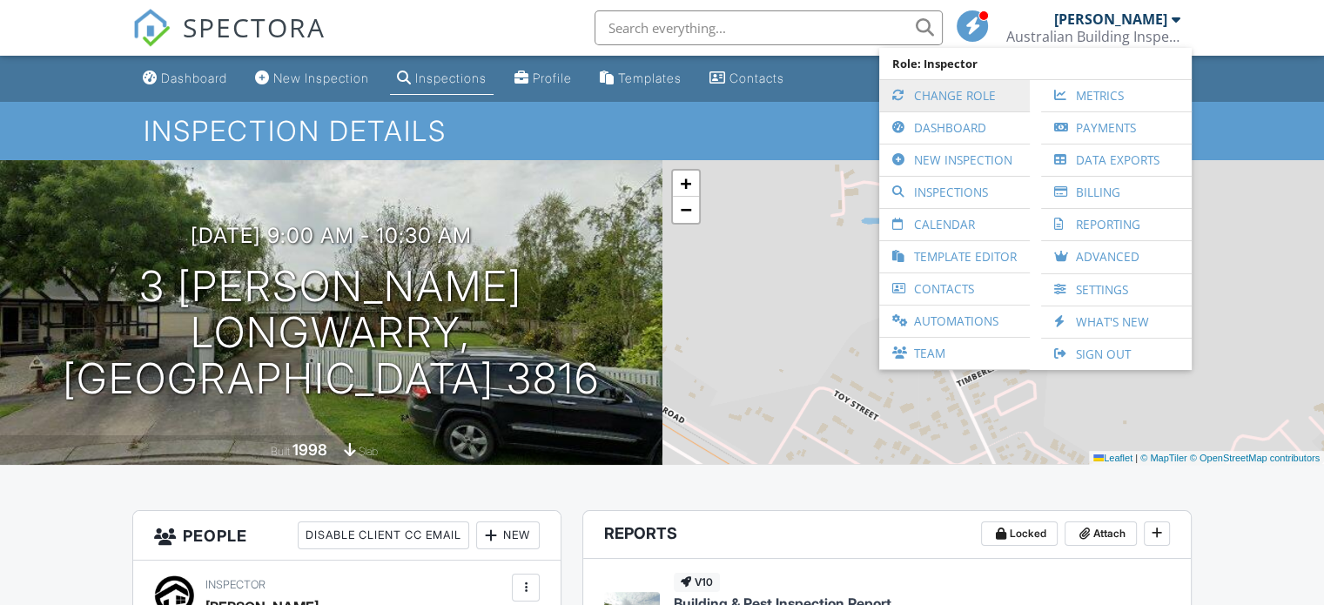
click at [956, 98] on link "Change Role" at bounding box center [954, 95] width 133 height 31
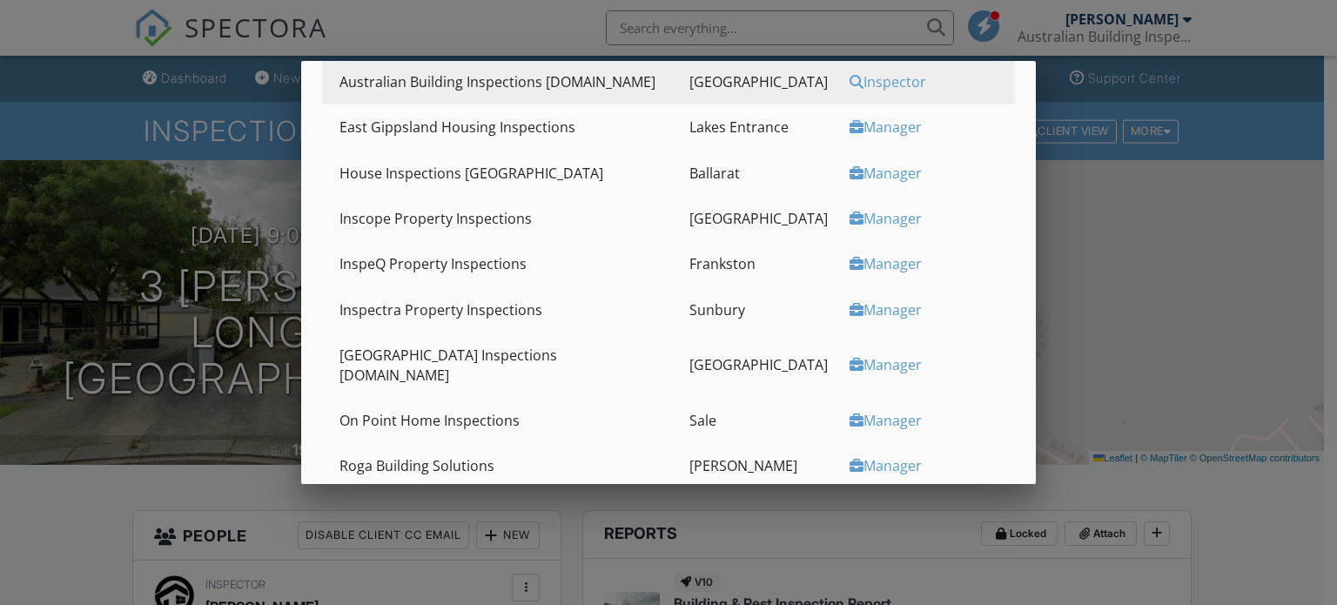
scroll to position [358, 0]
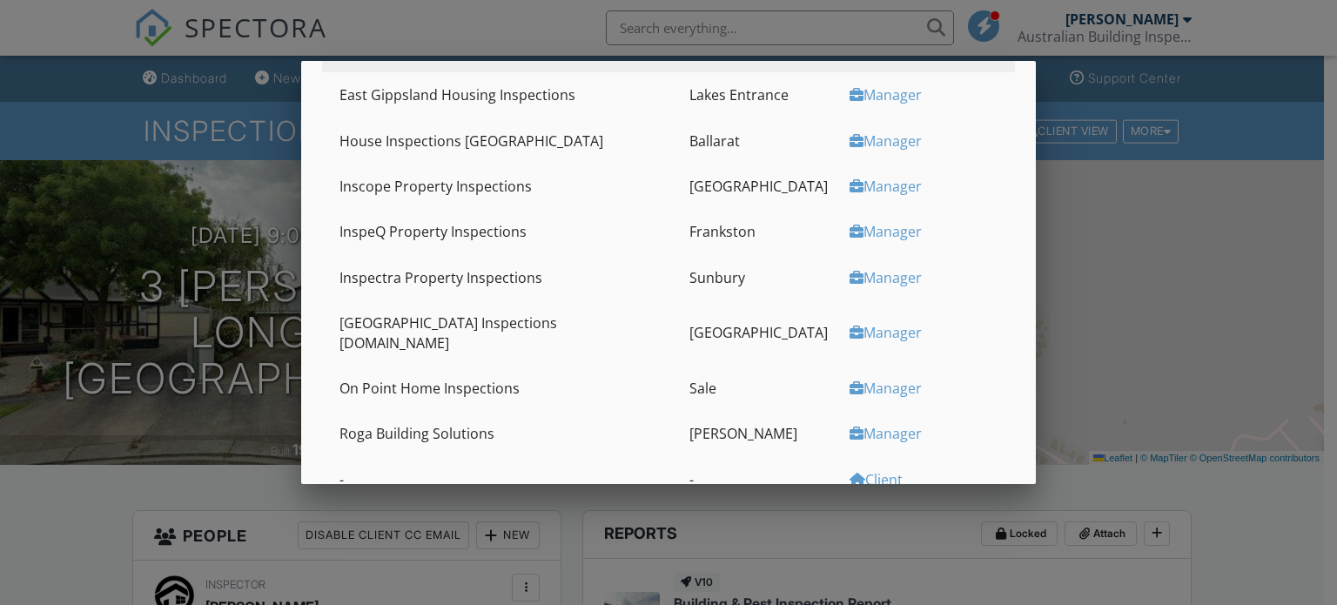
click at [856, 424] on div "Manager" at bounding box center [930, 433] width 162 height 19
